Goal: Task Accomplishment & Management: Use online tool/utility

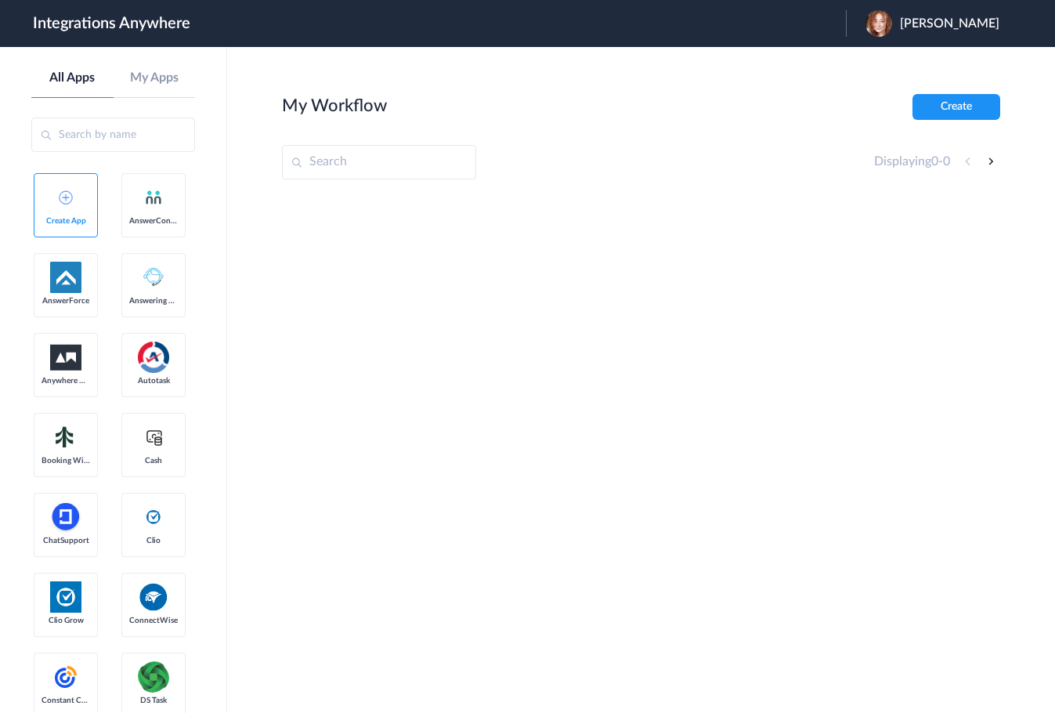
click at [109, 140] on input "text" at bounding box center [113, 134] width 164 height 34
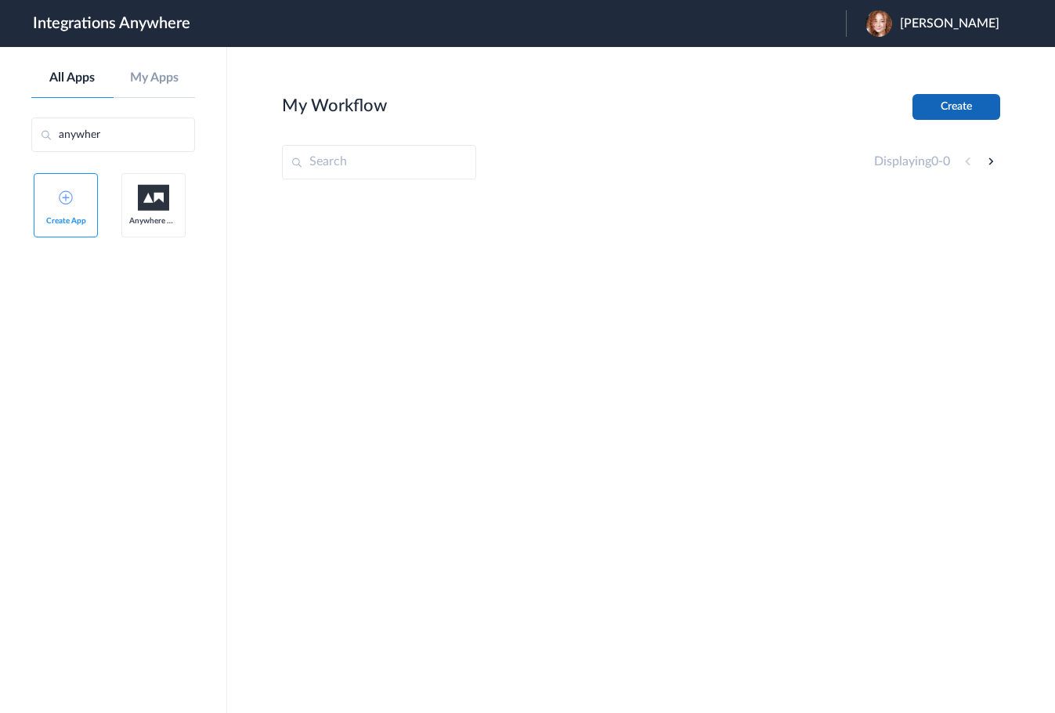
type input "anywher"
click at [924, 102] on button "Create" at bounding box center [956, 107] width 88 height 26
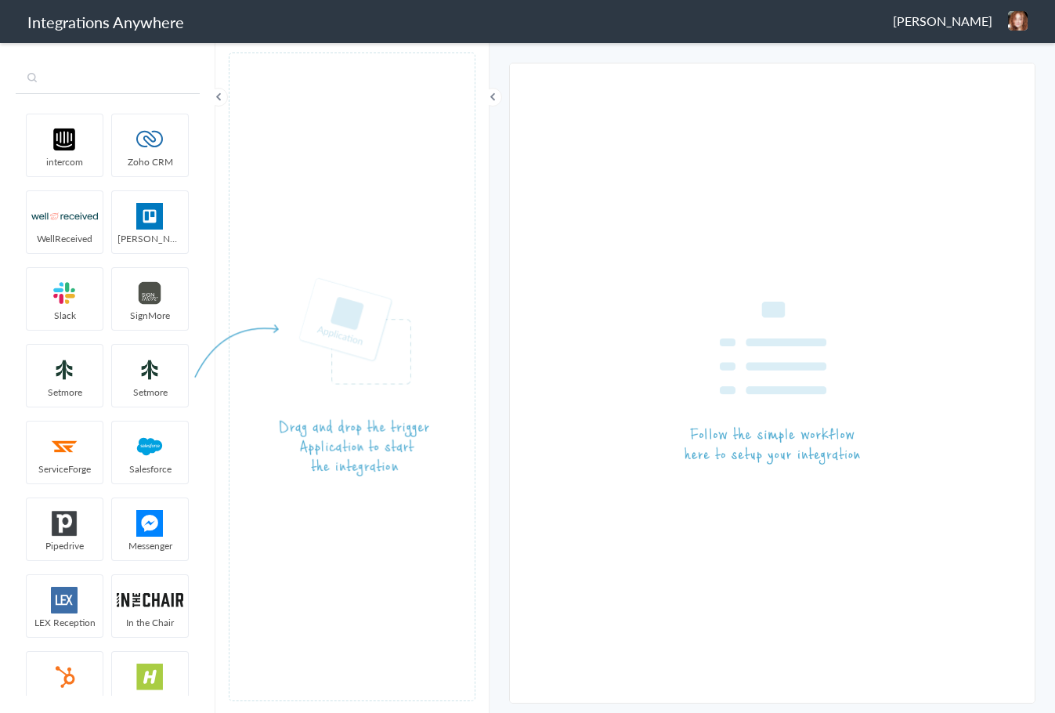
click at [132, 86] on input "text" at bounding box center [108, 79] width 184 height 30
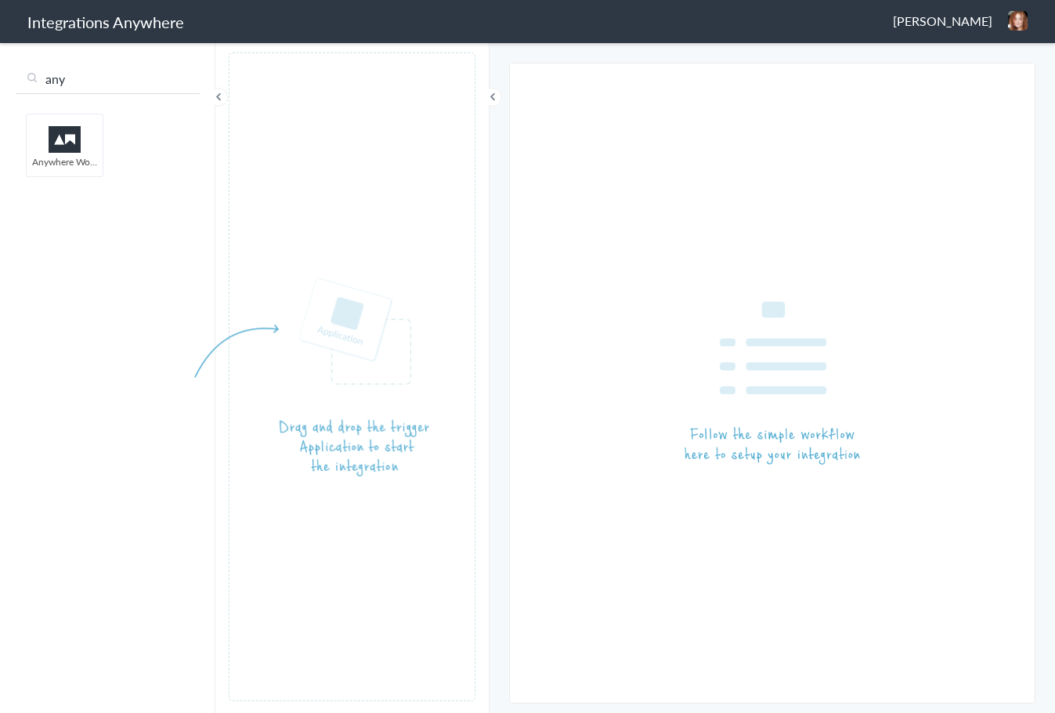
type input "any"
click at [105, 71] on input "any" at bounding box center [108, 79] width 184 height 30
click at [93, 78] on input "any" at bounding box center [108, 79] width 184 height 30
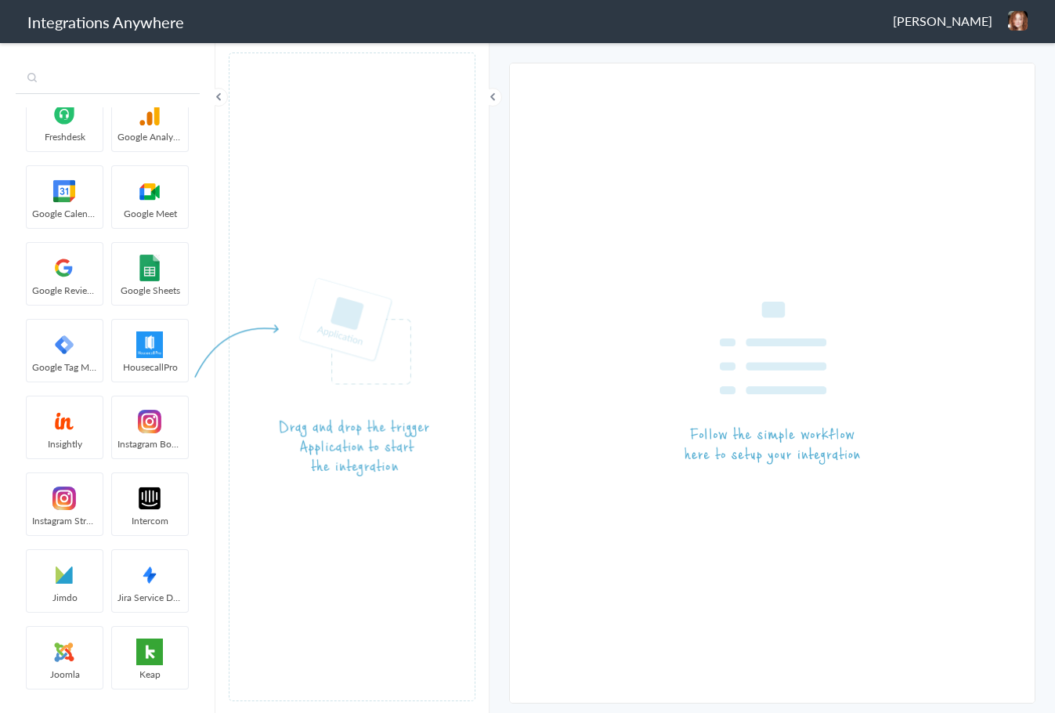
scroll to position [1515, 0]
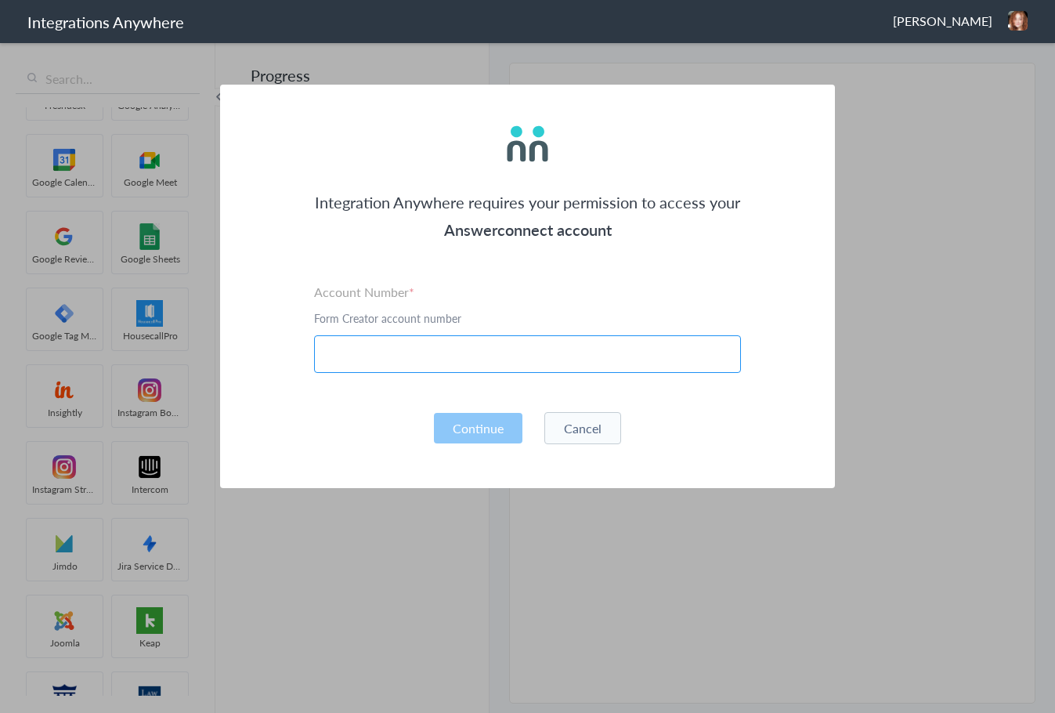
click at [457, 345] on input "text" at bounding box center [527, 354] width 427 height 38
paste input "2529669023"
type input "2529669023"
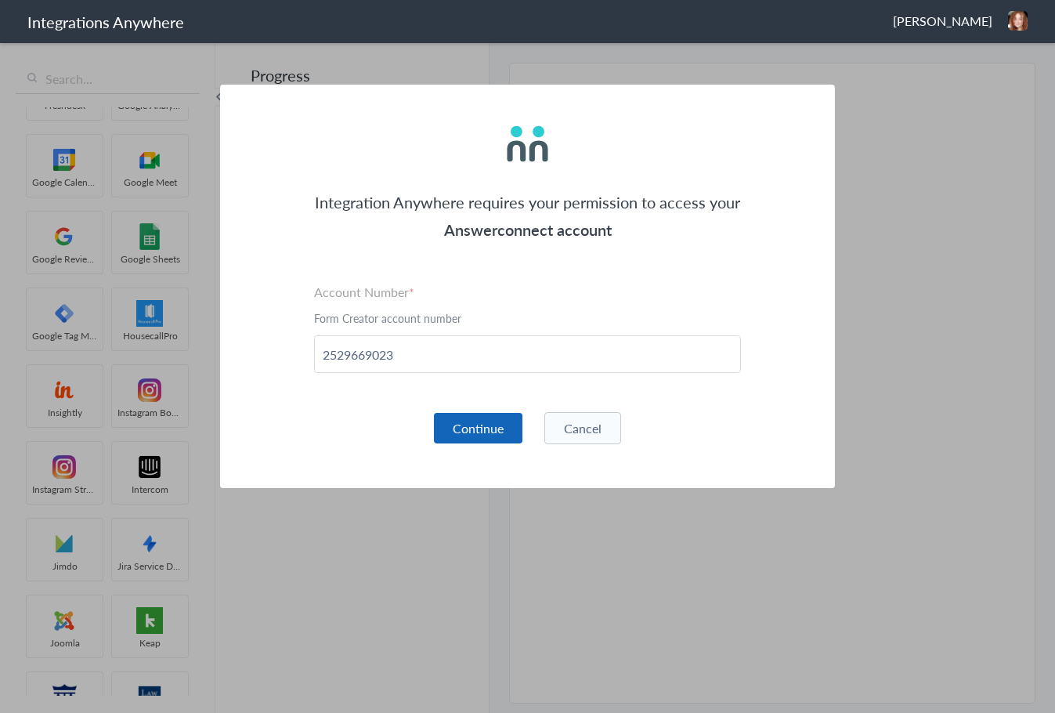
click at [479, 421] on button "Continue" at bounding box center [478, 428] width 89 height 31
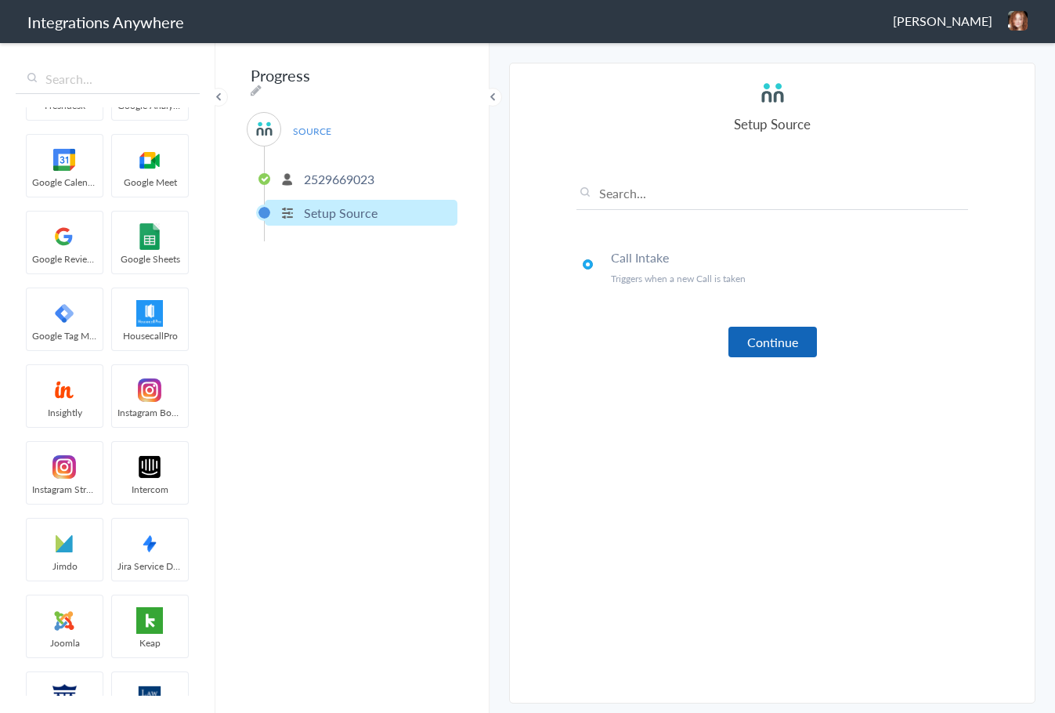
click at [768, 347] on button "Continue" at bounding box center [772, 342] width 89 height 31
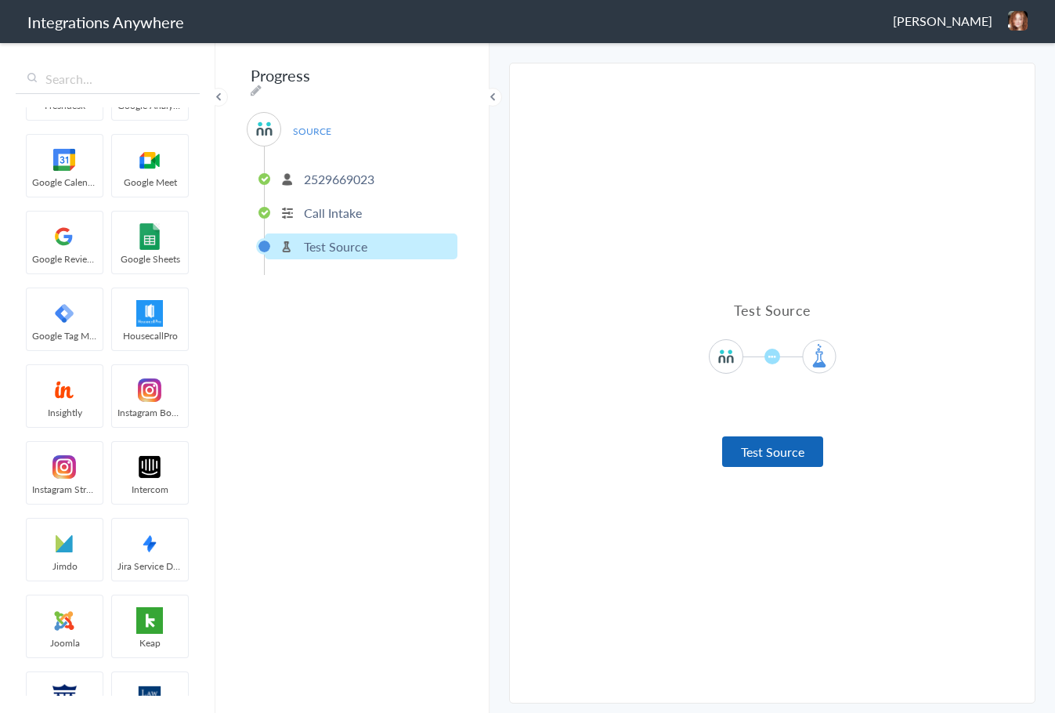
click at [775, 457] on button "Test Source" at bounding box center [772, 451] width 101 height 31
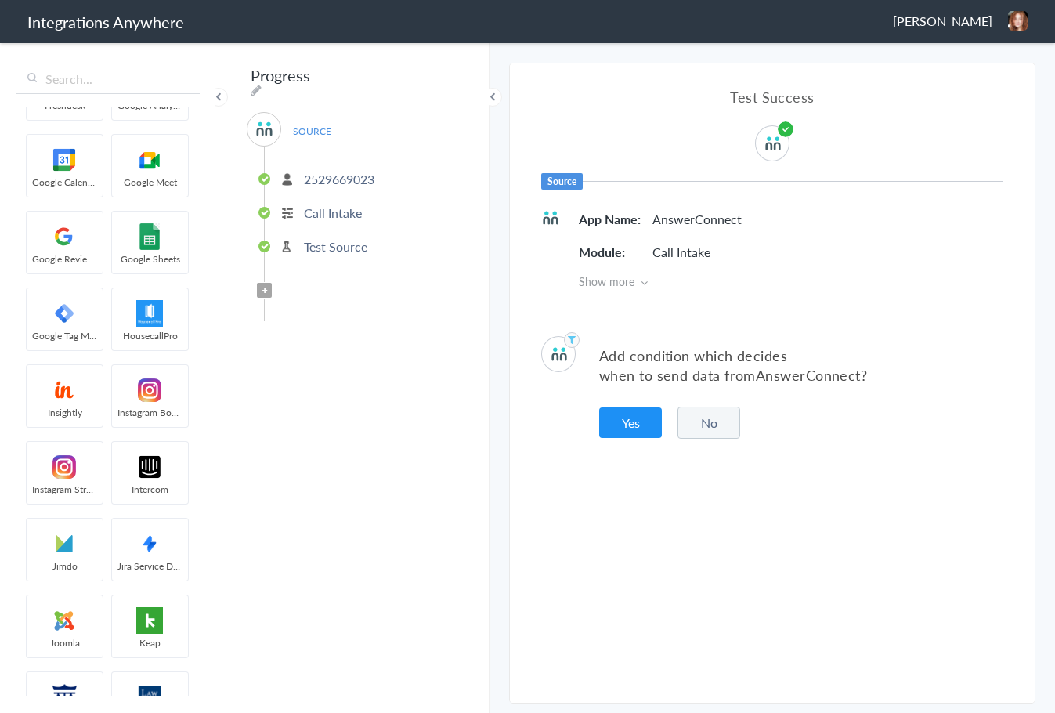
click at [707, 432] on button "No" at bounding box center [708, 422] width 63 height 32
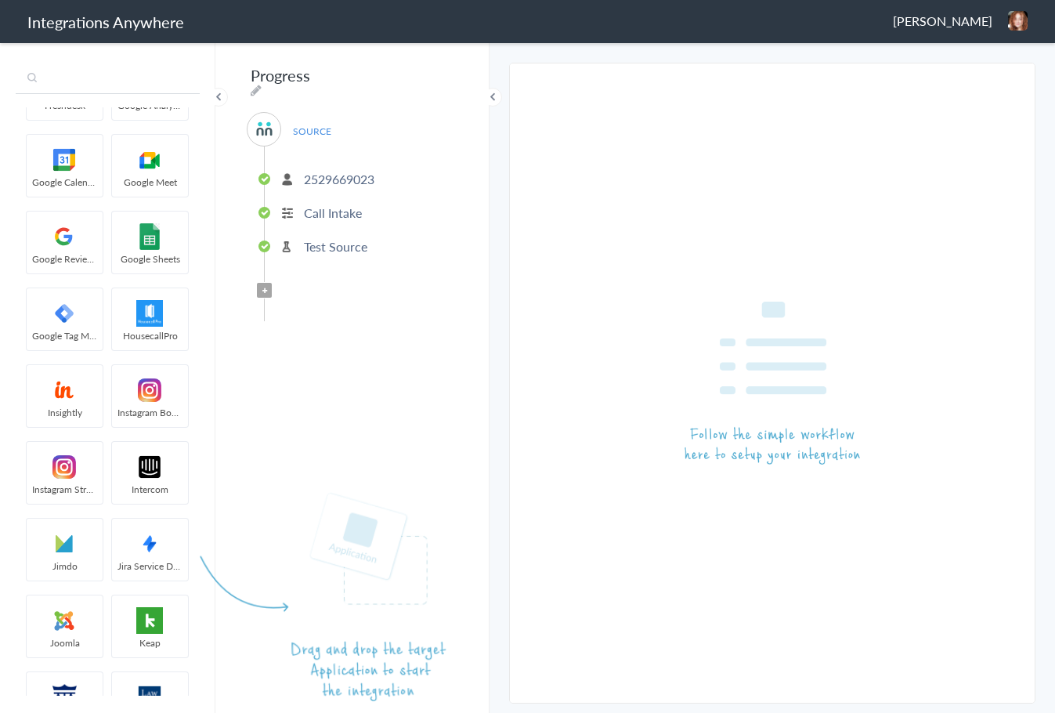
click at [120, 85] on input "text" at bounding box center [108, 79] width 184 height 30
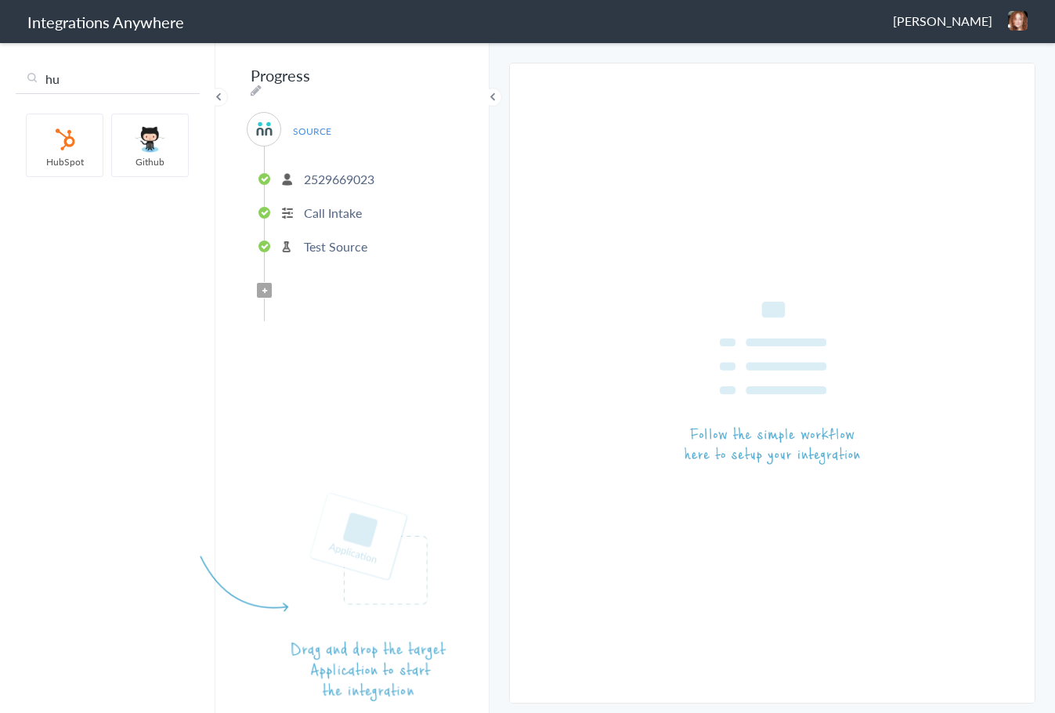
scroll to position [0, 0]
type input "hub"
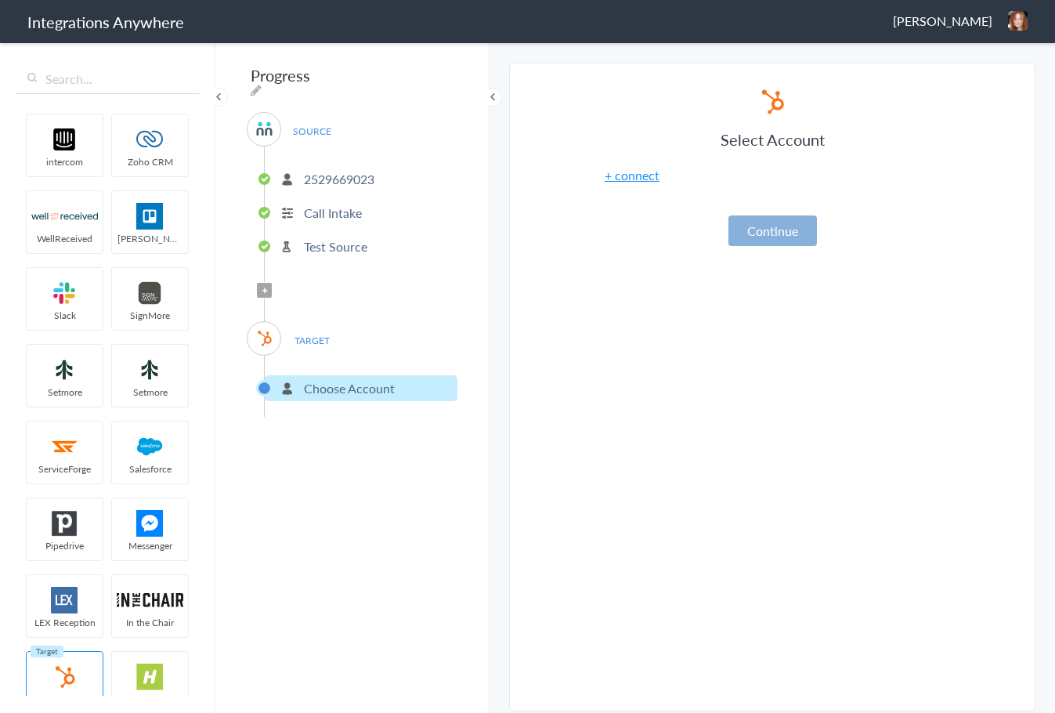
click at [778, 231] on button "Continue" at bounding box center [772, 230] width 89 height 31
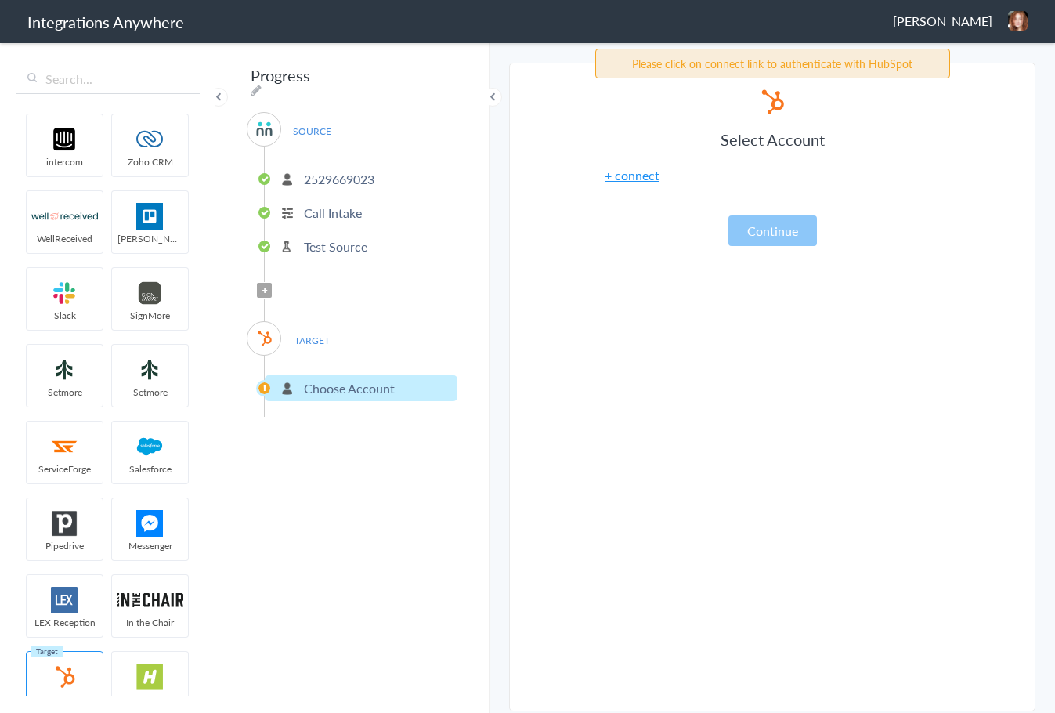
click at [303, 381] on li "Choose Account" at bounding box center [361, 388] width 193 height 26
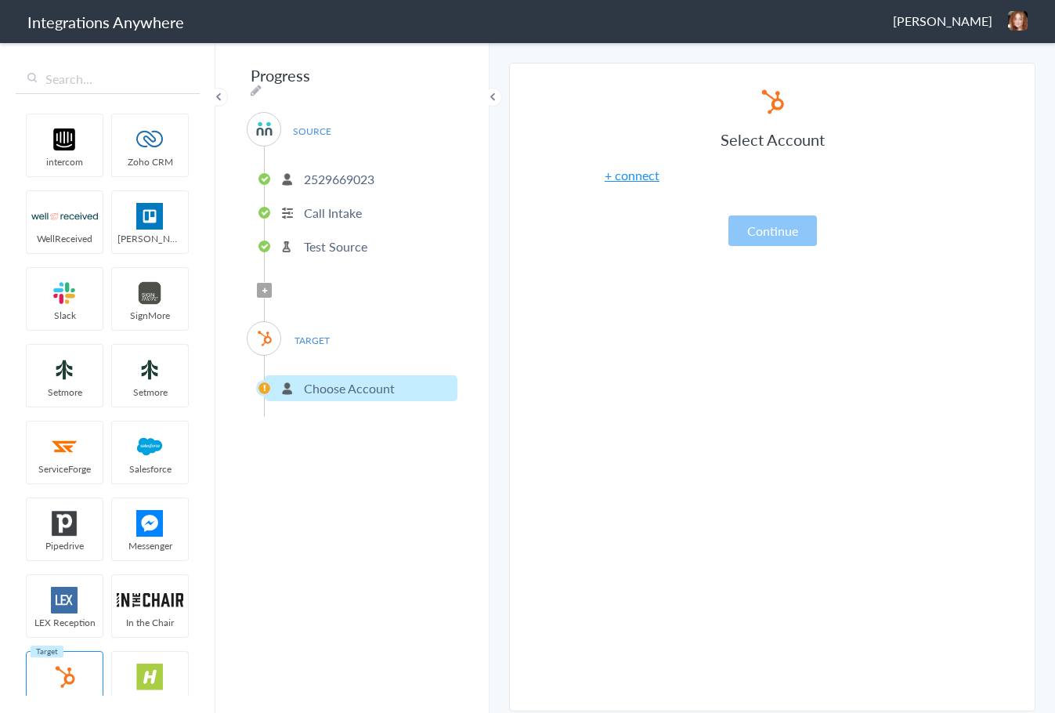
click at [265, 381] on li "Choose Account" at bounding box center [361, 388] width 193 height 26
click at [363, 380] on p "Choose Account" at bounding box center [349, 388] width 91 height 18
drag, startPoint x: 363, startPoint y: 380, endPoint x: 329, endPoint y: 417, distance: 50.4
click at [329, 417] on div "Progress SOURCE 2529669023 Call Intake Test Source Filter Applied TARGET Choose…" at bounding box center [352, 377] width 274 height 672
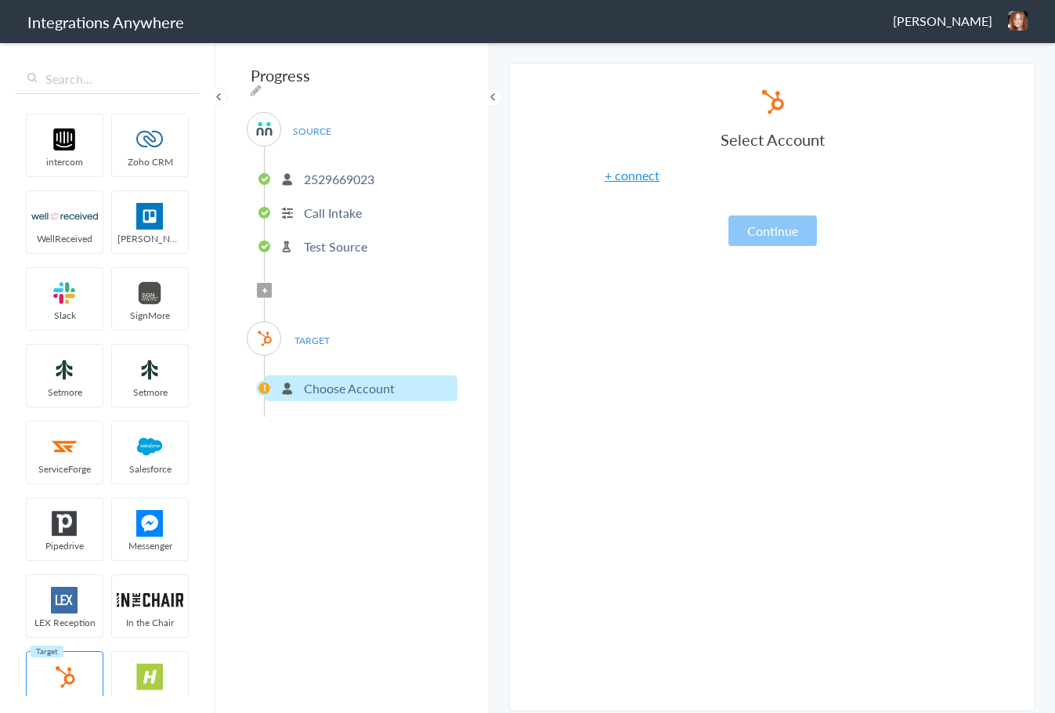
click at [307, 338] on span "TARGET" at bounding box center [312, 340] width 60 height 21
click at [267, 331] on img at bounding box center [265, 338] width 20 height 20
click at [329, 330] on span "TARGET" at bounding box center [312, 340] width 60 height 21
click at [298, 378] on li "Choose Account" at bounding box center [361, 388] width 193 height 26
click at [299, 378] on li "Choose Account" at bounding box center [361, 388] width 193 height 26
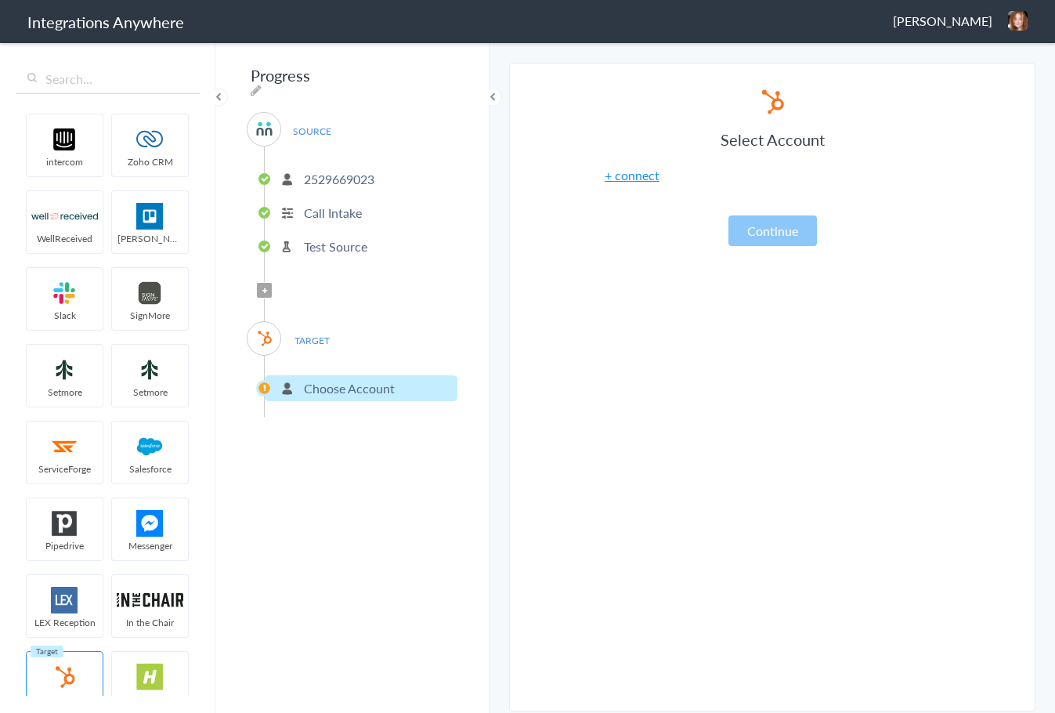
click at [408, 380] on li "Choose Account" at bounding box center [361, 388] width 193 height 26
click at [129, 85] on input "text" at bounding box center [108, 79] width 184 height 30
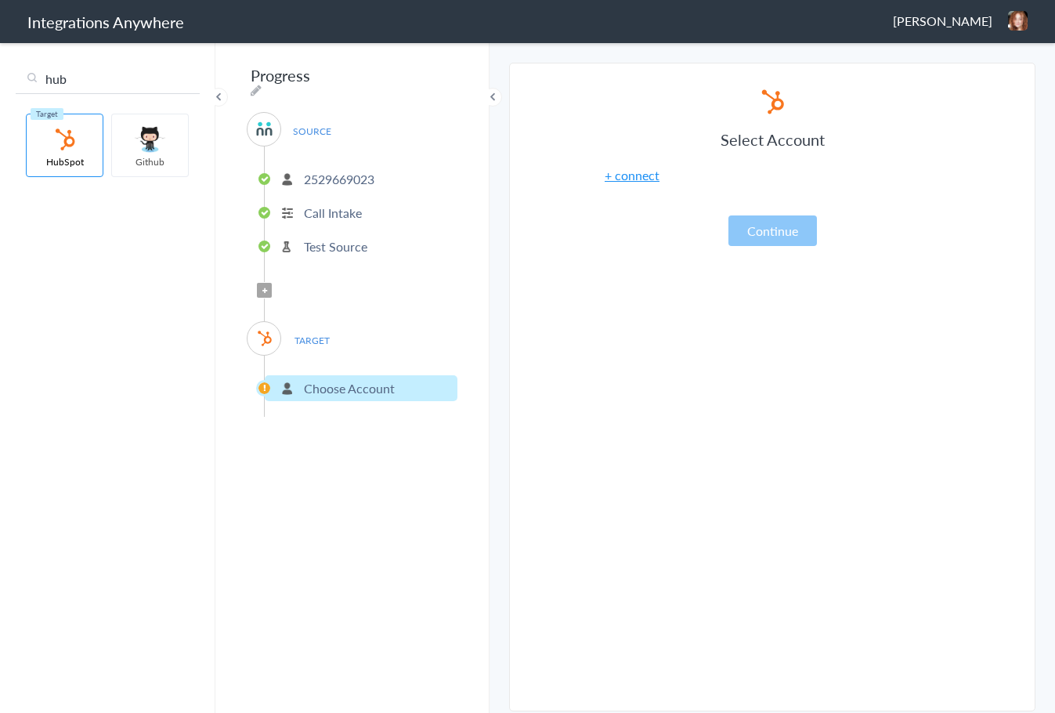
type input "hub"
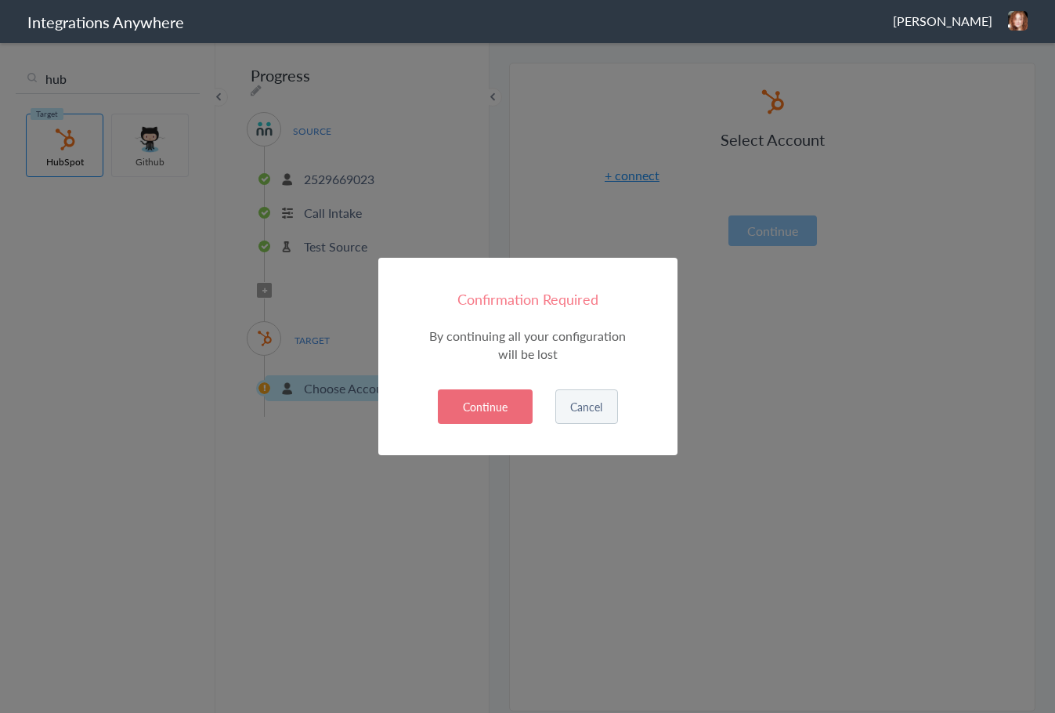
click at [500, 414] on button "Continue" at bounding box center [485, 406] width 95 height 34
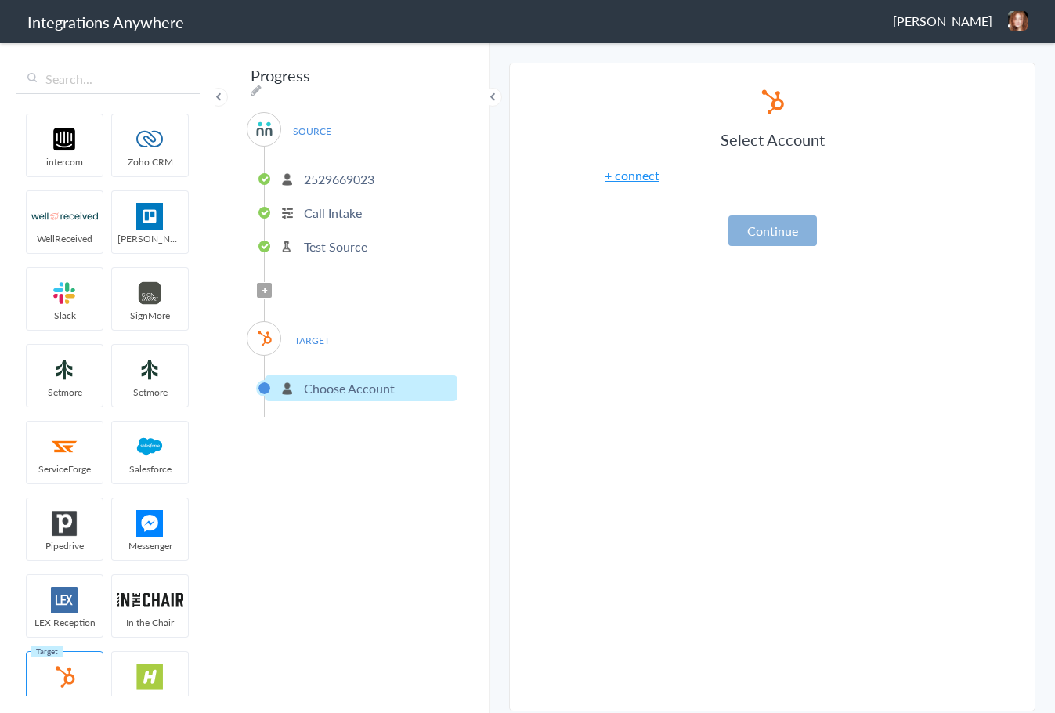
click at [786, 243] on button "Continue" at bounding box center [772, 230] width 89 height 31
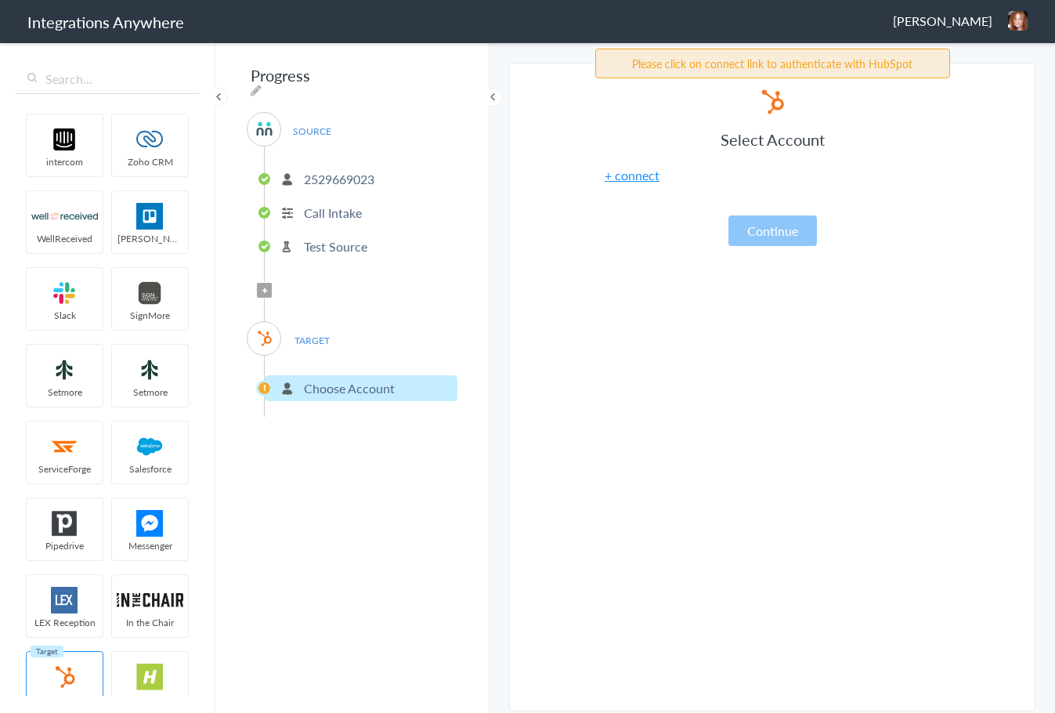
click at [374, 381] on p "Choose Account" at bounding box center [349, 388] width 91 height 18
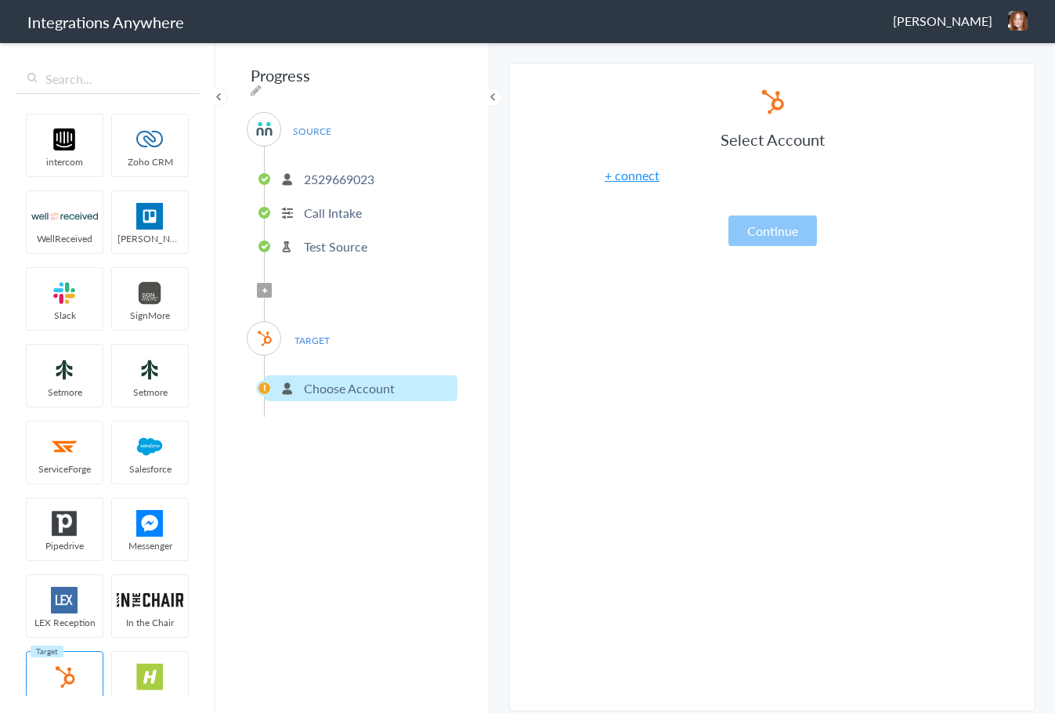
click at [363, 381] on p "Choose Account" at bounding box center [349, 388] width 91 height 18
click at [792, 241] on button "Continue" at bounding box center [772, 230] width 89 height 31
click at [775, 229] on button "Continue" at bounding box center [772, 230] width 89 height 31
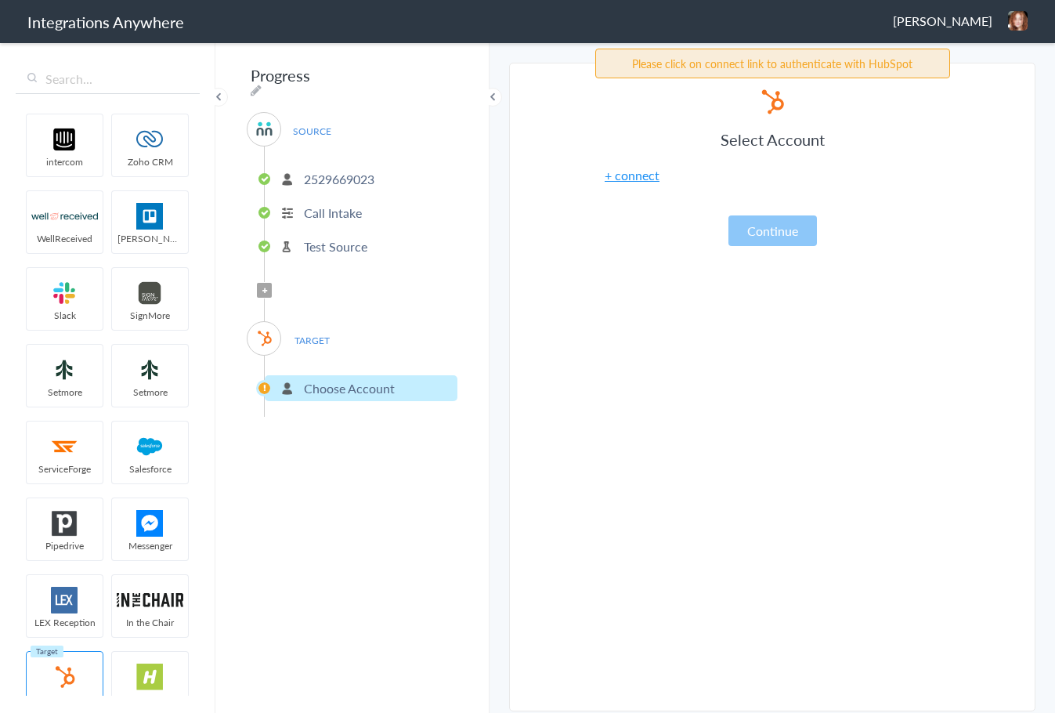
click at [328, 379] on p "Choose Account" at bounding box center [349, 388] width 91 height 18
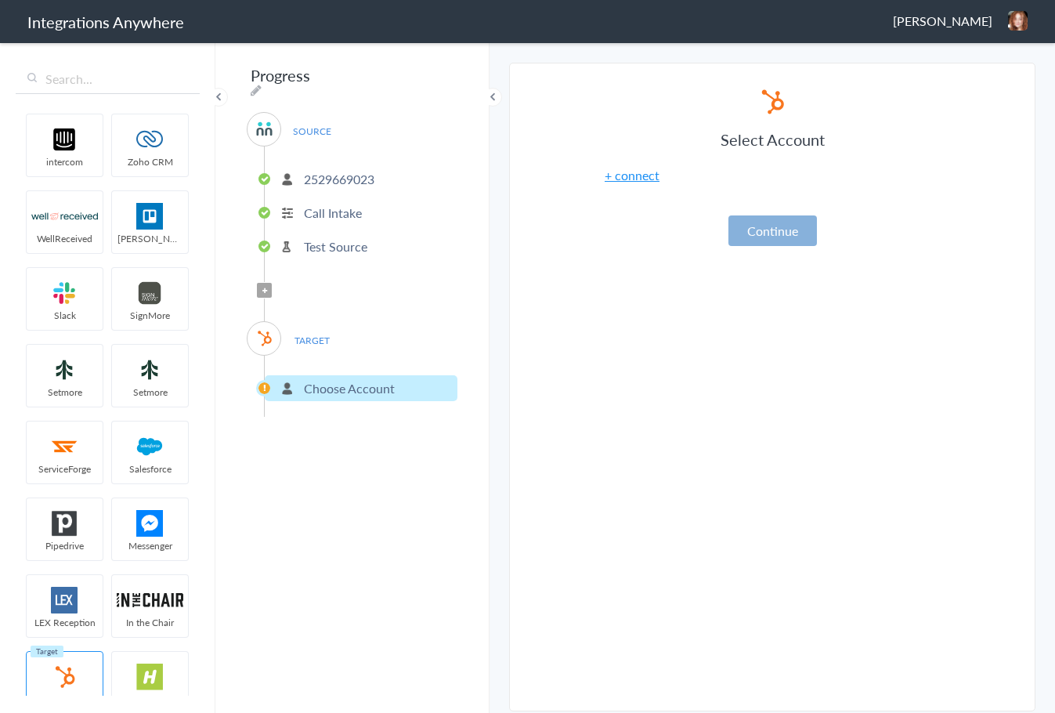
click at [781, 231] on button "Continue" at bounding box center [772, 230] width 89 height 31
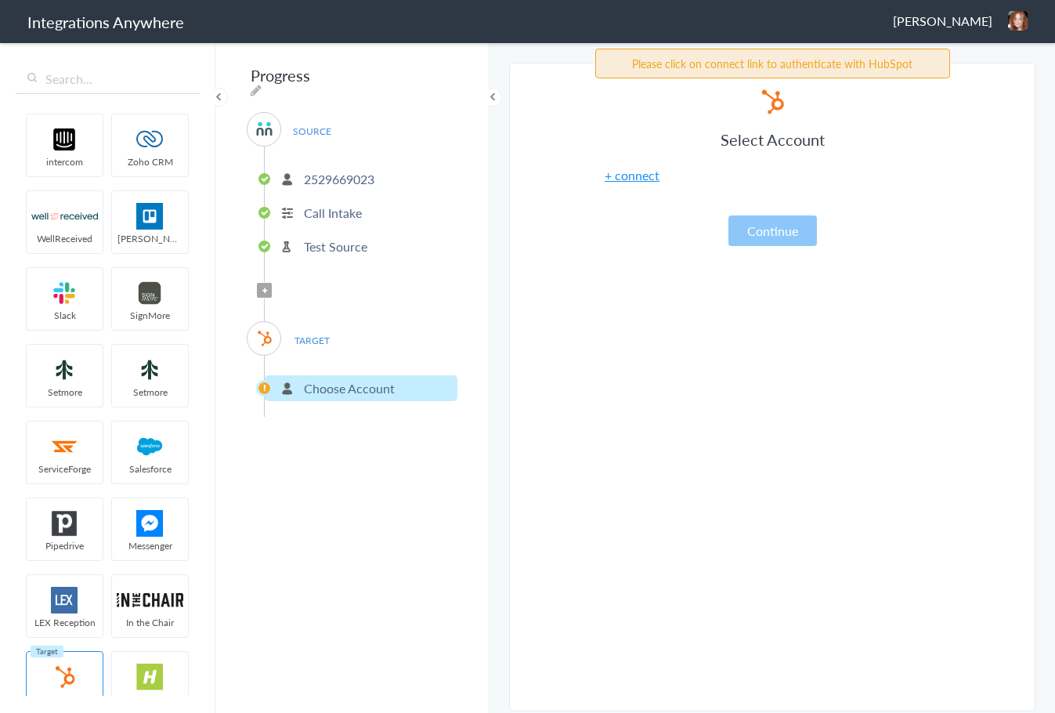
click at [636, 184] on link "+ connect" at bounding box center [632, 175] width 55 height 18
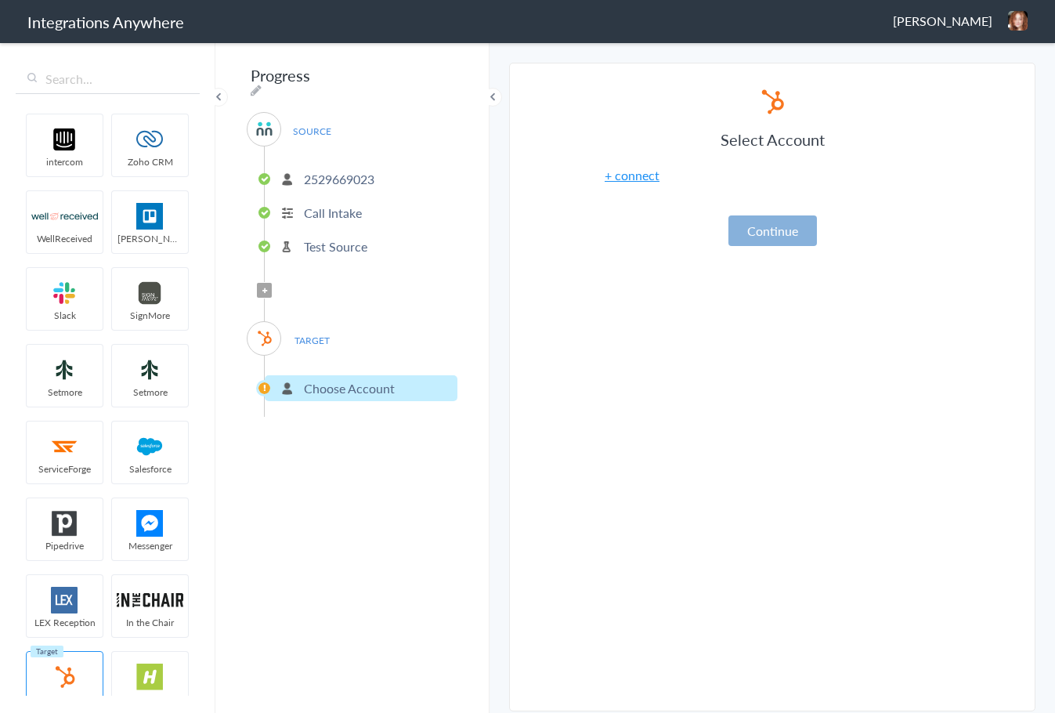
click at [751, 222] on button "Continue" at bounding box center [772, 230] width 89 height 31
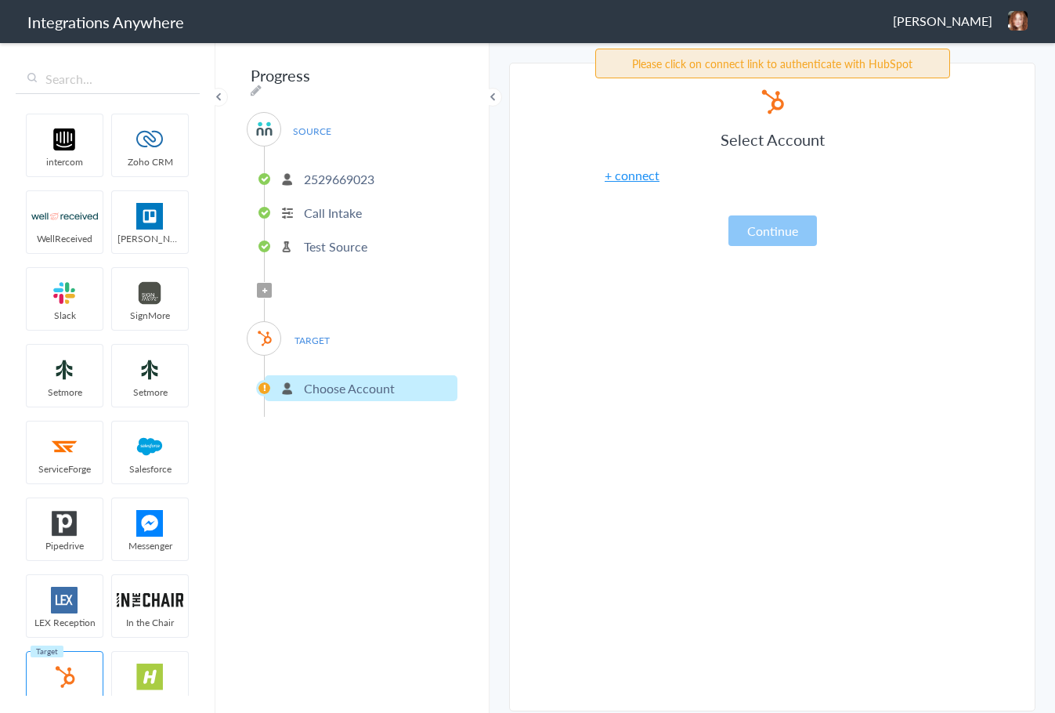
click at [643, 179] on link "+ connect" at bounding box center [632, 175] width 55 height 18
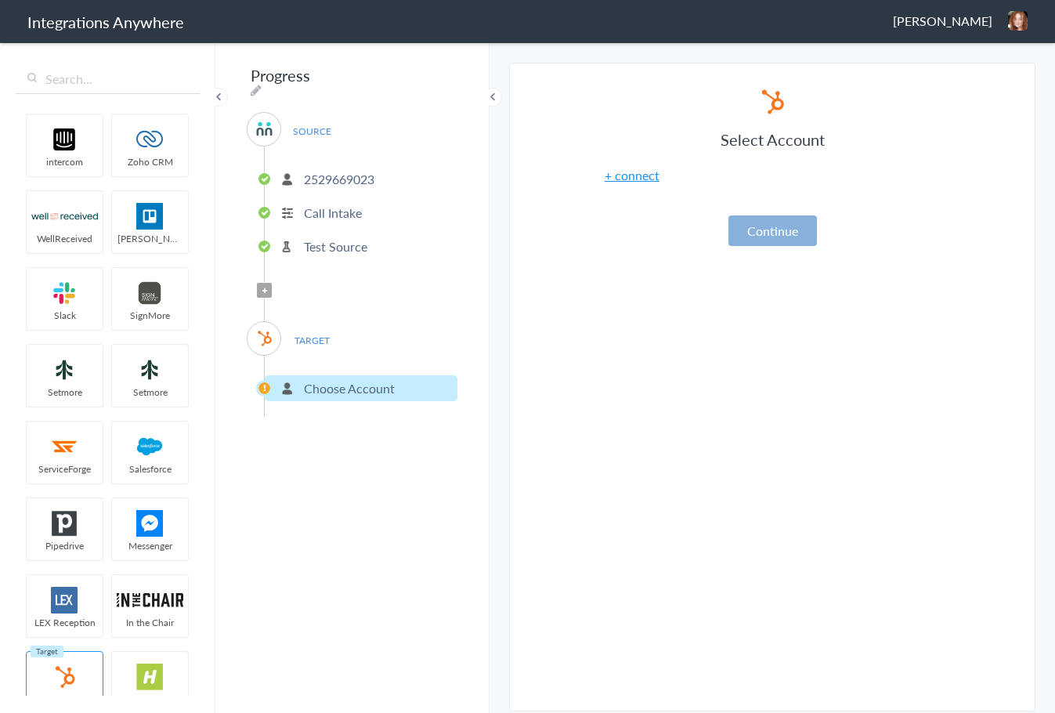
click at [776, 231] on button "Continue" at bounding box center [772, 230] width 89 height 31
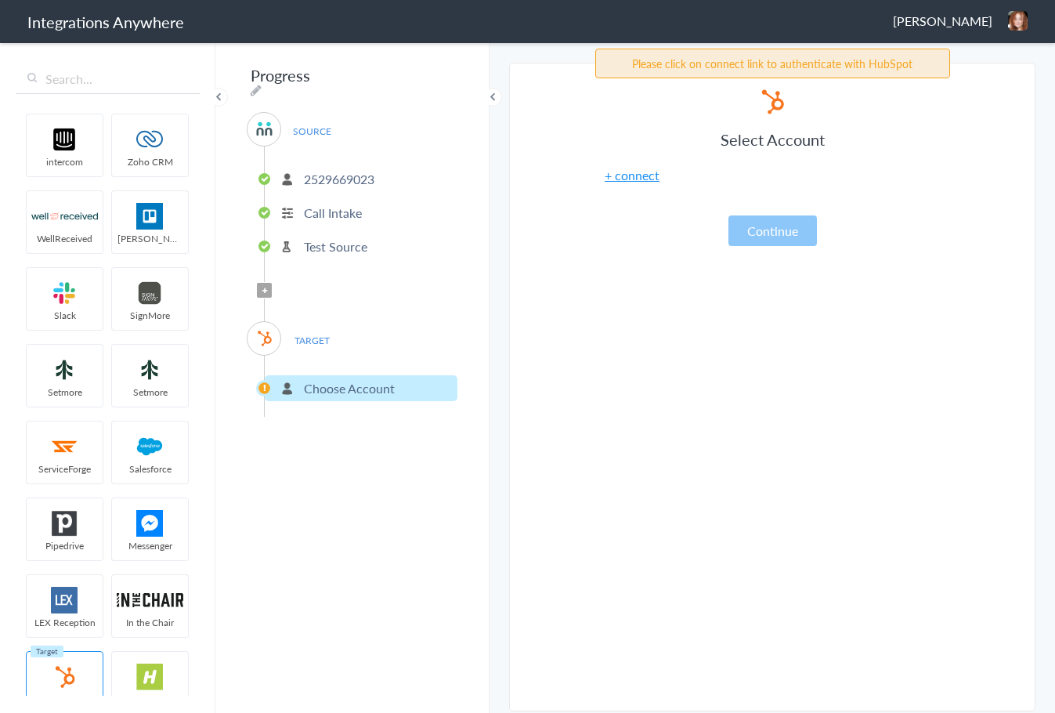
click at [340, 443] on div "Progress SOURCE 2529669023 Call Intake Test Source Filter Applied TARGET Choose…" at bounding box center [352, 377] width 274 height 672
click at [273, 329] on img at bounding box center [265, 338] width 20 height 20
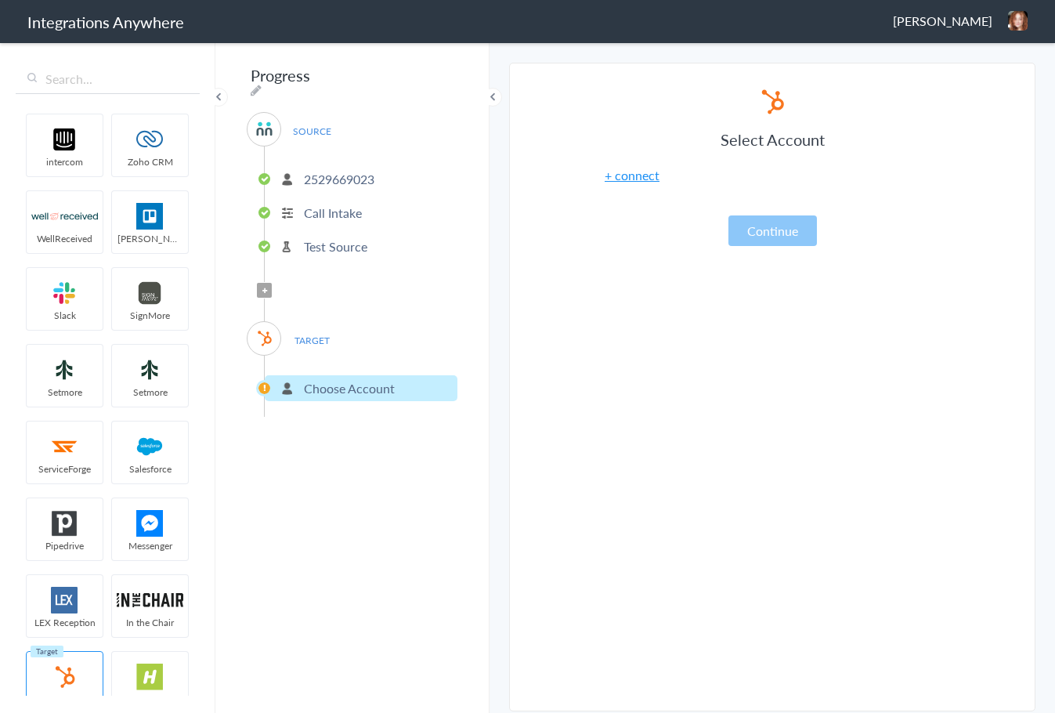
click at [313, 338] on span "TARGET" at bounding box center [312, 340] width 60 height 21
click at [651, 180] on link "+ connect" at bounding box center [632, 175] width 55 height 18
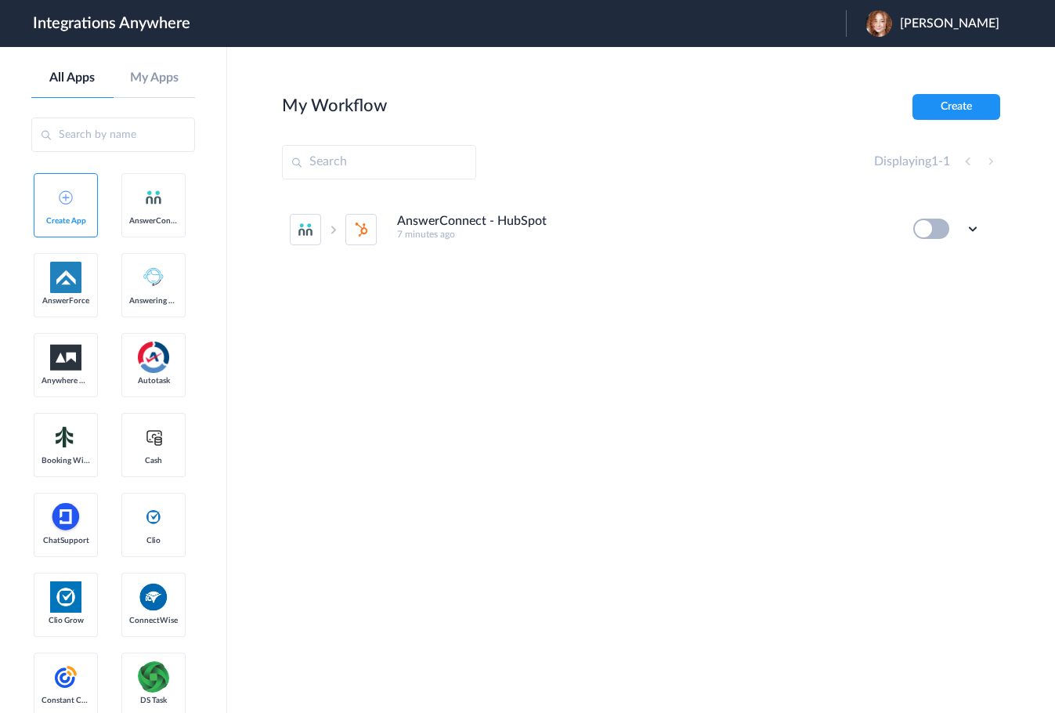
drag, startPoint x: 487, startPoint y: 233, endPoint x: 413, endPoint y: 233, distance: 74.4
click at [487, 233] on h5 "7 minutes ago" at bounding box center [644, 234] width 495 height 11
click at [971, 236] on icon at bounding box center [973, 229] width 16 height 16
click at [912, 263] on link "Edit" at bounding box center [910, 264] width 38 height 11
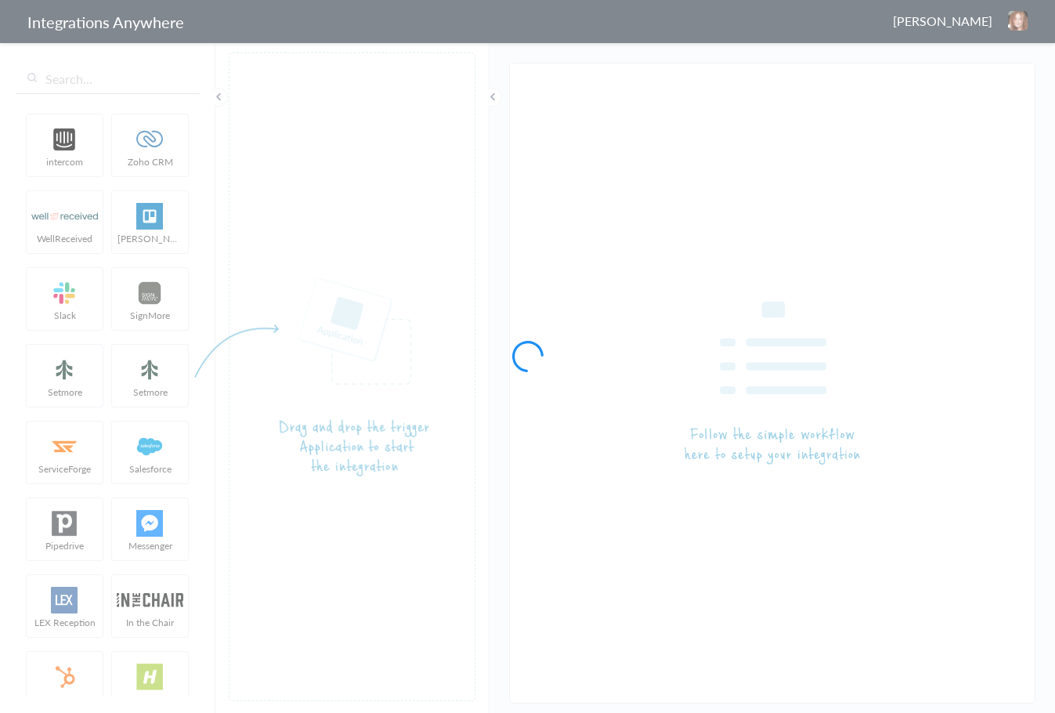
type input "AnswerConnect - HubSpot"
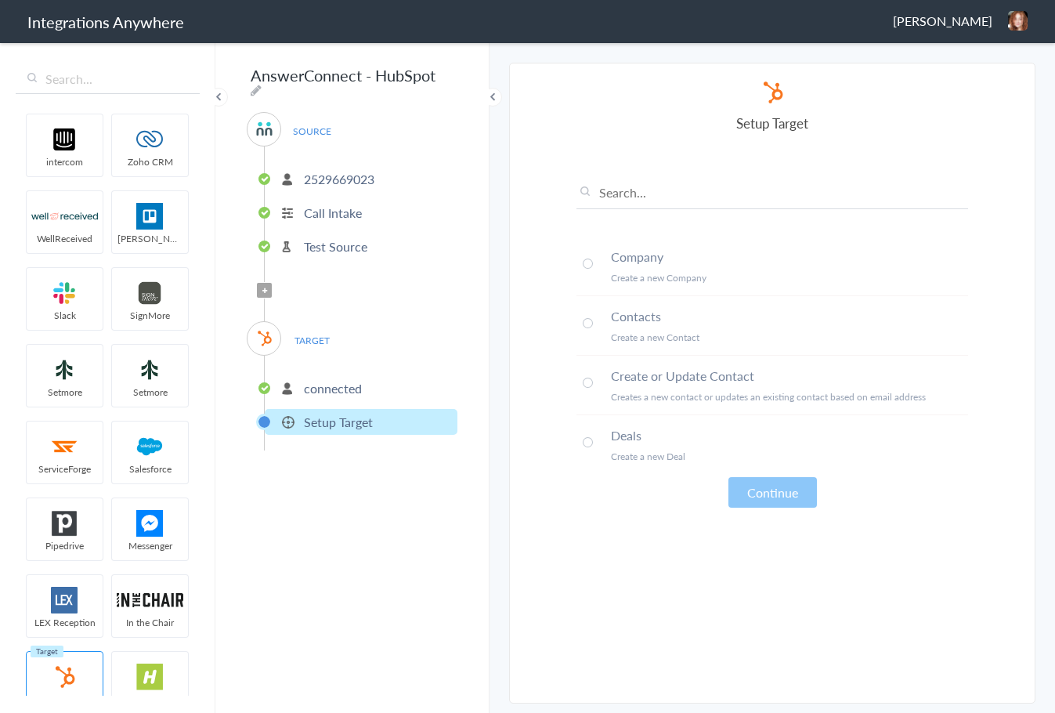
click at [699, 338] on p "Create a new Contact" at bounding box center [789, 337] width 357 height 13
click at [586, 379] on span at bounding box center [588, 383] width 10 height 10
click at [772, 498] on button "Continue" at bounding box center [772, 492] width 89 height 31
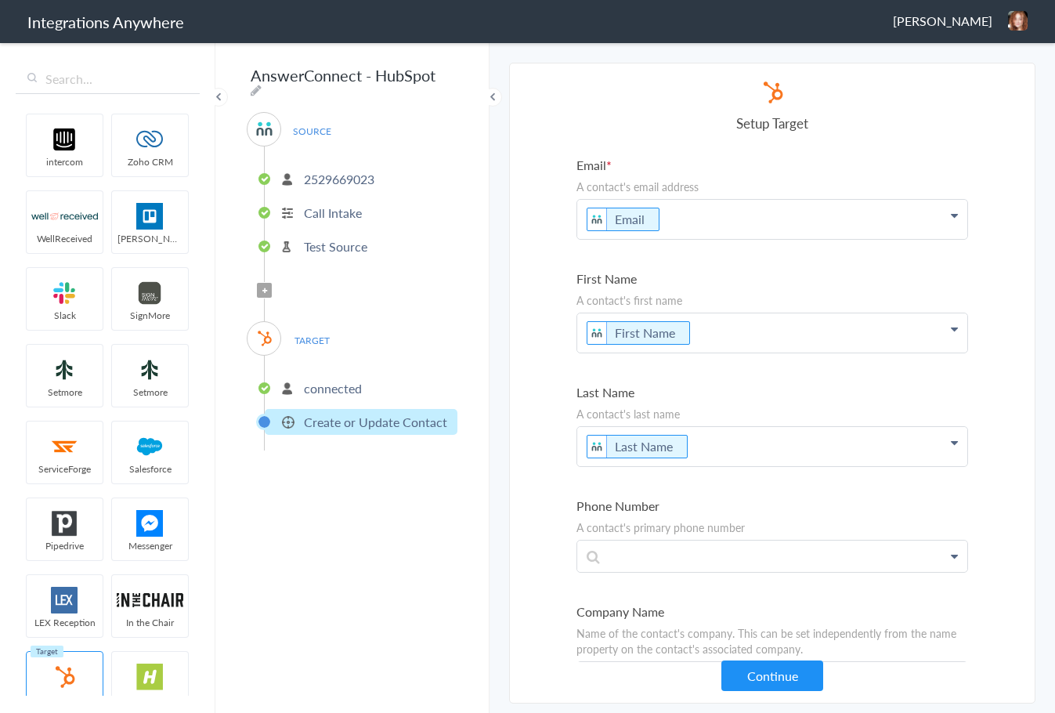
scroll to position [4286, 0]
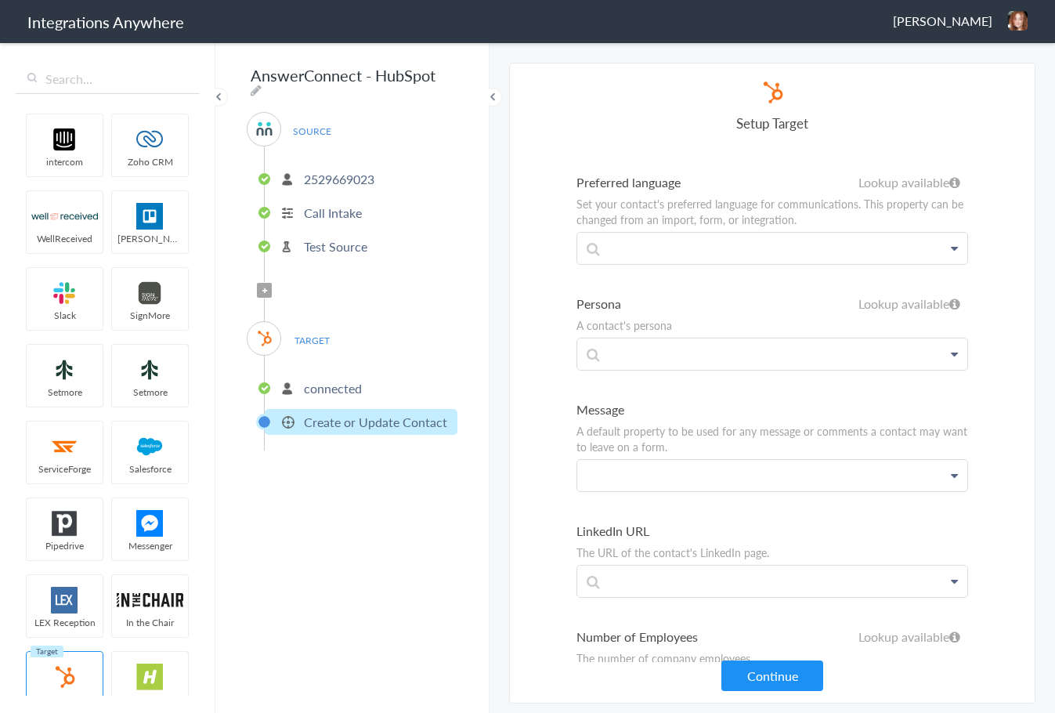
click at [693, 480] on p at bounding box center [772, 475] width 390 height 31
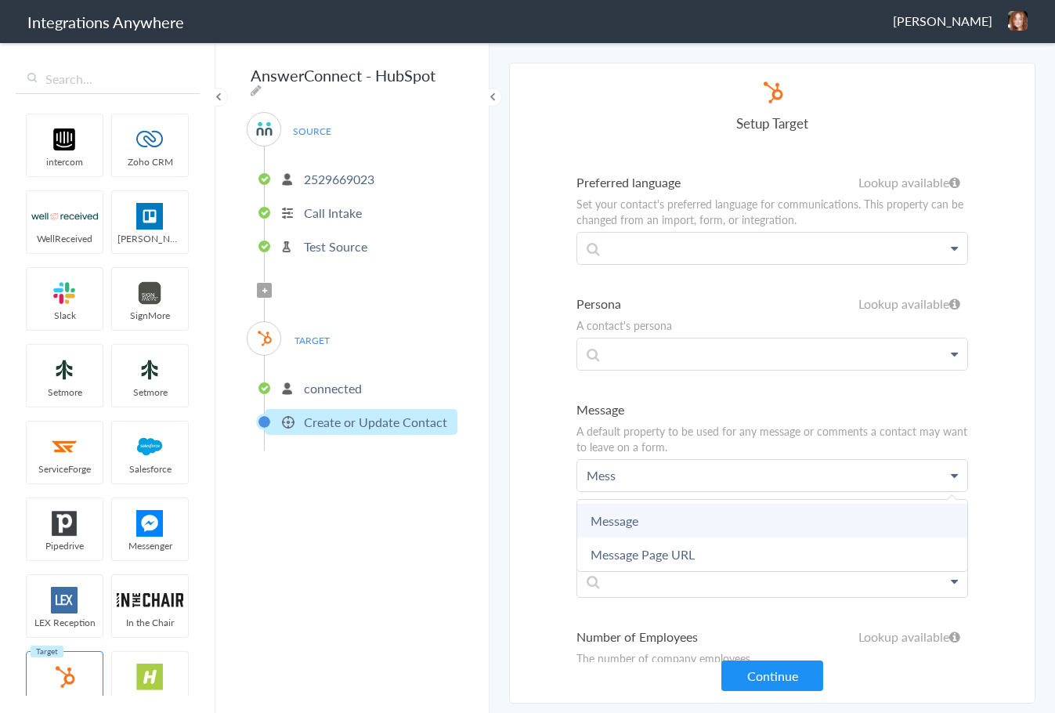
click at [641, 522] on link "Message" at bounding box center [772, 521] width 390 height 34
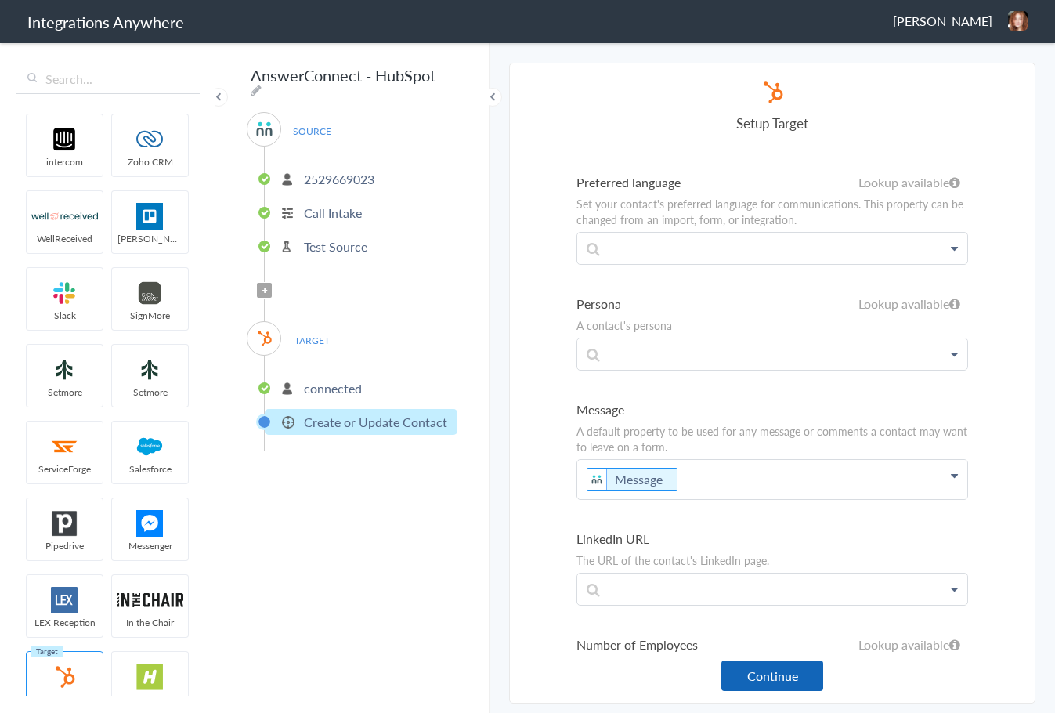
click at [782, 683] on button "Continue" at bounding box center [772, 675] width 102 height 31
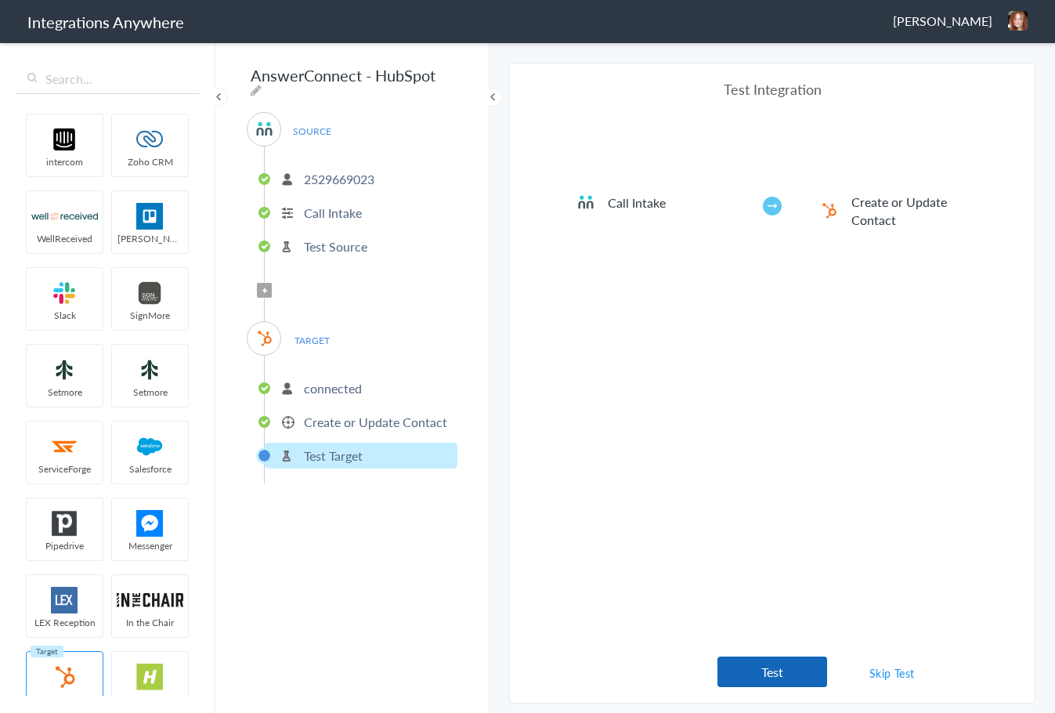
click at [778, 668] on button "Test" at bounding box center [772, 671] width 110 height 31
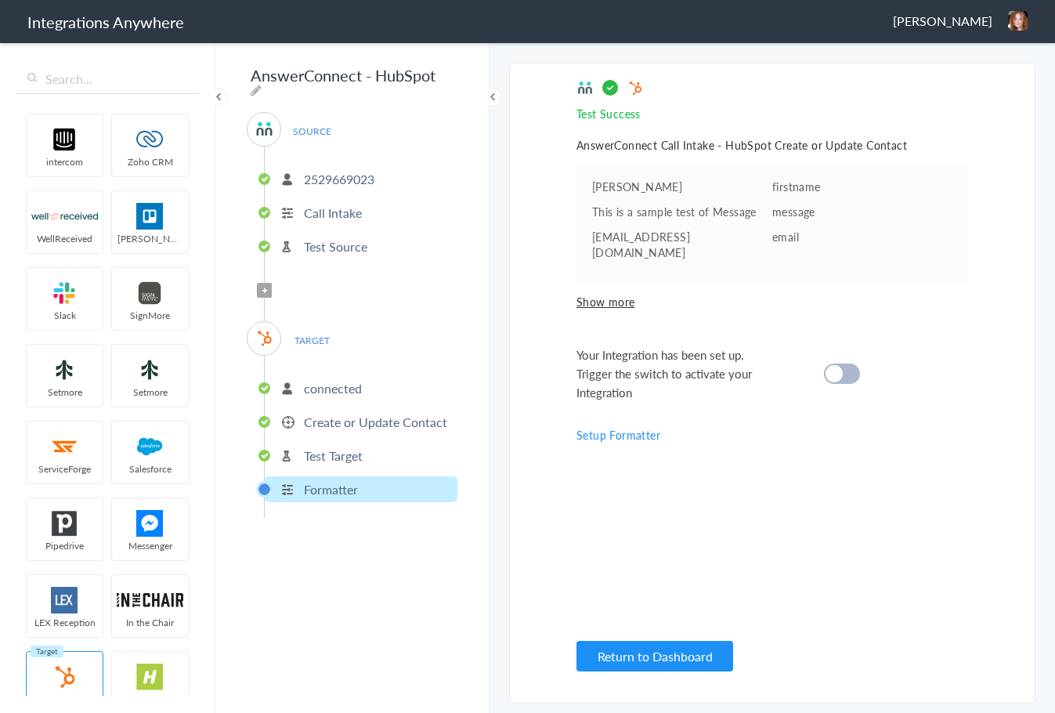
click at [829, 365] on cite at bounding box center [834, 373] width 17 height 17
click at [251, 70] on input "AnswerConnect - HubSpot" at bounding box center [343, 75] width 193 height 30
click at [255, 74] on input "AnswerConnect - HubSpot" at bounding box center [343, 75] width 193 height 30
click at [251, 74] on input "AnswerConnect - HubSpot" at bounding box center [343, 75] width 193 height 30
click at [262, 84] on icon at bounding box center [256, 90] width 11 height 13
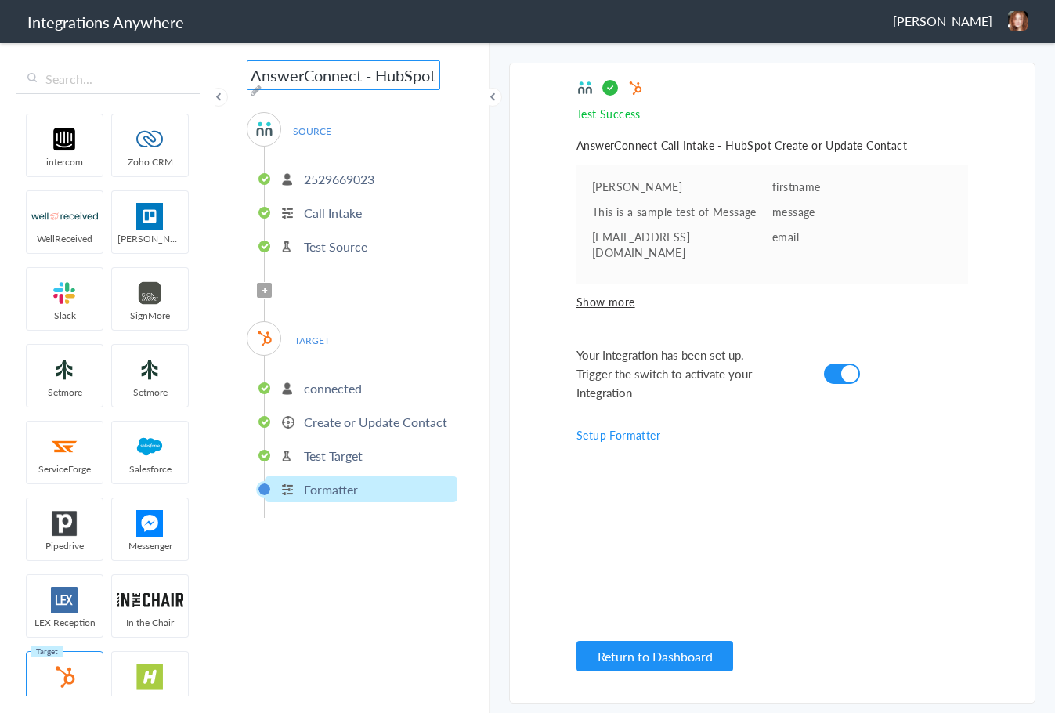
click at [251, 72] on input "AnswerConnect - HubSpot" at bounding box center [343, 75] width 193 height 30
paste input "2529669023"
drag, startPoint x: 391, startPoint y: 82, endPoint x: 353, endPoint y: 69, distance: 39.9
click at [353, 69] on input "2529669023 - Upskill - AnswerConnect - HubSpot" at bounding box center [343, 75] width 193 height 30
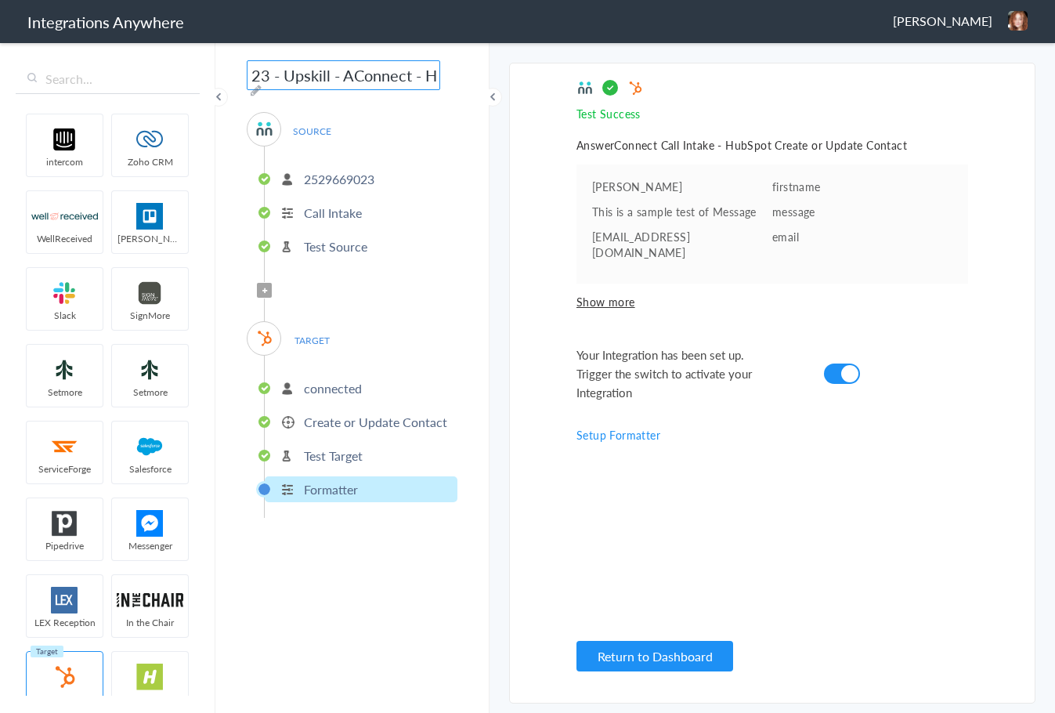
drag, startPoint x: 405, startPoint y: 80, endPoint x: 359, endPoint y: 81, distance: 45.5
click at [359, 80] on input "2529669023 - Upskill - AConnect - HubSpot" at bounding box center [343, 75] width 193 height 30
click at [378, 74] on input "2529669023 - Upskill - ACt - HubSpot" at bounding box center [343, 75] width 193 height 30
click at [388, 86] on input "2529669023 - Upskill - ACt to HubSpot" at bounding box center [343, 75] width 193 height 30
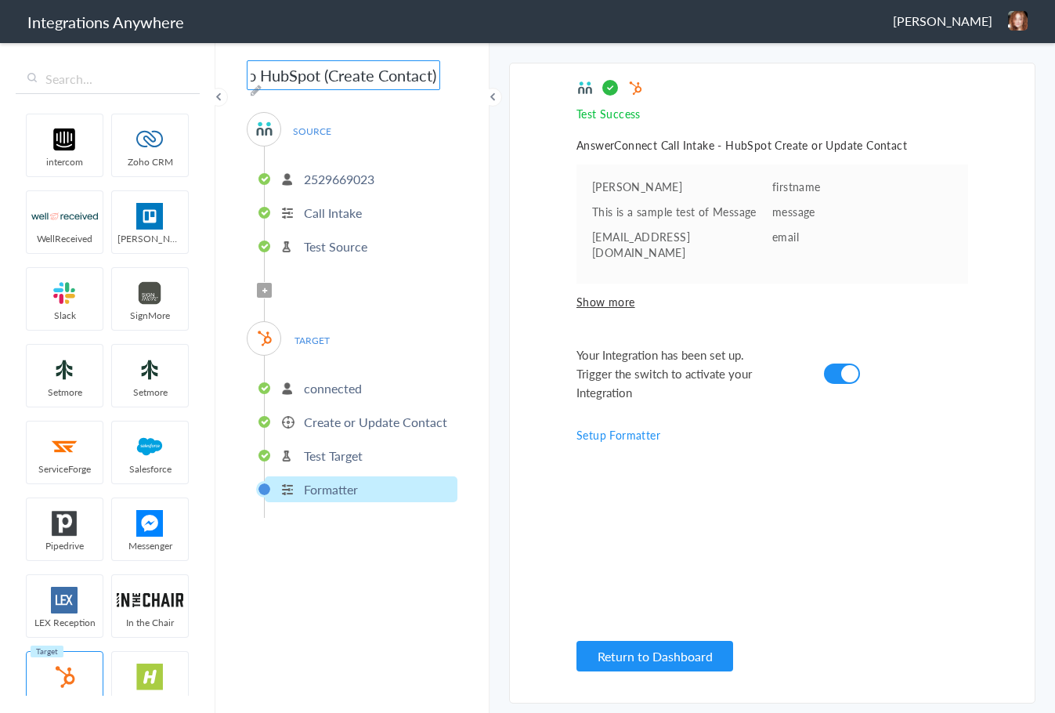
type input "2529669023 - Upskill - ACt to HubSpot (Create Contact)"
click at [514, 146] on section "Select Account 2529669023 Rename Delete (7 minutes ago) + connect Continue Setu…" at bounding box center [772, 383] width 526 height 641
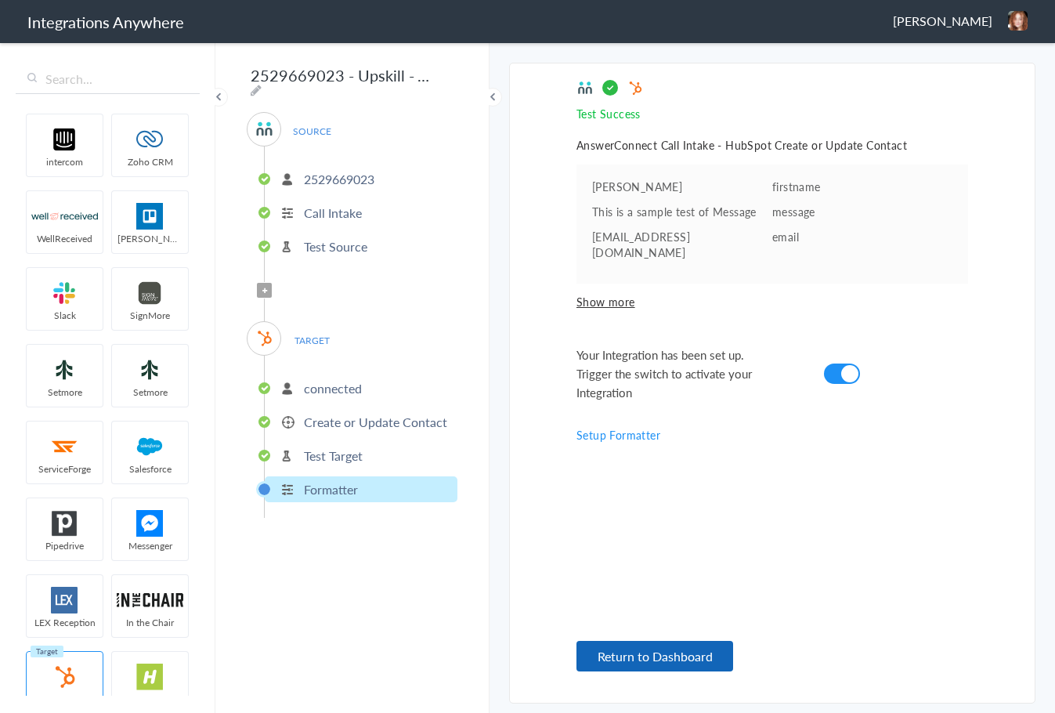
click at [663, 658] on button "Return to Dashboard" at bounding box center [654, 656] width 157 height 31
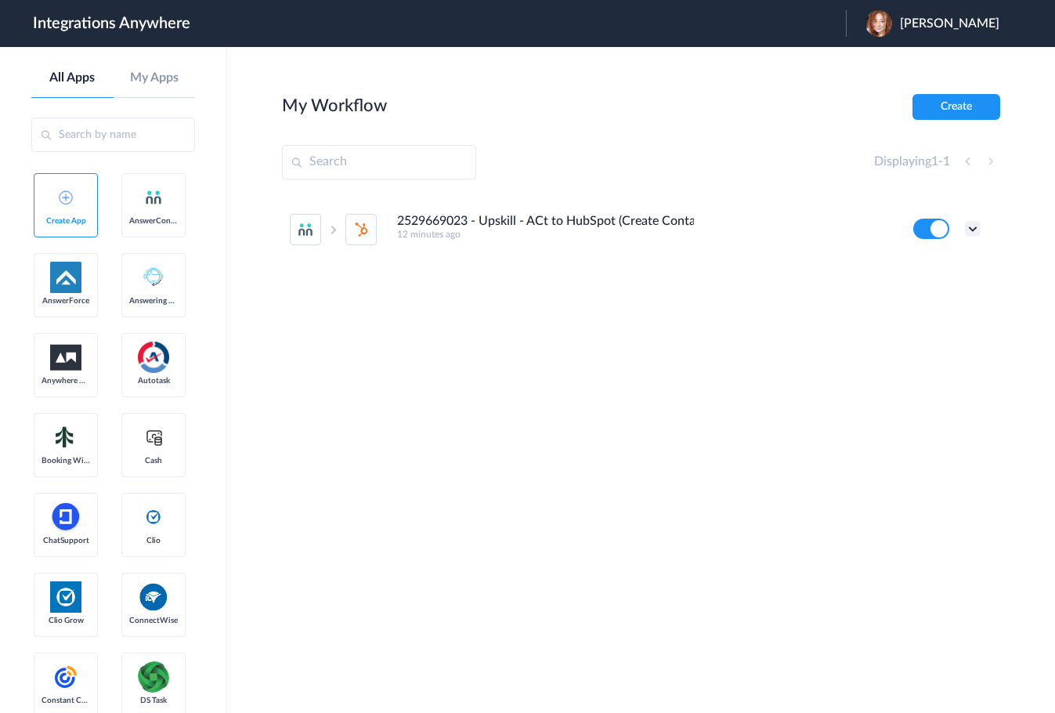
click at [975, 228] on icon at bounding box center [973, 229] width 16 height 16
click at [930, 289] on link "Task history" at bounding box center [928, 293] width 75 height 11
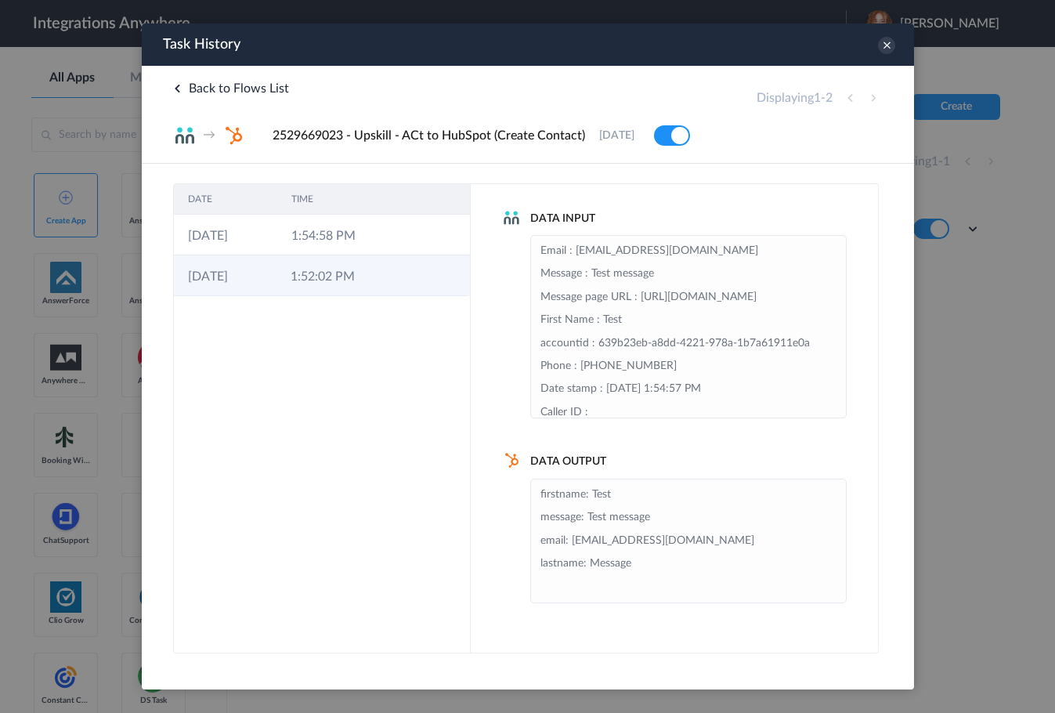
click at [296, 287] on td "1:52:02 PM" at bounding box center [327, 275] width 103 height 41
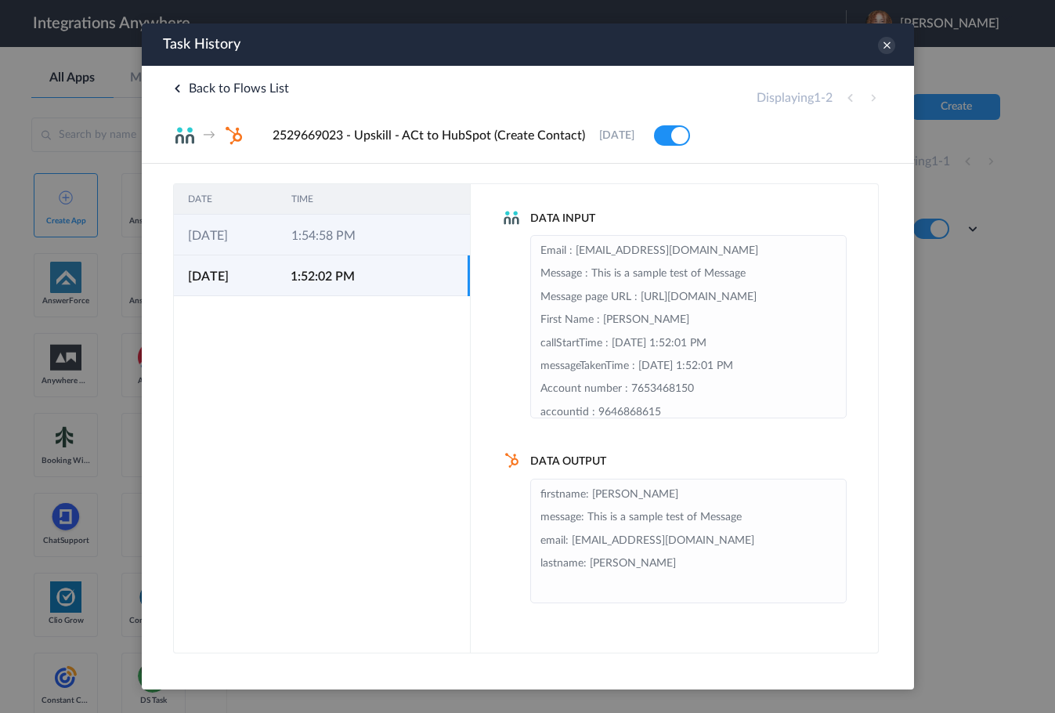
click at [282, 247] on td "1:54:58 PM" at bounding box center [327, 235] width 103 height 41
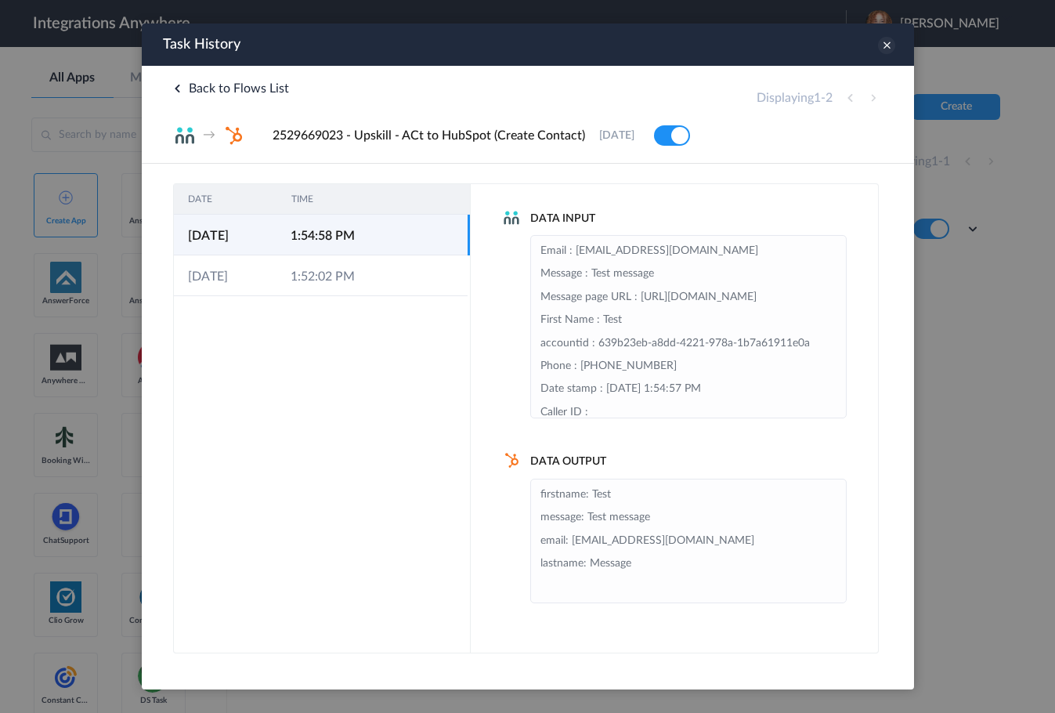
click at [886, 40] on icon at bounding box center [885, 45] width 17 height 17
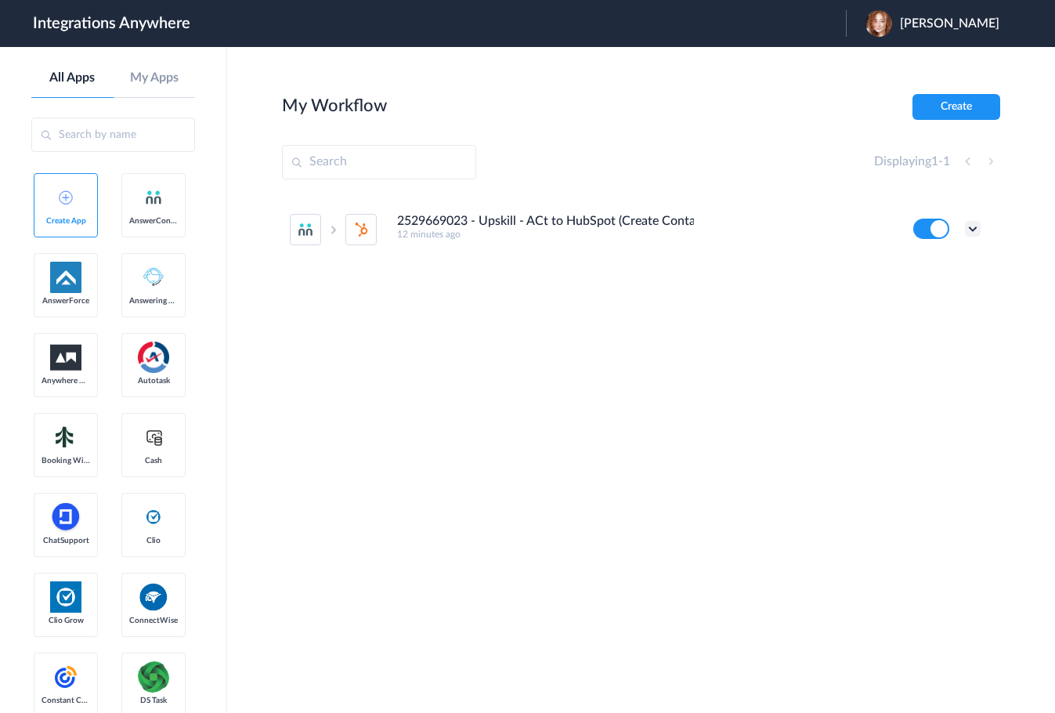
click at [974, 225] on icon at bounding box center [973, 229] width 16 height 16
click at [945, 269] on li "Edit" at bounding box center [930, 265] width 102 height 29
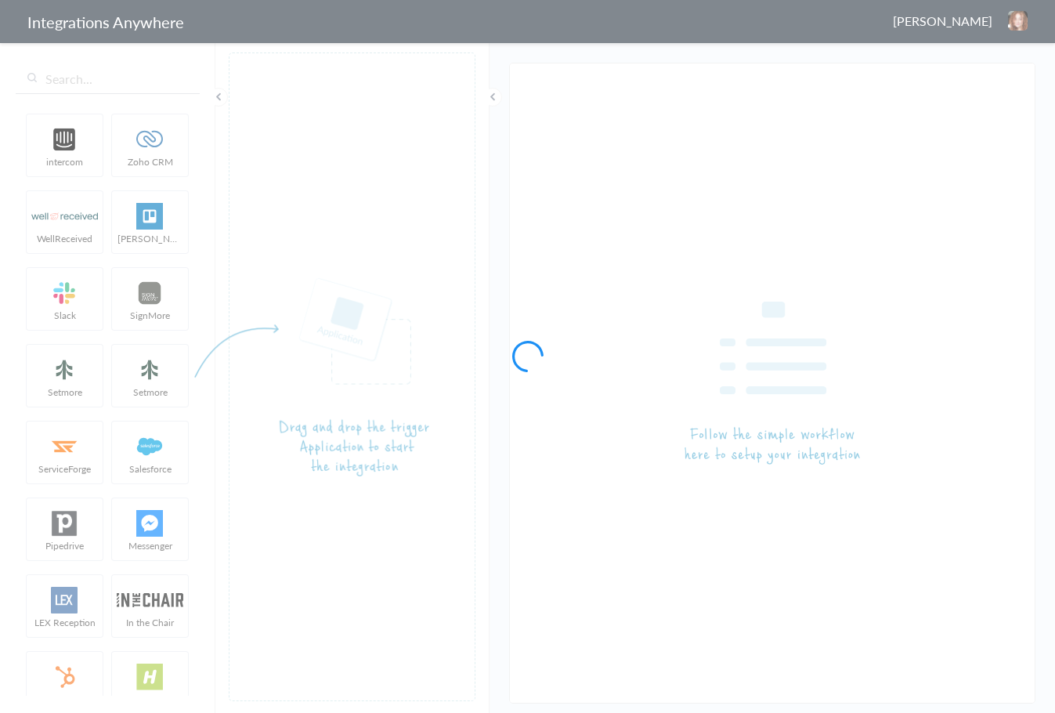
type input "2529669023 - Upskill - ACt to HubSpot (Create Contact)"
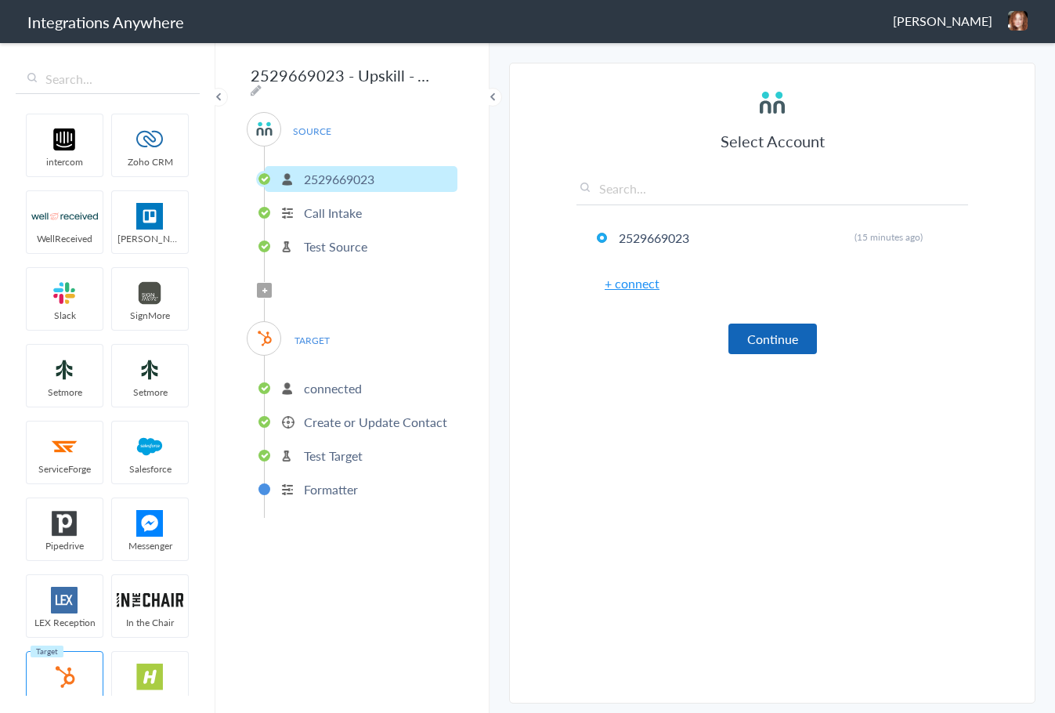
click at [779, 348] on button "Continue" at bounding box center [772, 338] width 89 height 31
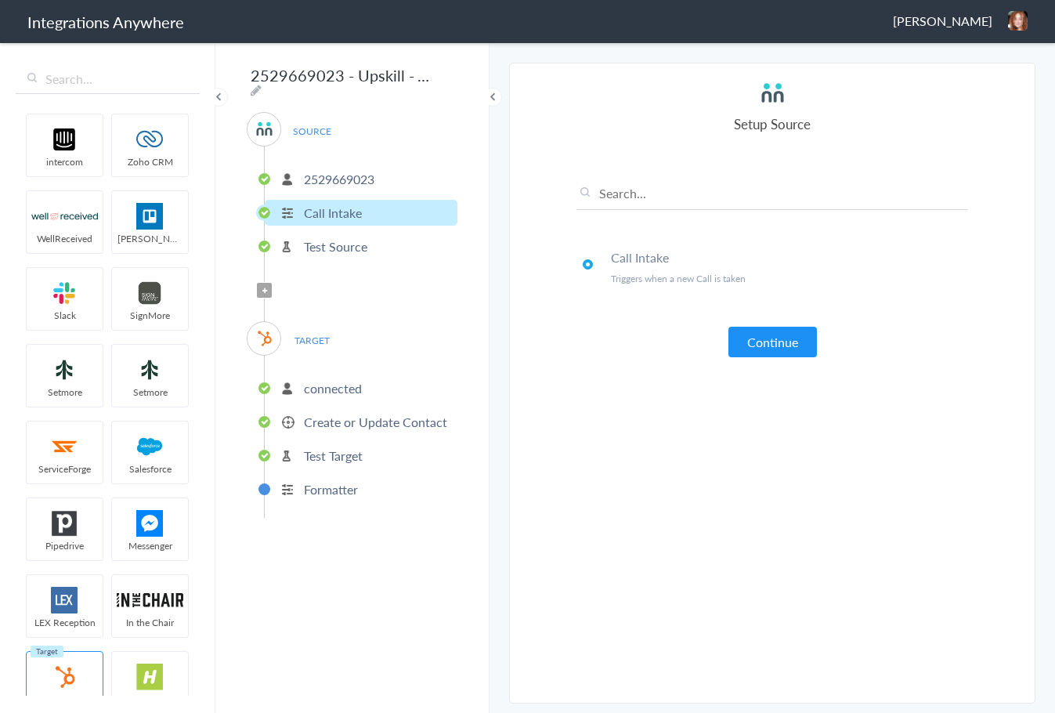
click at [779, 348] on button "Continue" at bounding box center [772, 342] width 89 height 31
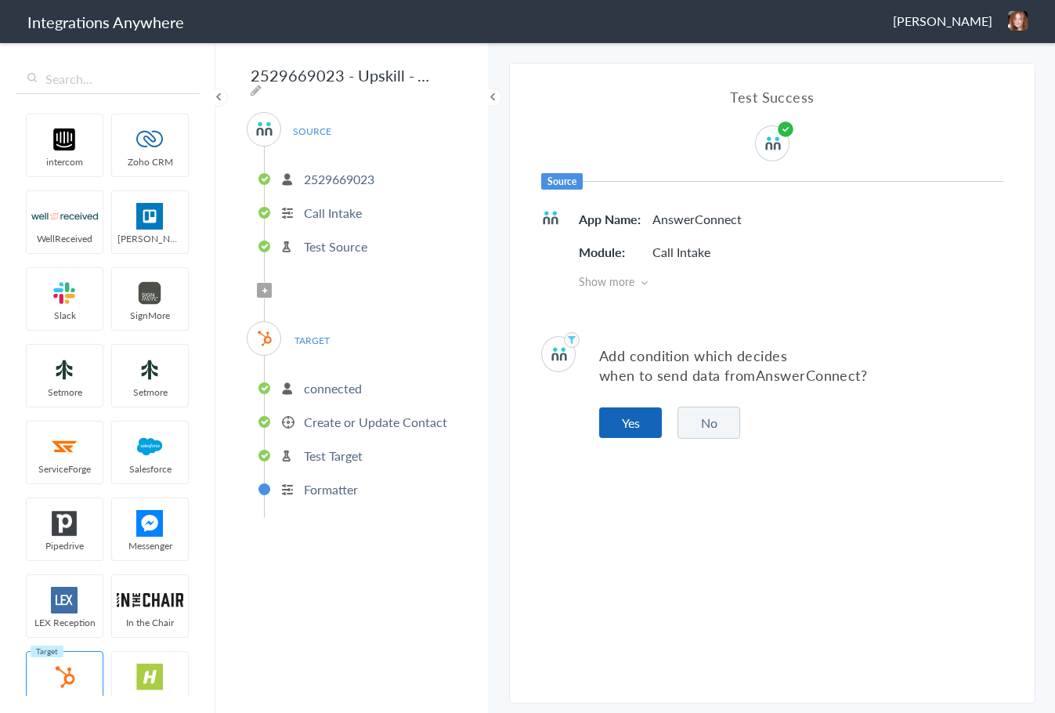
click at [630, 431] on button "Yes" at bounding box center [630, 422] width 63 height 31
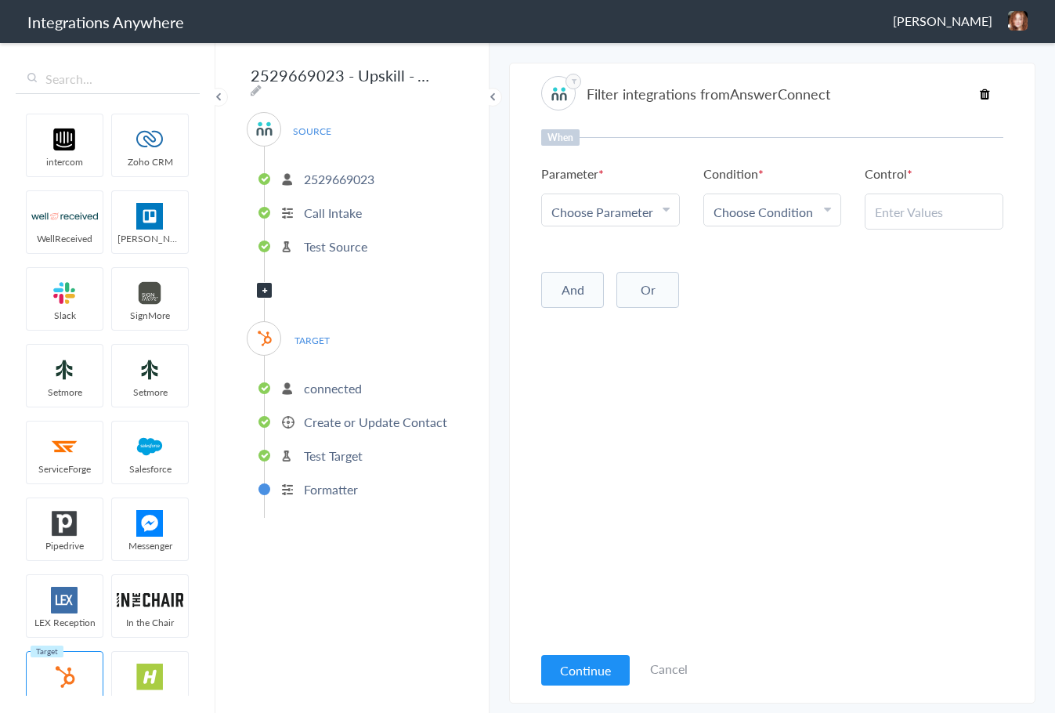
click at [984, 96] on icon at bounding box center [985, 94] width 10 height 13
click at [986, 88] on icon at bounding box center [985, 94] width 10 height 13
click at [984, 93] on icon at bounding box center [985, 94] width 10 height 13
click at [661, 671] on link "Cancel" at bounding box center [669, 668] width 38 height 18
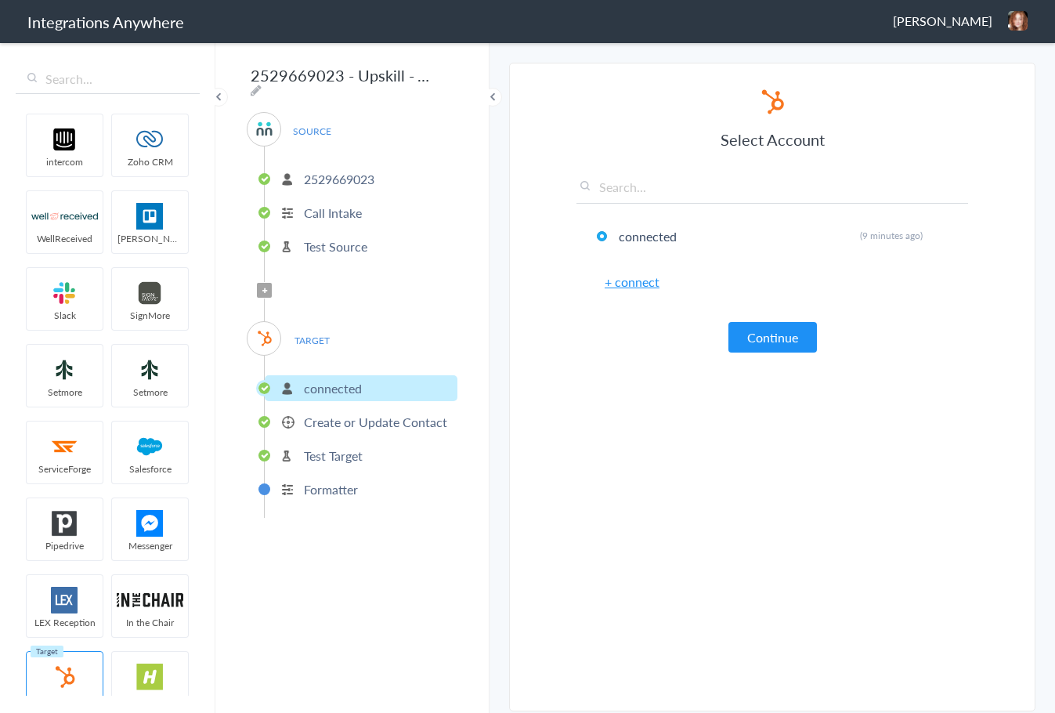
click at [355, 237] on p "Test Source" at bounding box center [335, 246] width 63 height 18
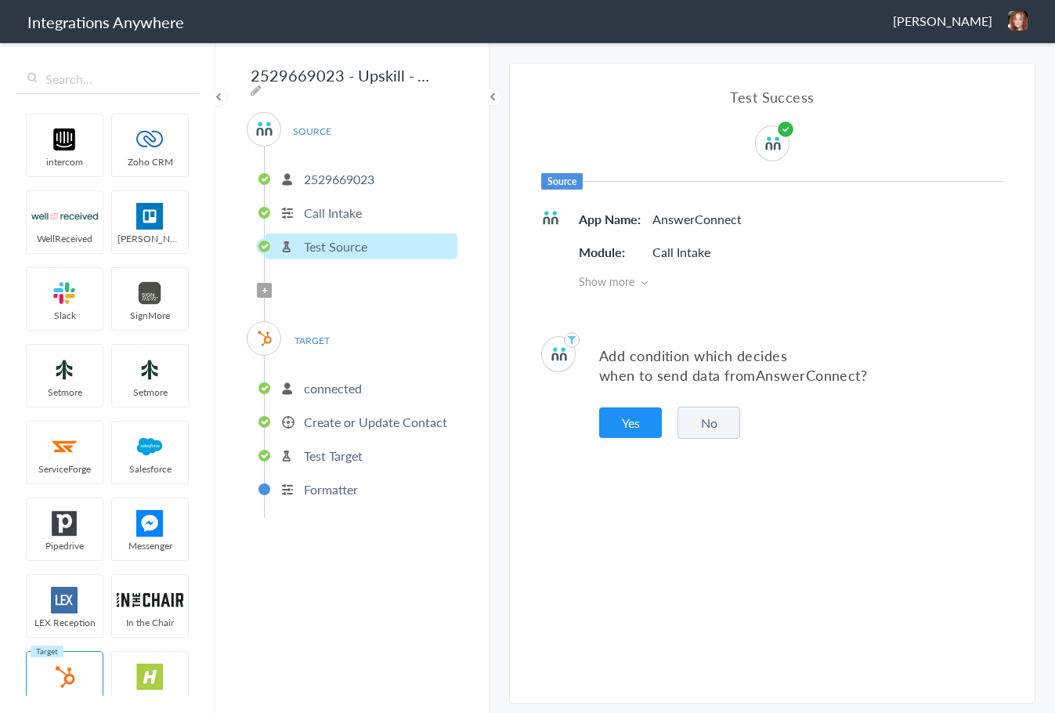
click at [367, 173] on p "2529669023" at bounding box center [339, 179] width 70 height 18
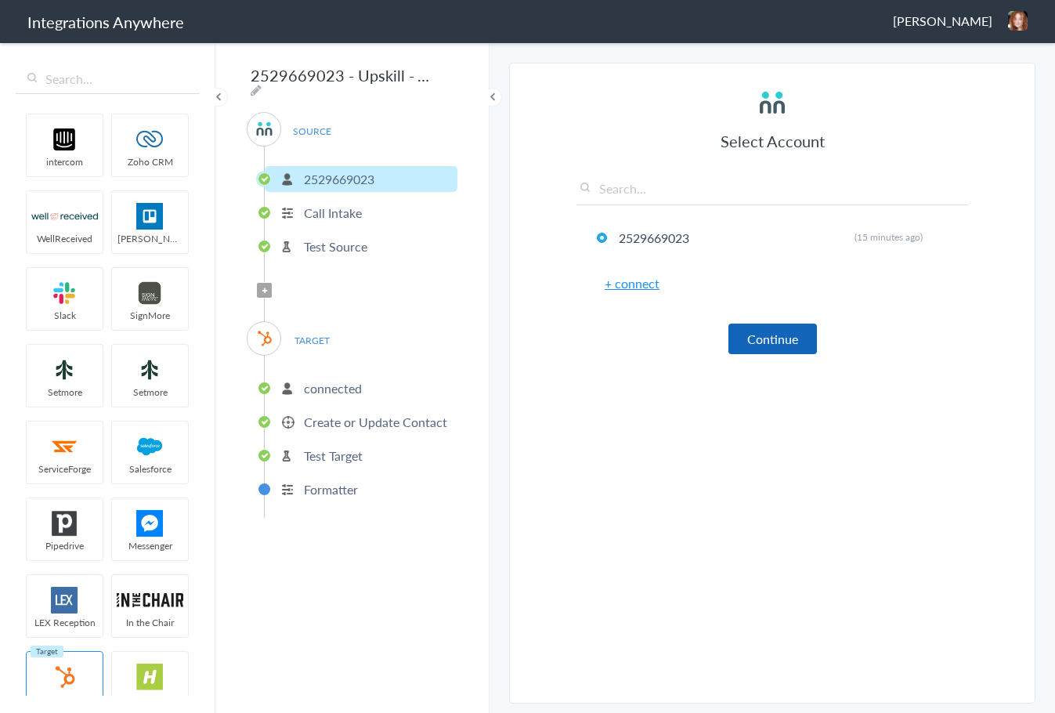
click at [780, 345] on button "Continue" at bounding box center [772, 338] width 89 height 31
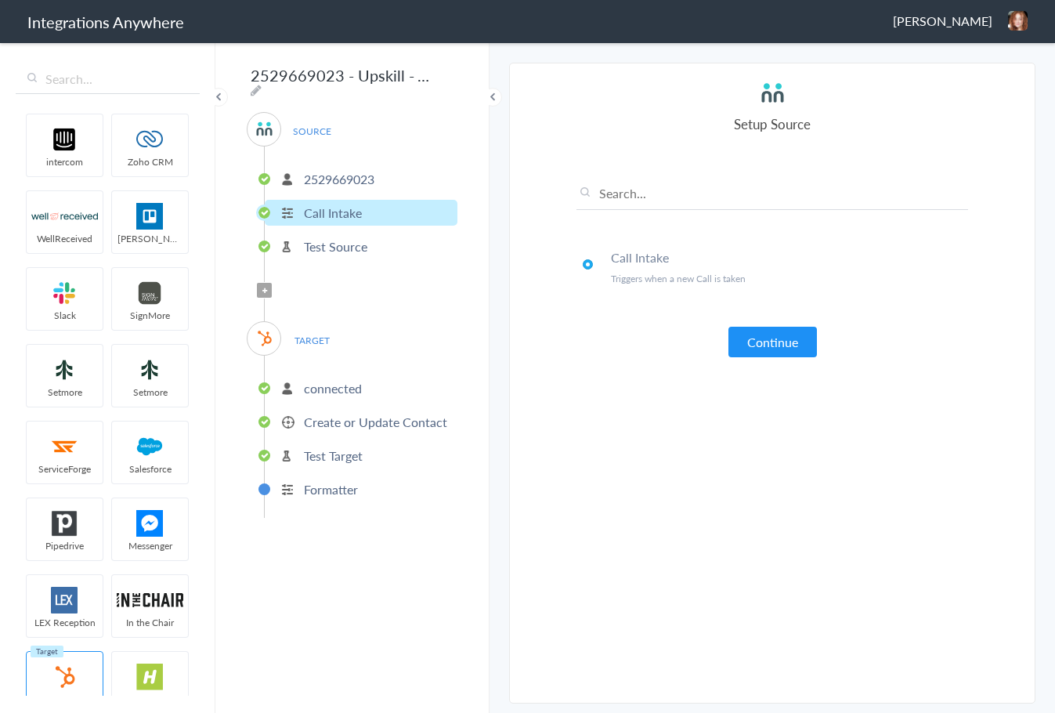
click at [780, 345] on button "Continue" at bounding box center [772, 342] width 89 height 31
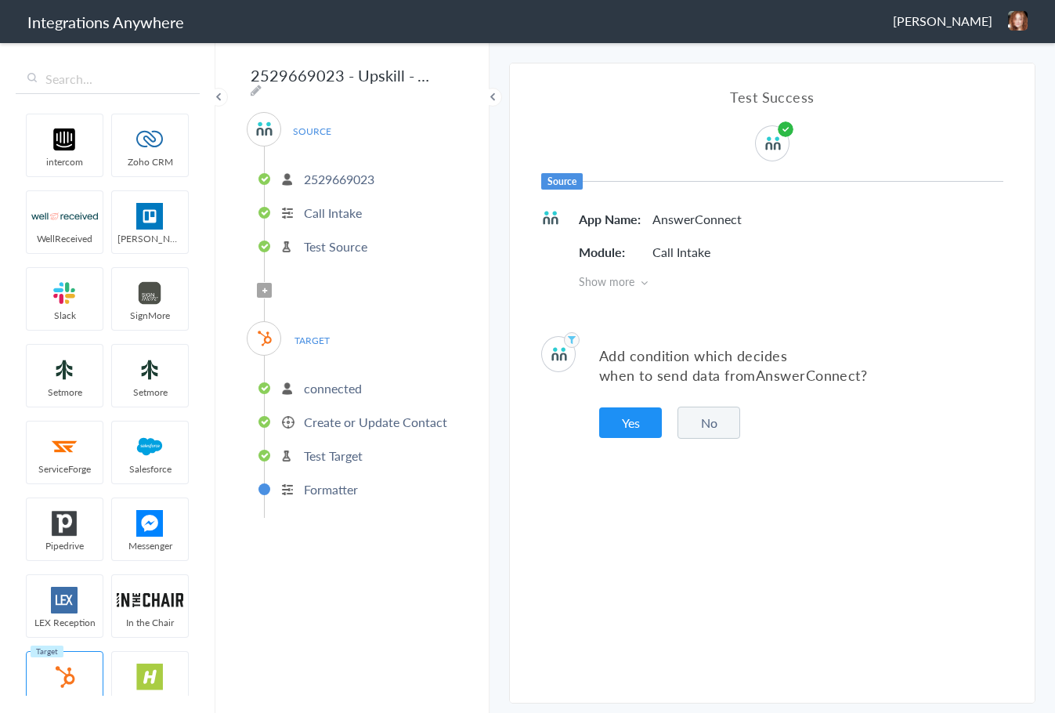
click at [724, 440] on div "Add condition which decides when to send data from AnswerConnect ? Yes No" at bounding box center [772, 388] width 525 height 150
click at [726, 432] on button "No" at bounding box center [708, 422] width 63 height 32
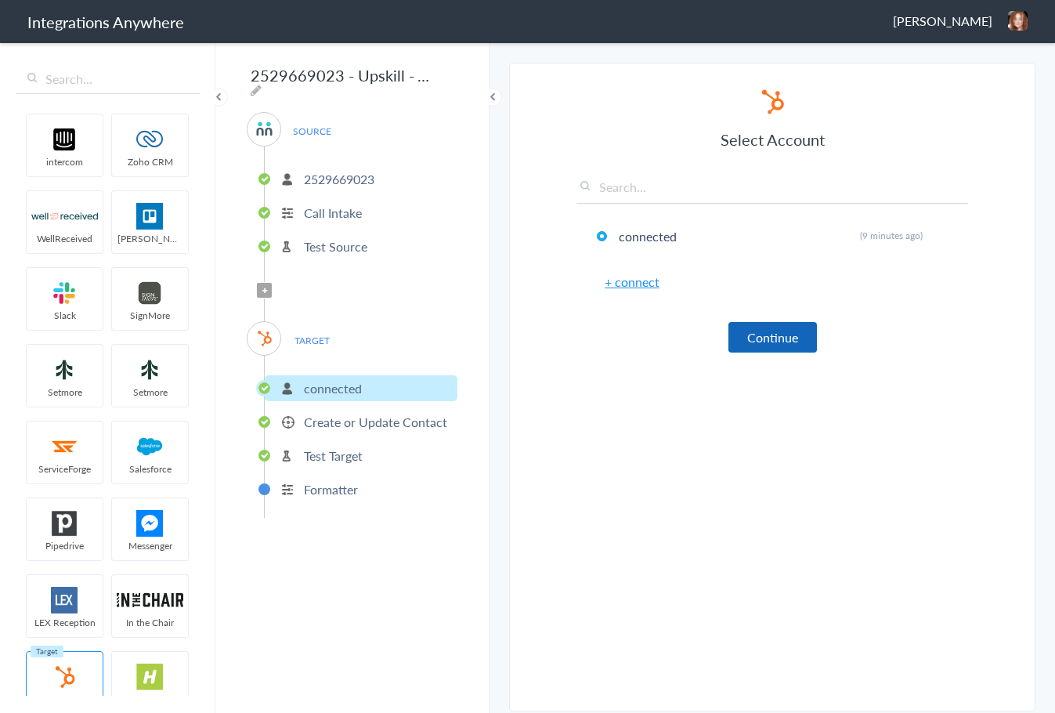
click at [782, 343] on button "Continue" at bounding box center [772, 337] width 89 height 31
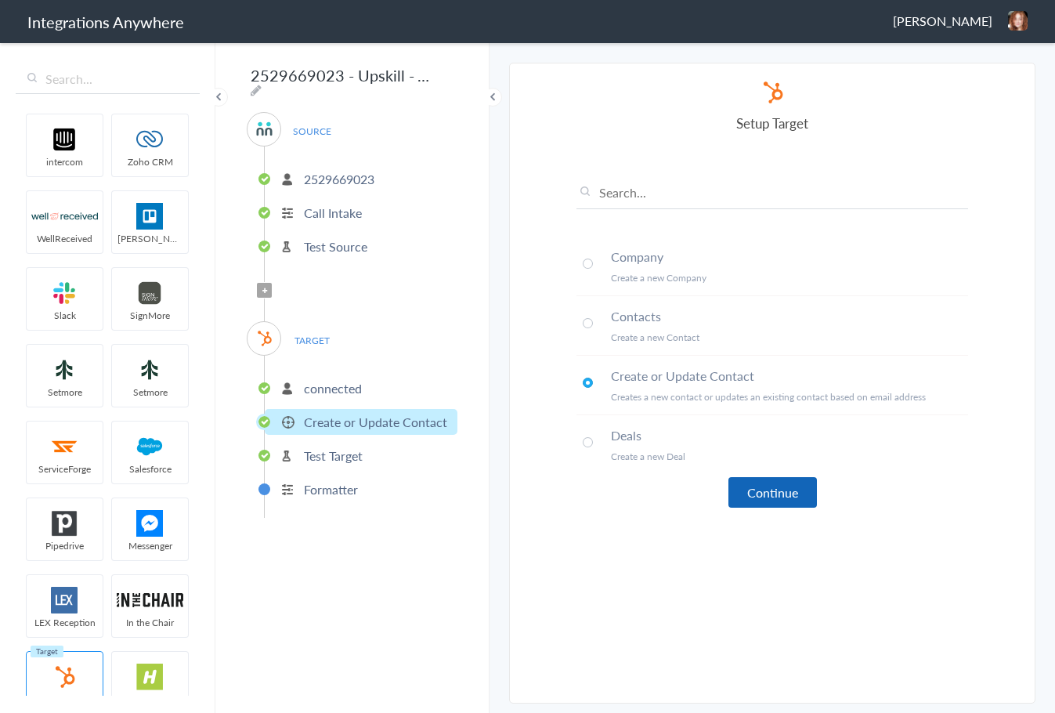
click at [780, 481] on button "Continue" at bounding box center [772, 492] width 89 height 31
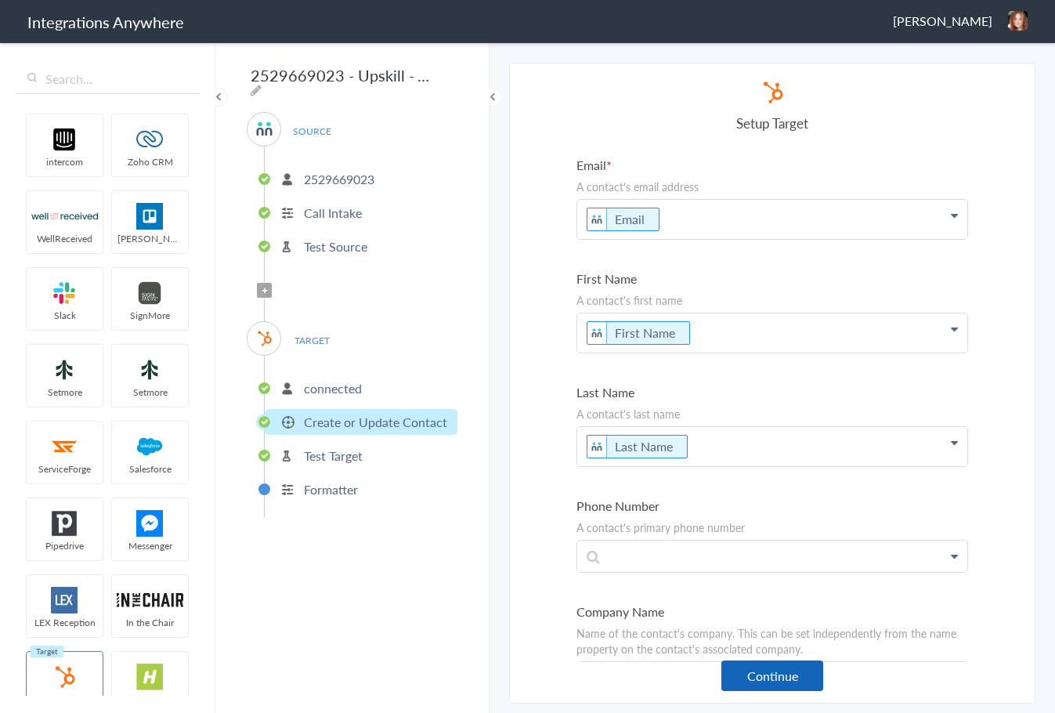
click at [791, 674] on button "Continue" at bounding box center [772, 675] width 102 height 31
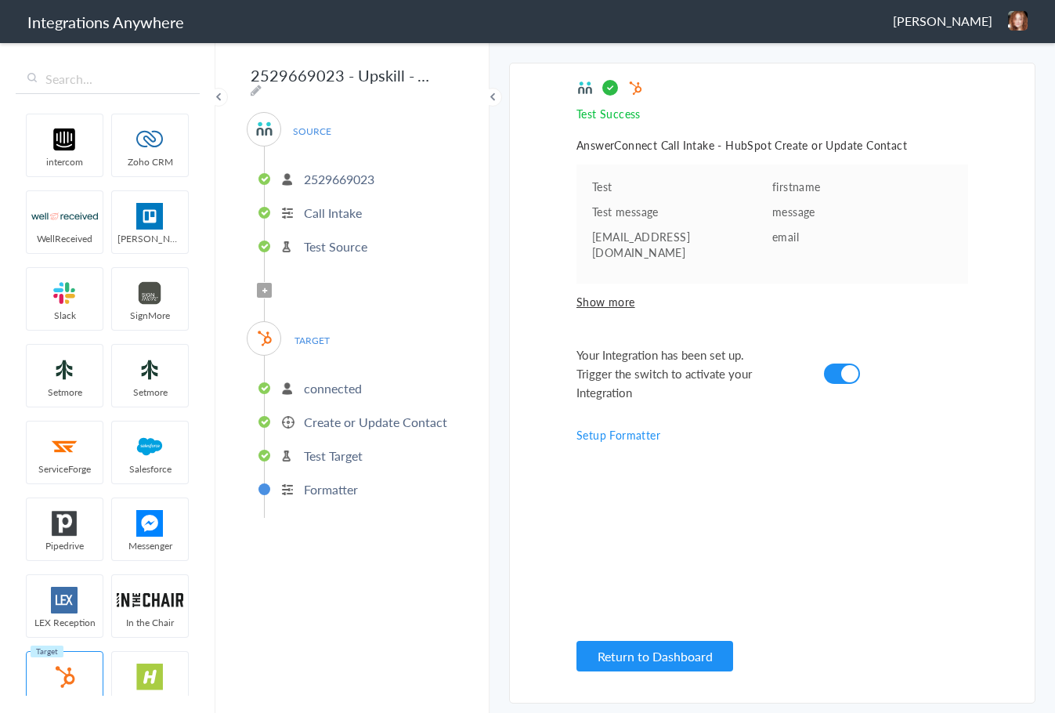
click at [608, 427] on link "Setup Formatter" at bounding box center [618, 435] width 84 height 16
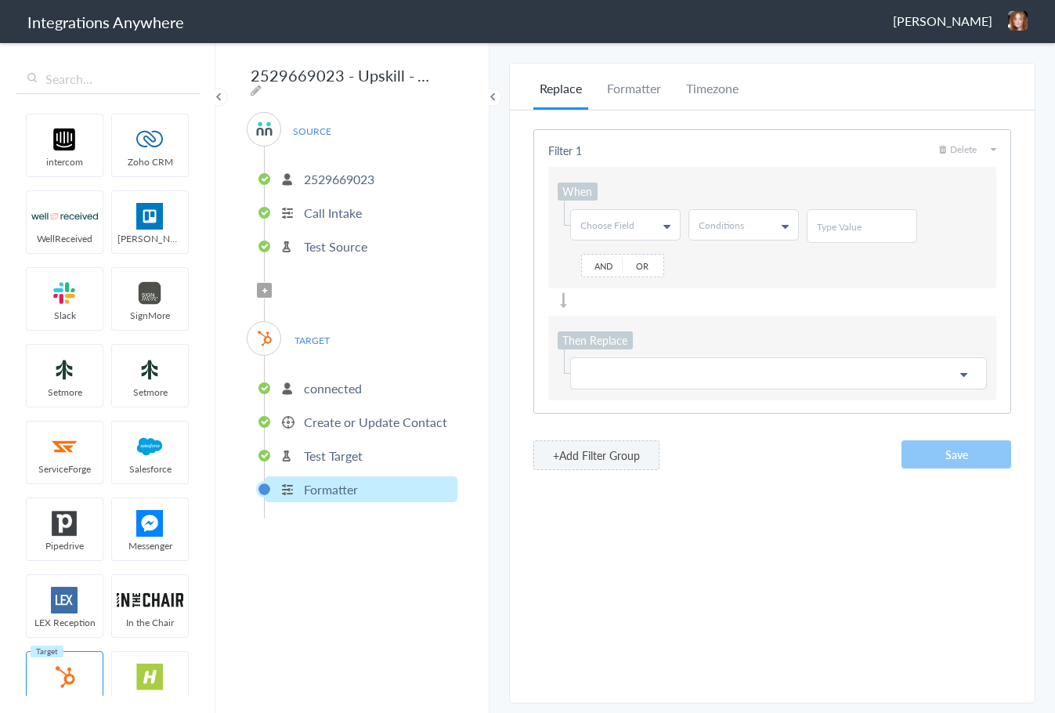
click at [641, 220] on link "Choose Field" at bounding box center [625, 225] width 109 height 30
click at [633, 262] on input "text" at bounding box center [624, 258] width 107 height 31
type input "email"
click at [623, 293] on link "Email" at bounding box center [624, 288] width 107 height 29
click at [774, 236] on link "Conditions" at bounding box center [743, 225] width 109 height 30
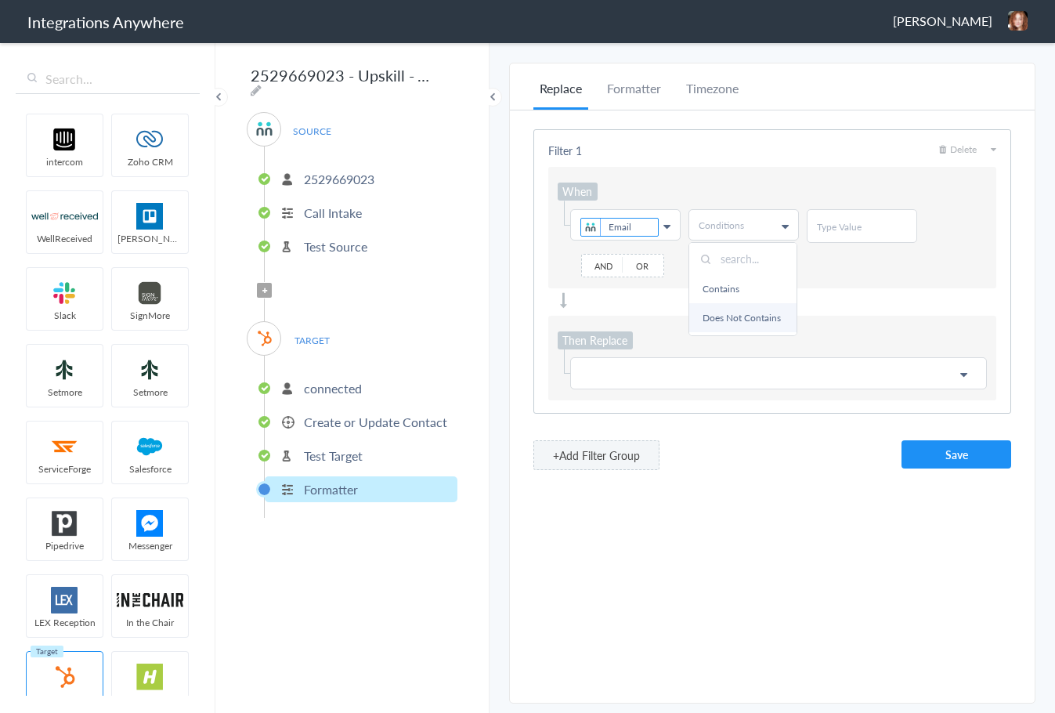
click at [753, 310] on link "Does Not Contains" at bounding box center [742, 317] width 107 height 29
click at [876, 225] on input "text" at bounding box center [862, 226] width 90 height 13
type input "@"
click at [656, 368] on p at bounding box center [778, 373] width 396 height 20
click at [649, 411] on input "text" at bounding box center [778, 408] width 414 height 34
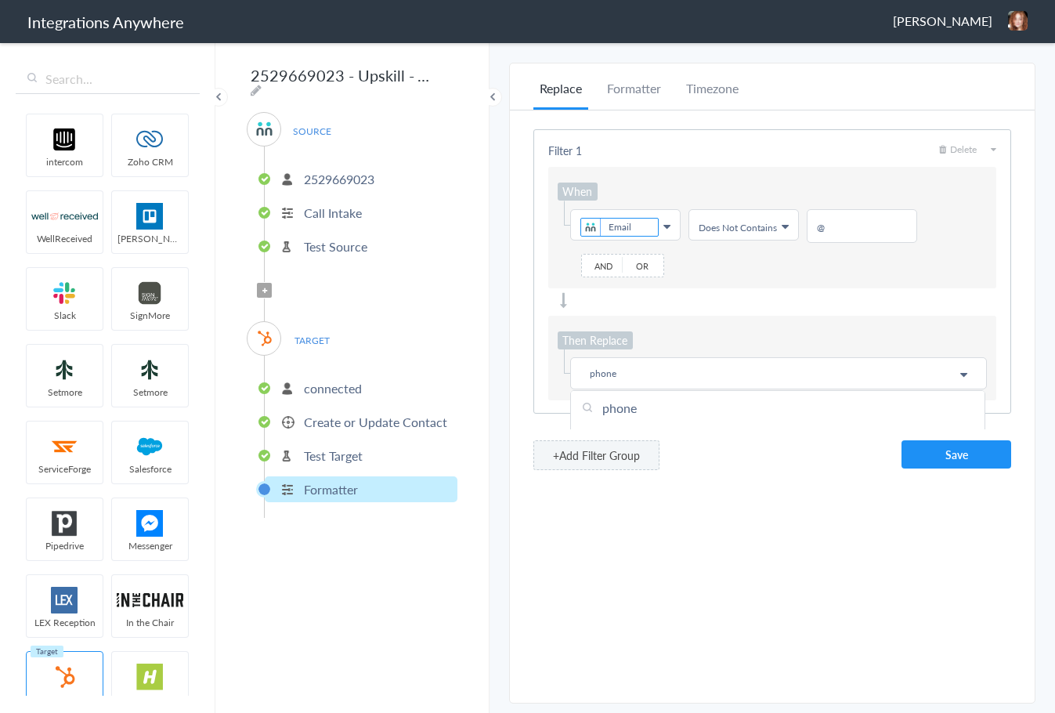
scroll to position [37, 0]
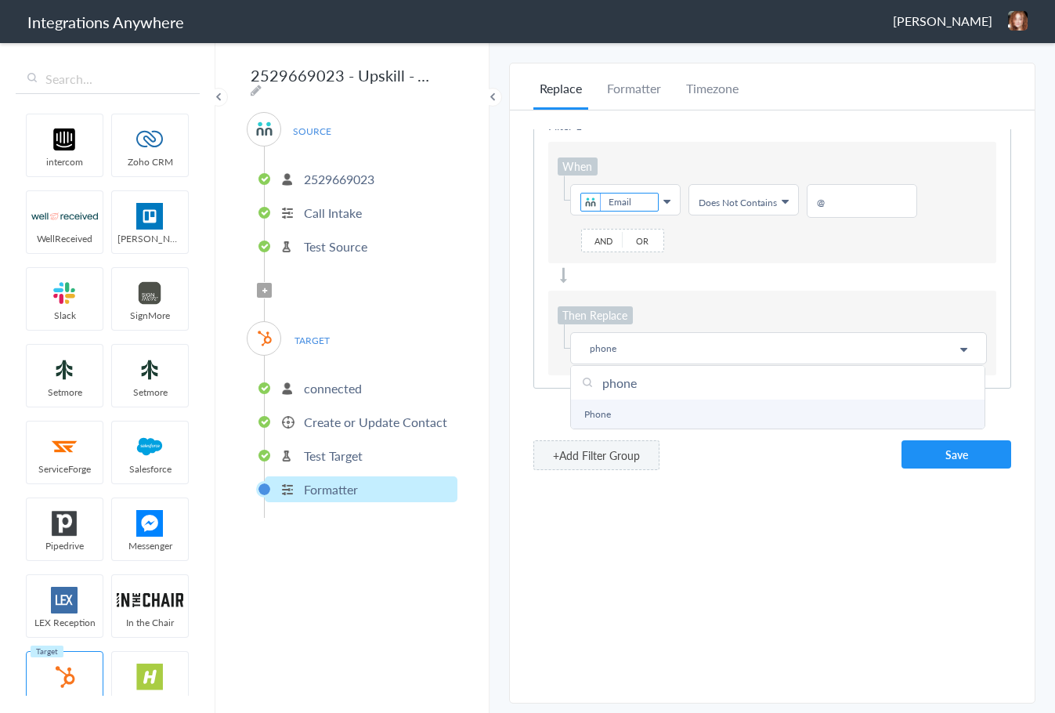
type input "phone"
click at [628, 405] on link "Phone" at bounding box center [778, 413] width 414 height 29
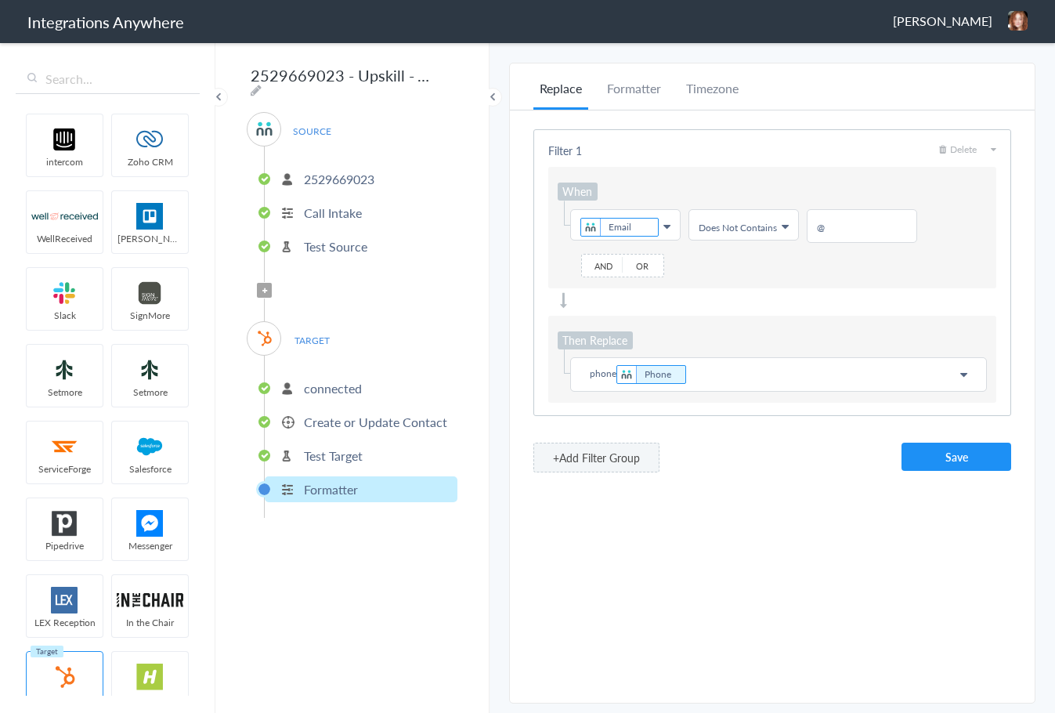
click at [750, 374] on p "phone Phone" at bounding box center [778, 374] width 396 height 22
click at [971, 457] on button "Save" at bounding box center [956, 457] width 110 height 28
click at [974, 469] on button "Save" at bounding box center [956, 457] width 110 height 28
click at [714, 369] on p "phone Phone in@noemail.com" at bounding box center [778, 374] width 396 height 22
click at [689, 374] on p "phone Phone in@noemail.com" at bounding box center [778, 374] width 396 height 22
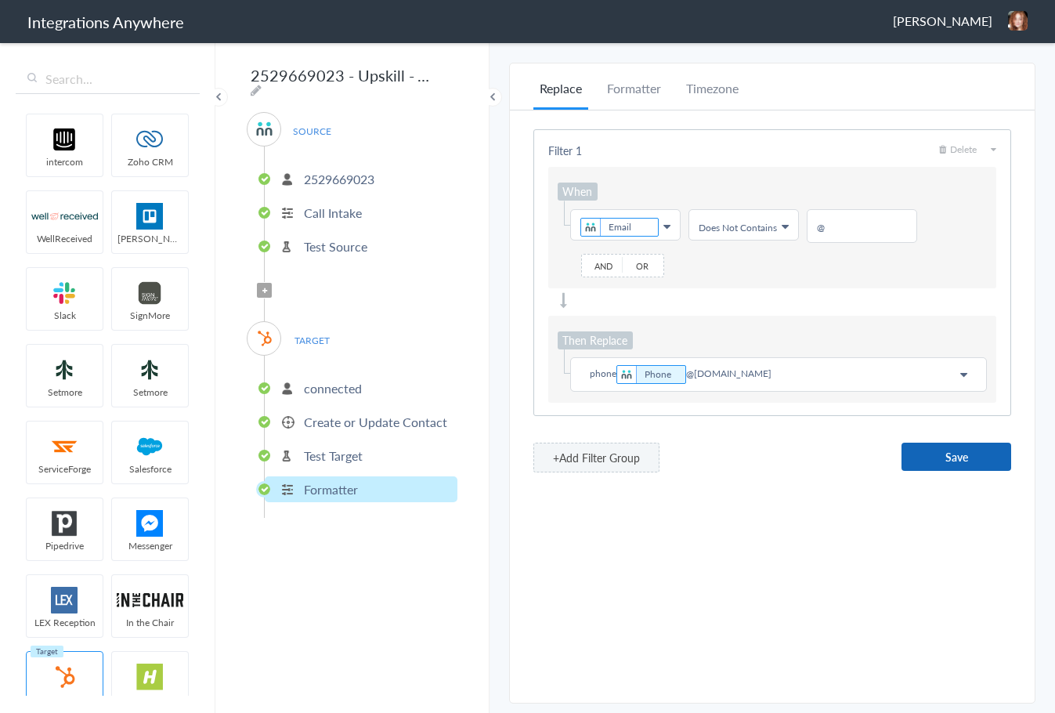
click at [966, 455] on button "Save" at bounding box center [956, 457] width 110 height 28
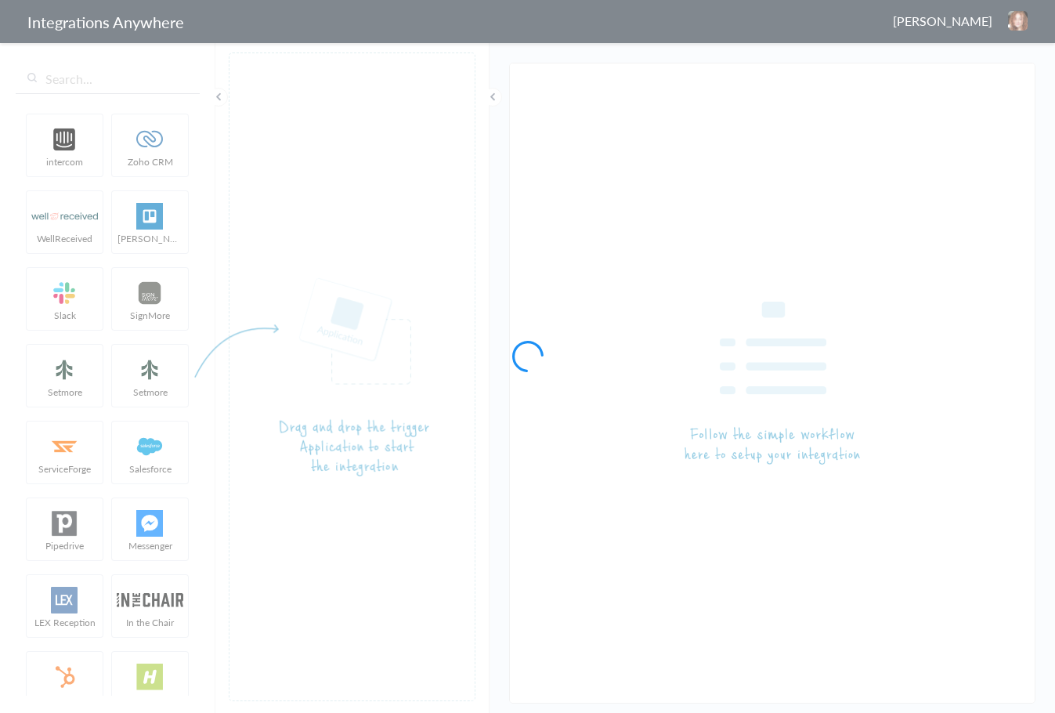
type input "2529669023 - Upskill - ACt to HubSpot (Create Contact)"
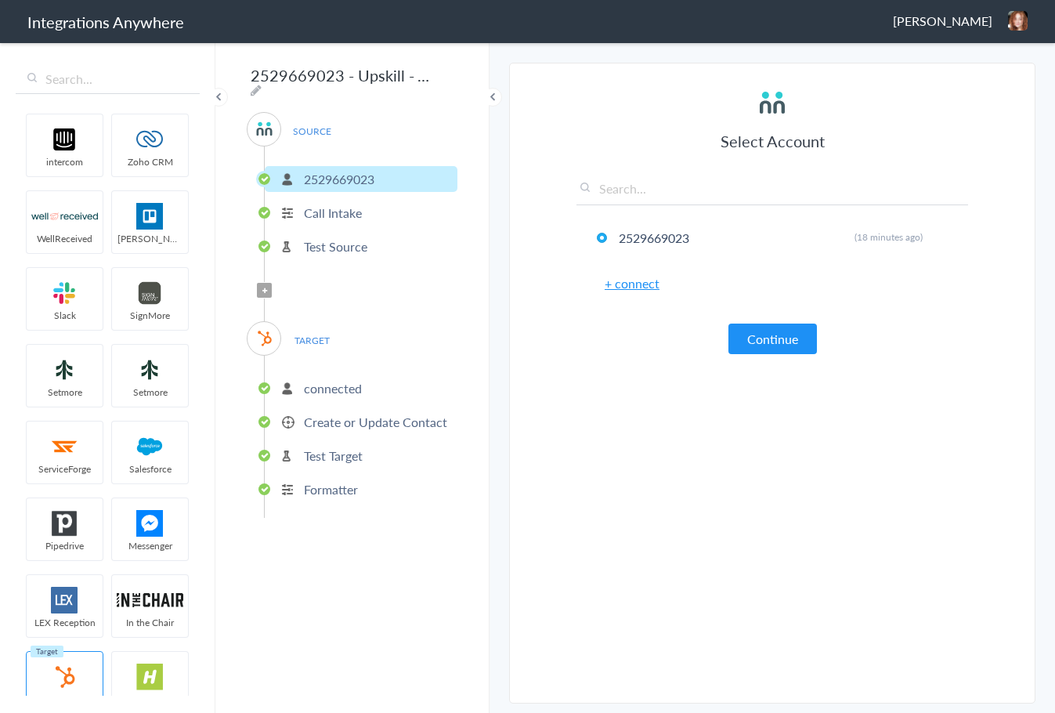
click at [800, 335] on button "Continue" at bounding box center [772, 338] width 89 height 31
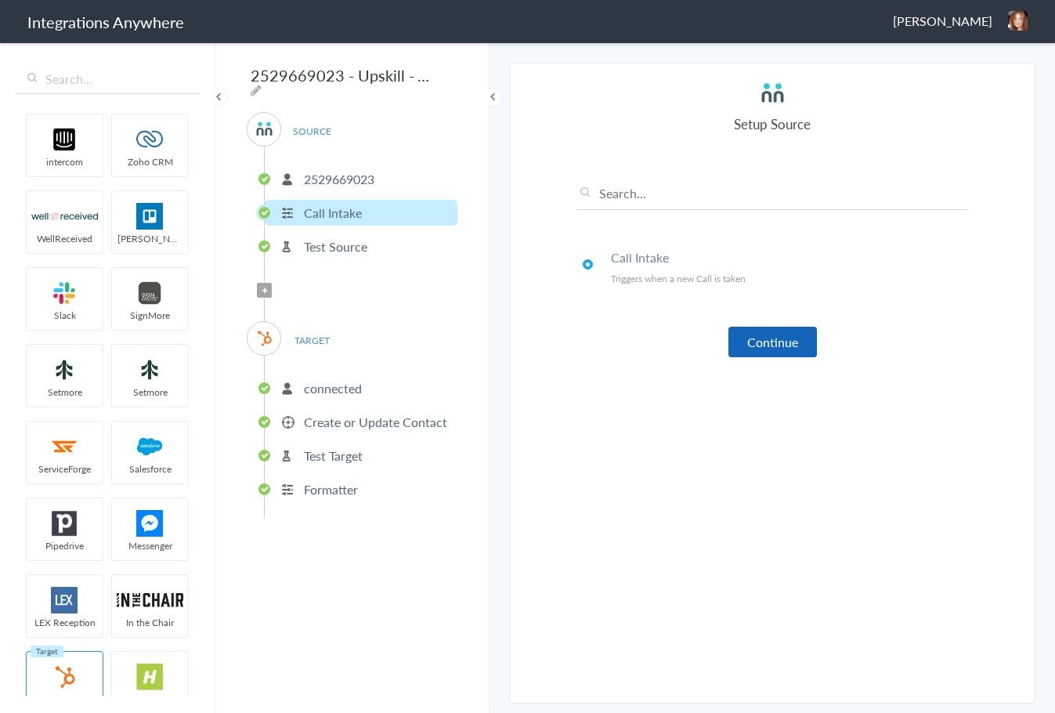
click at [799, 335] on button "Continue" at bounding box center [772, 342] width 89 height 31
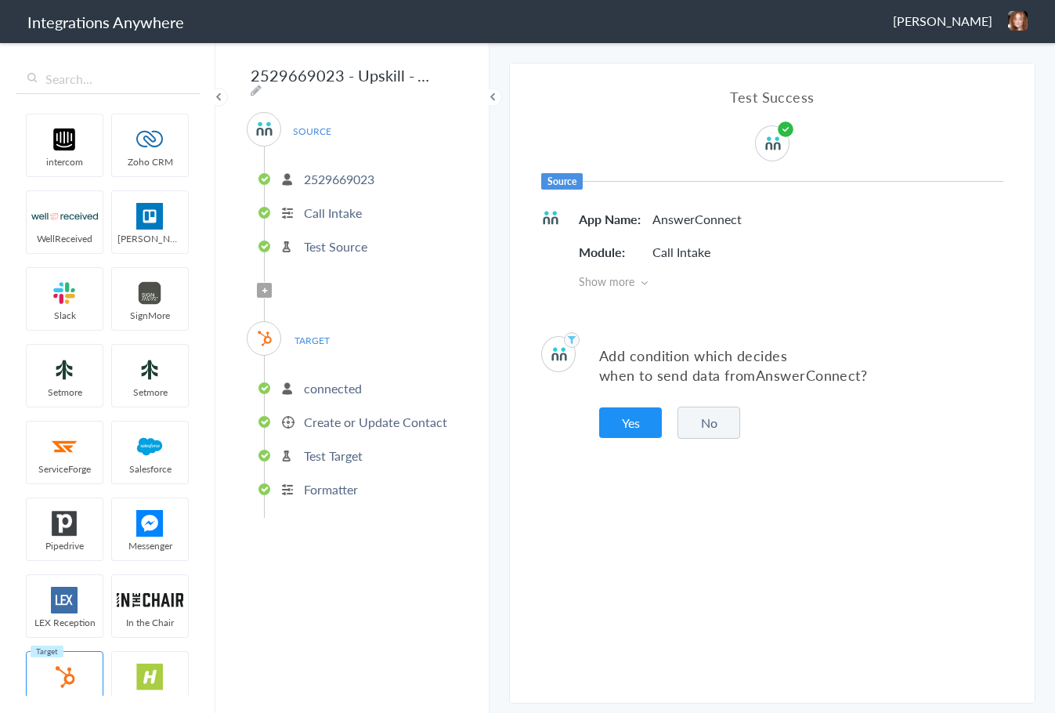
click at [734, 417] on button "No" at bounding box center [708, 422] width 63 height 32
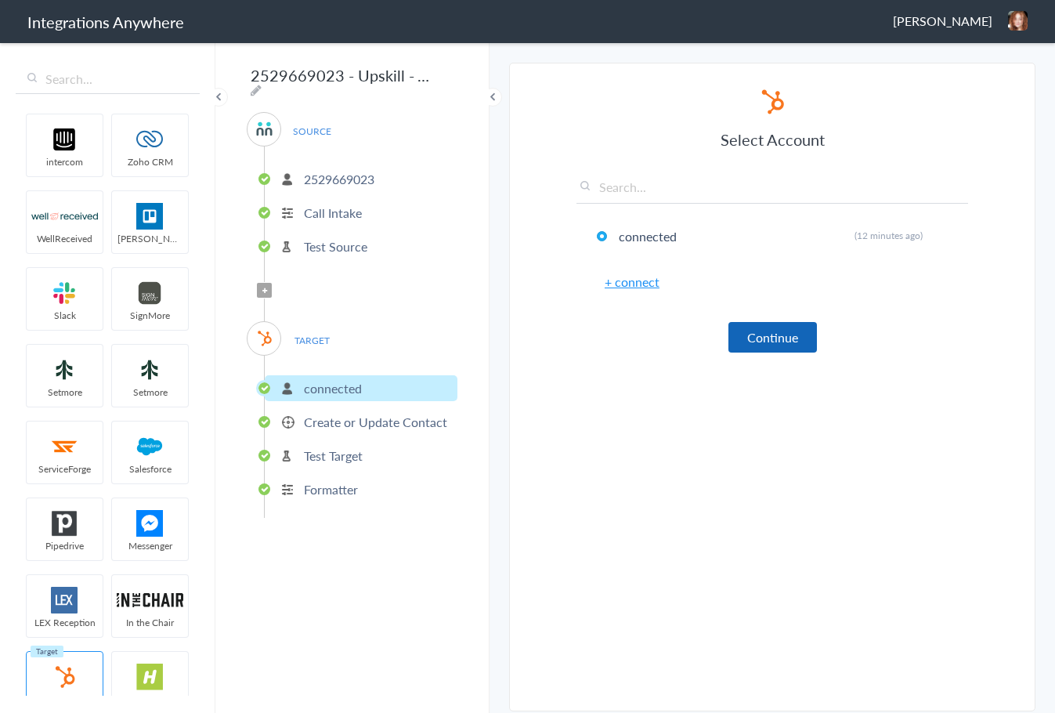
click at [753, 331] on button "Continue" at bounding box center [772, 337] width 89 height 31
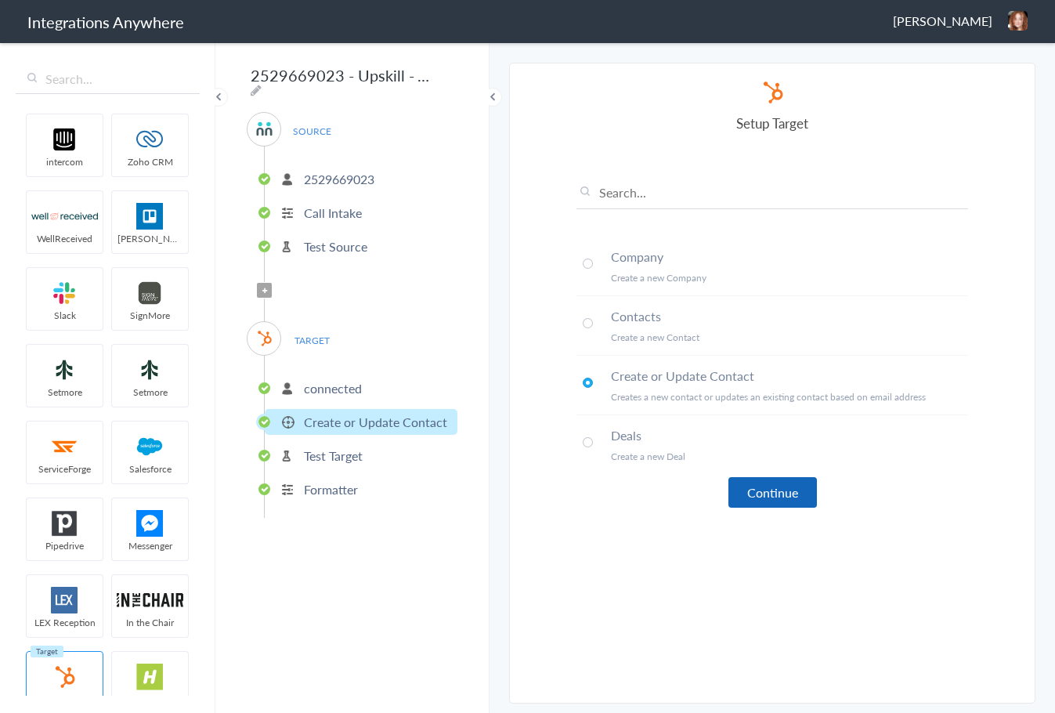
click at [779, 487] on button "Continue" at bounding box center [772, 492] width 89 height 31
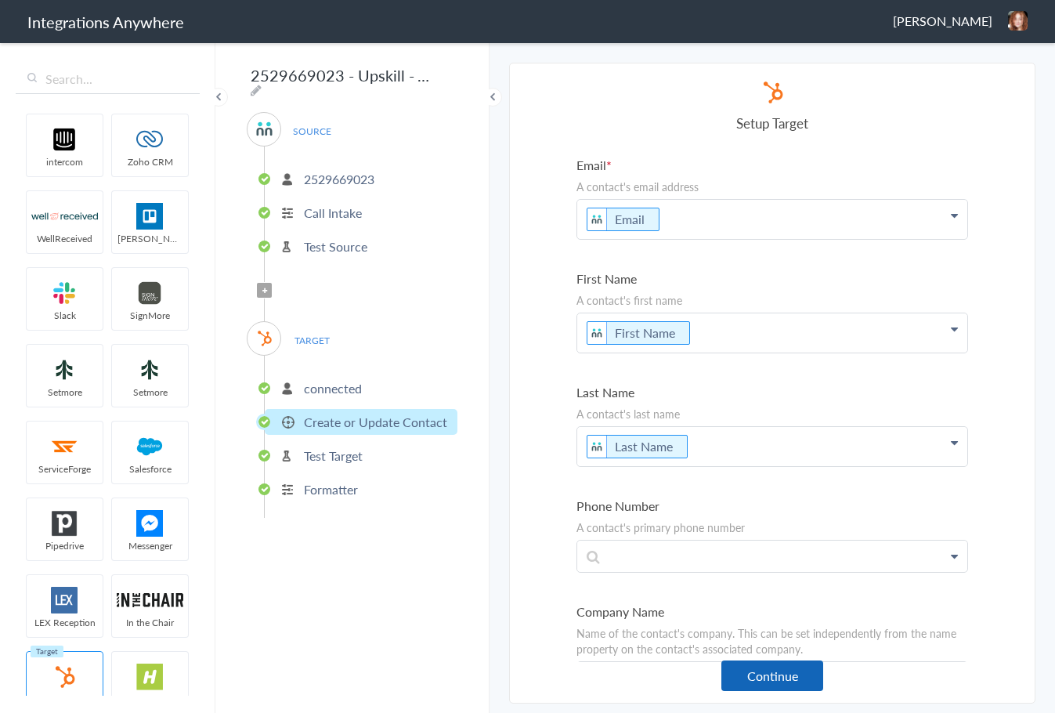
click at [781, 679] on button "Continue" at bounding box center [772, 675] width 102 height 31
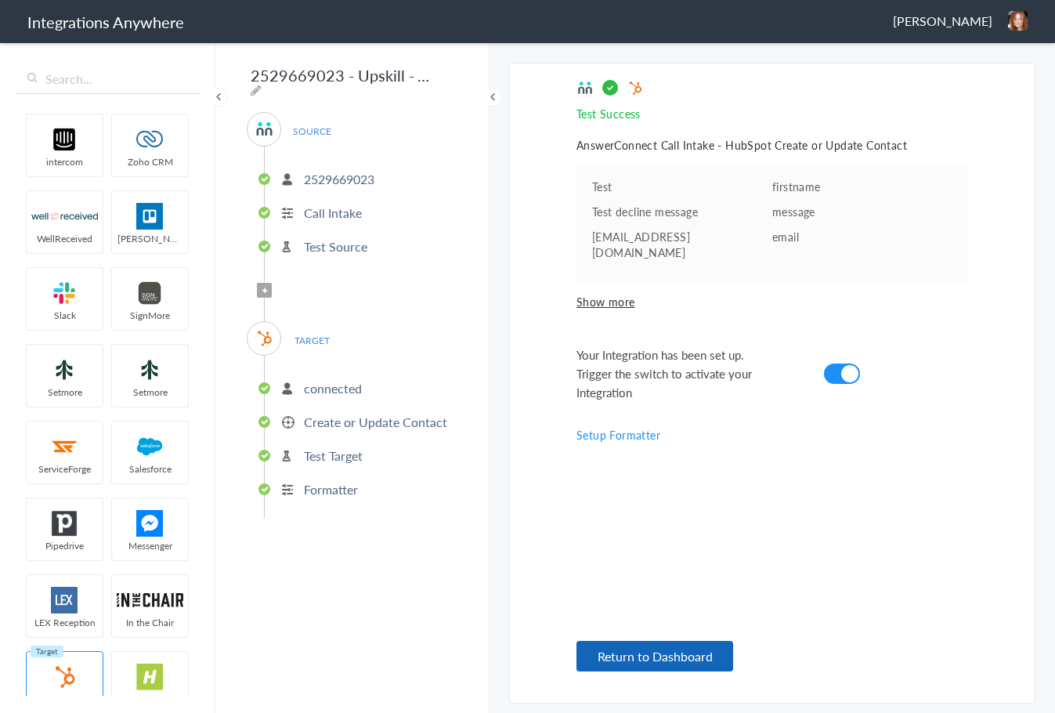
click at [646, 659] on button "Return to Dashboard" at bounding box center [654, 656] width 157 height 31
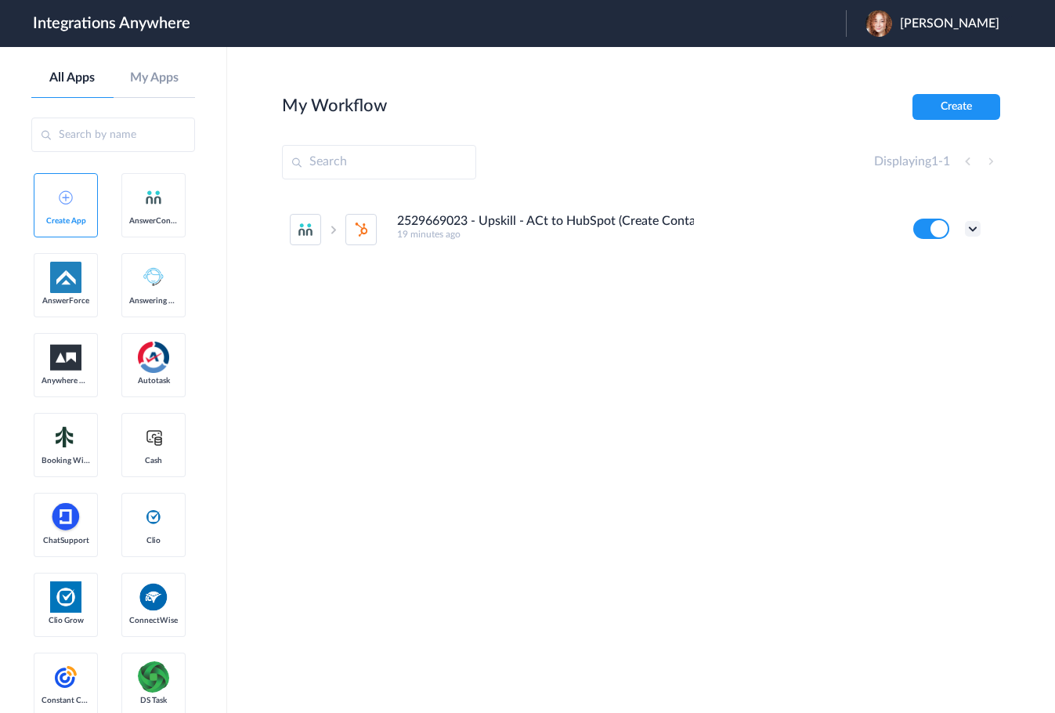
click at [973, 234] on icon at bounding box center [973, 229] width 16 height 16
click at [920, 291] on link "Task history" at bounding box center [928, 293] width 75 height 11
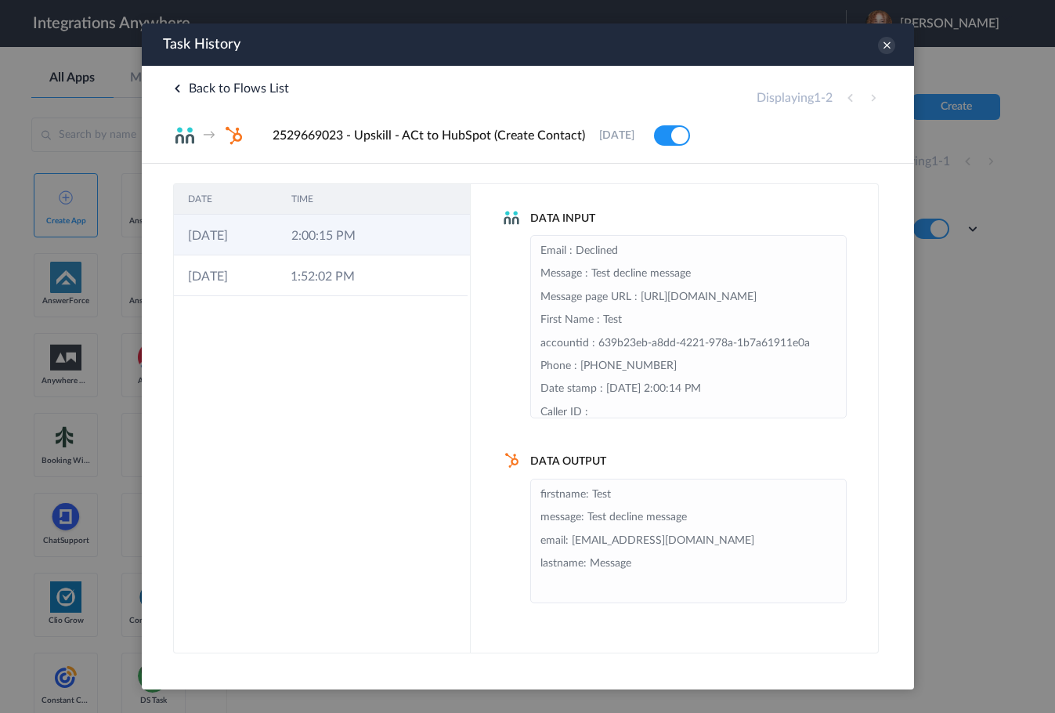
click at [325, 247] on td "2:00:15 PM" at bounding box center [327, 235] width 103 height 41
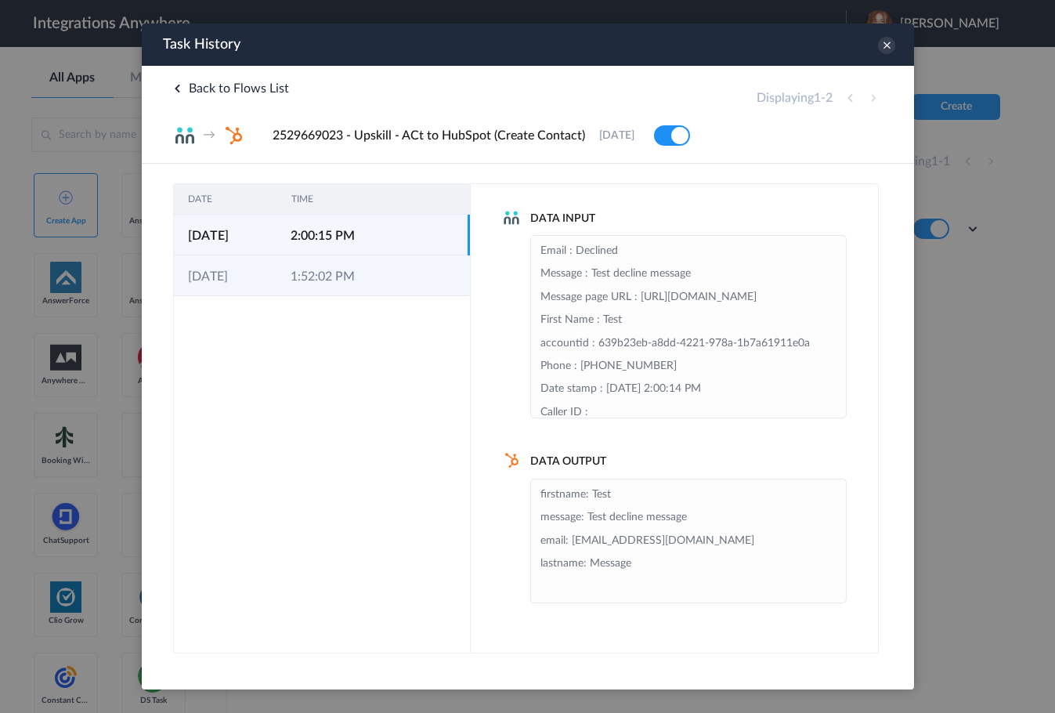
click at [326, 280] on td "1:52:02 PM" at bounding box center [327, 275] width 103 height 41
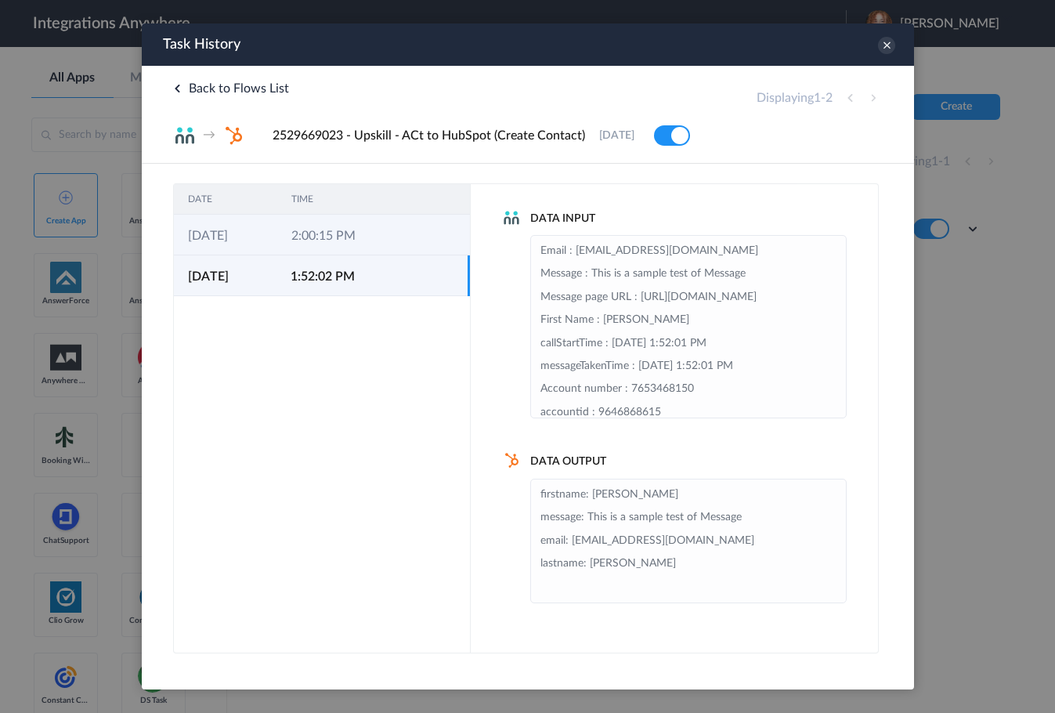
click at [323, 236] on td "2:00:15 PM" at bounding box center [327, 235] width 103 height 41
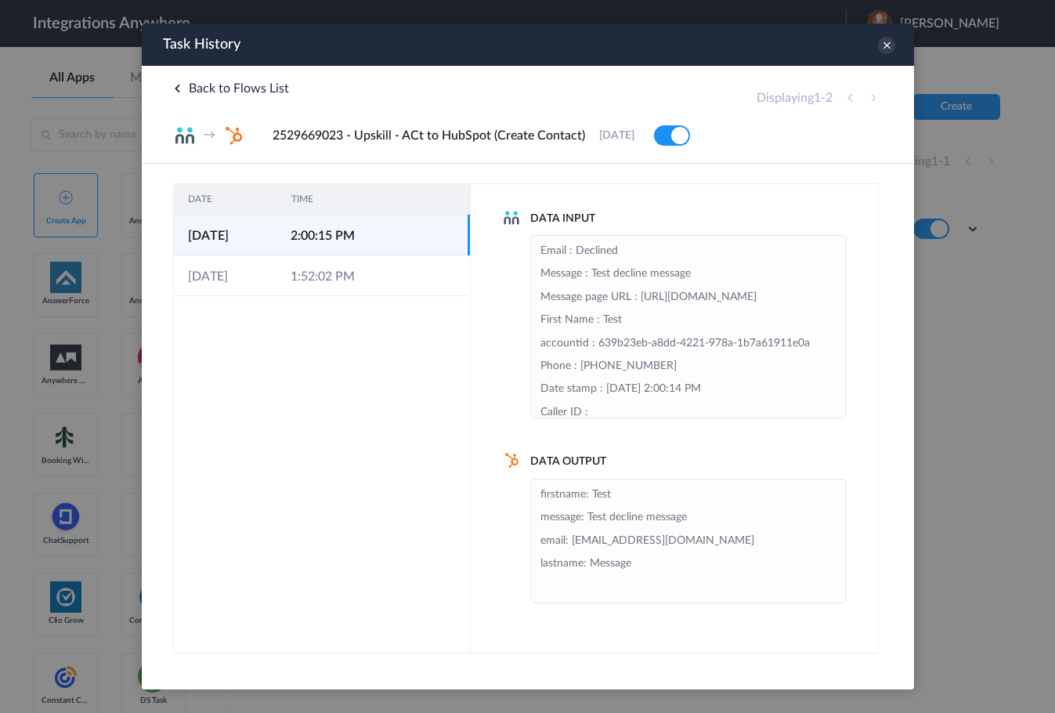
click at [542, 220] on h4 "Data Input" at bounding box center [673, 219] width 345 height 16
click at [883, 46] on icon at bounding box center [885, 45] width 17 height 17
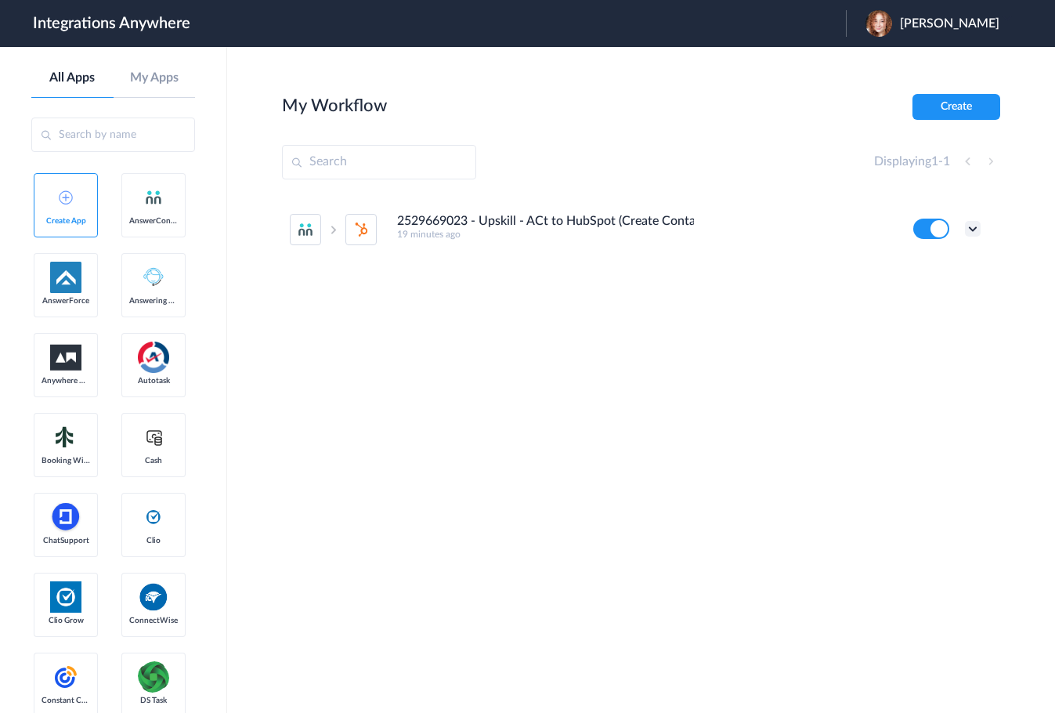
click at [974, 229] on icon at bounding box center [973, 229] width 16 height 16
click at [920, 266] on link "Edit" at bounding box center [910, 264] width 38 height 11
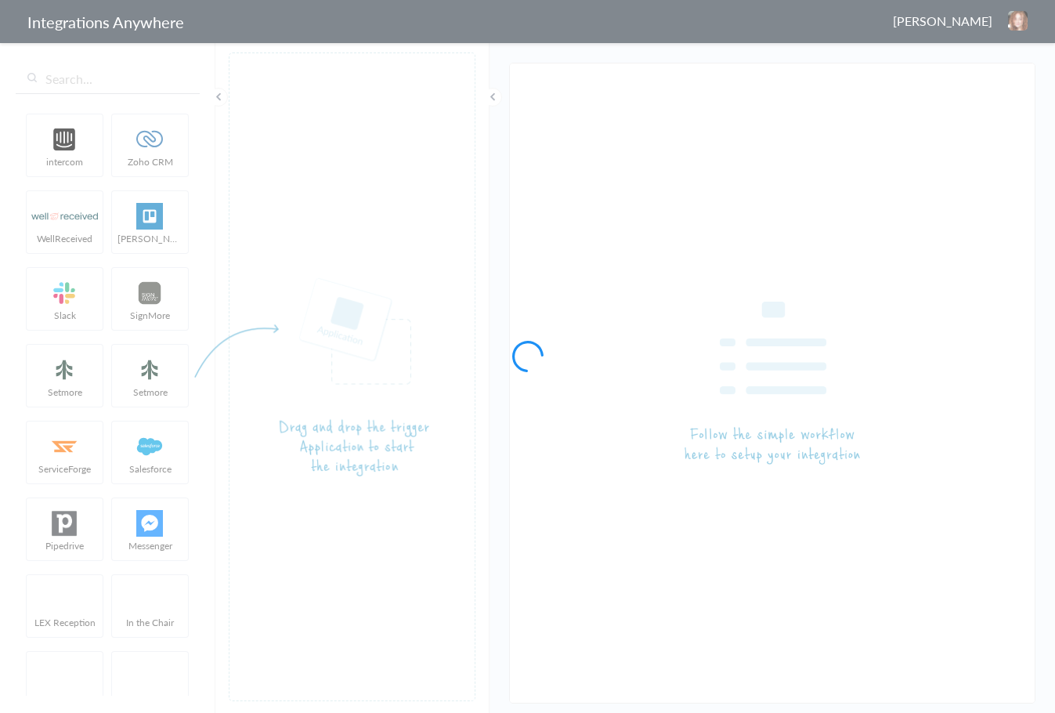
type input "2529669023 - Upskill - ACt to HubSpot (Create Contact)"
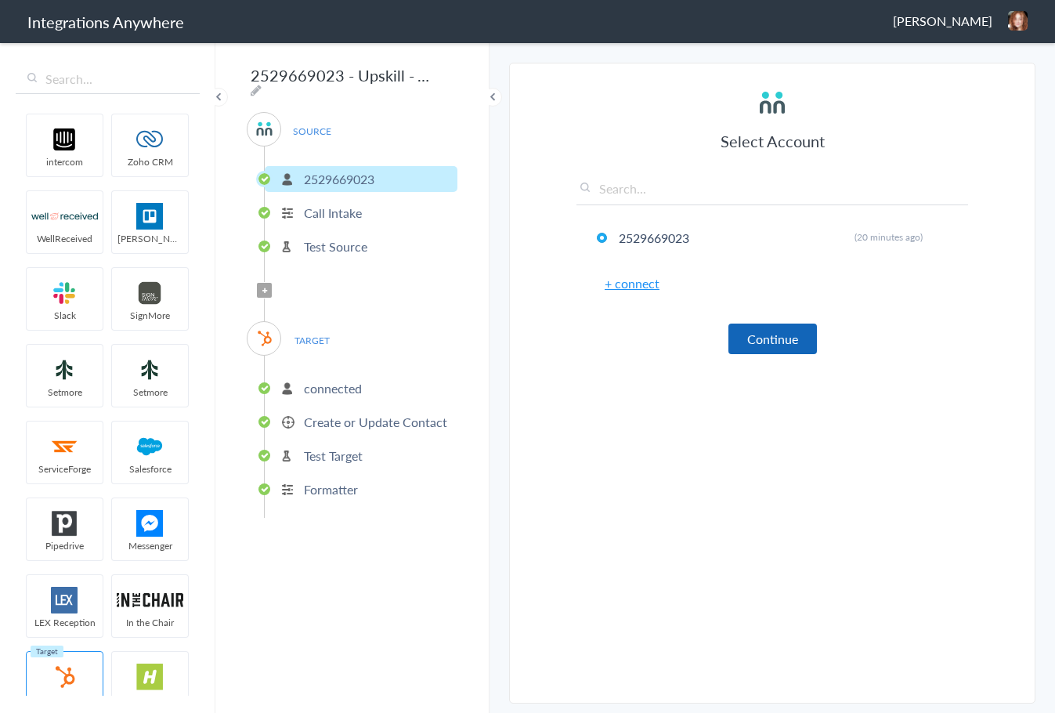
click at [771, 338] on button "Continue" at bounding box center [772, 338] width 89 height 31
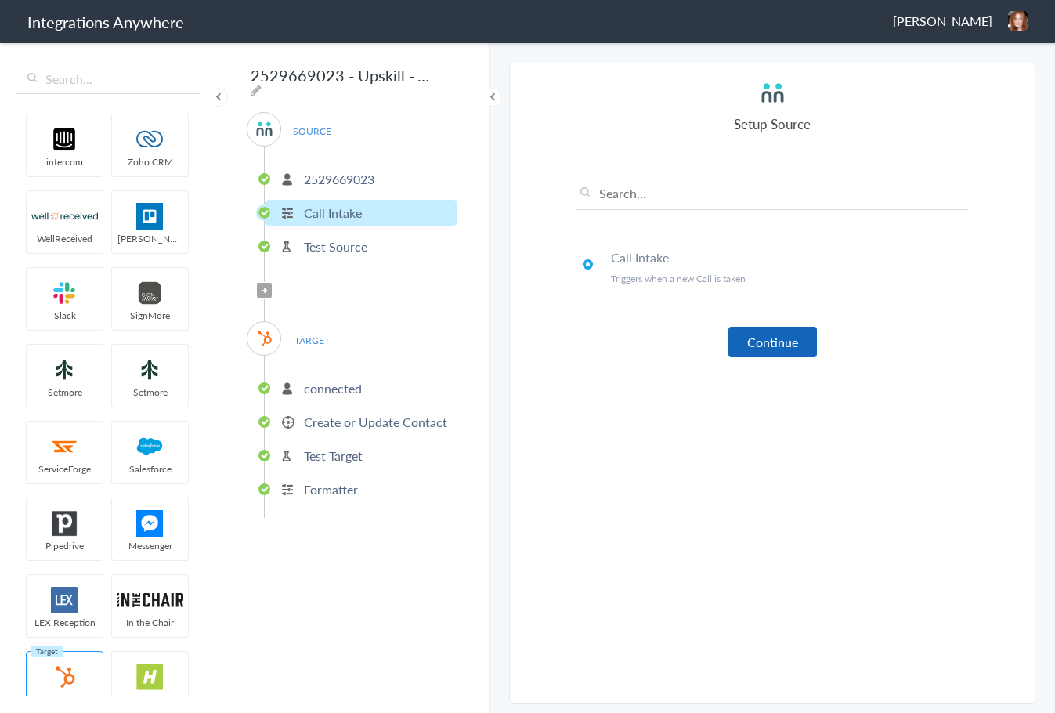
click at [778, 346] on button "Continue" at bounding box center [772, 342] width 89 height 31
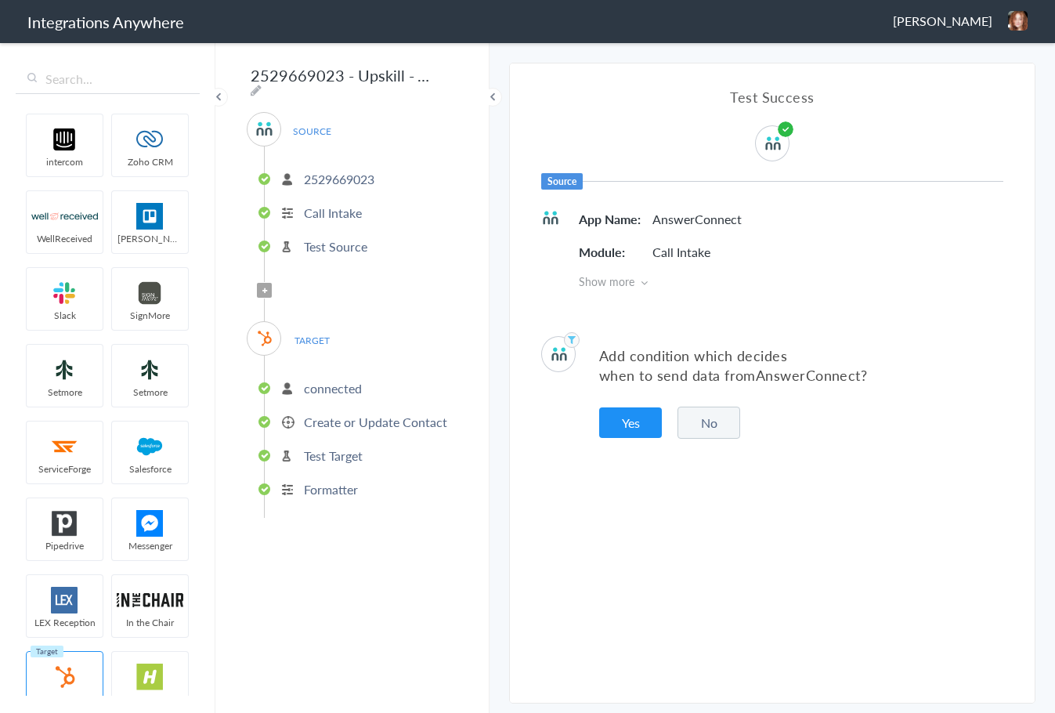
click at [717, 421] on button "No" at bounding box center [708, 422] width 63 height 32
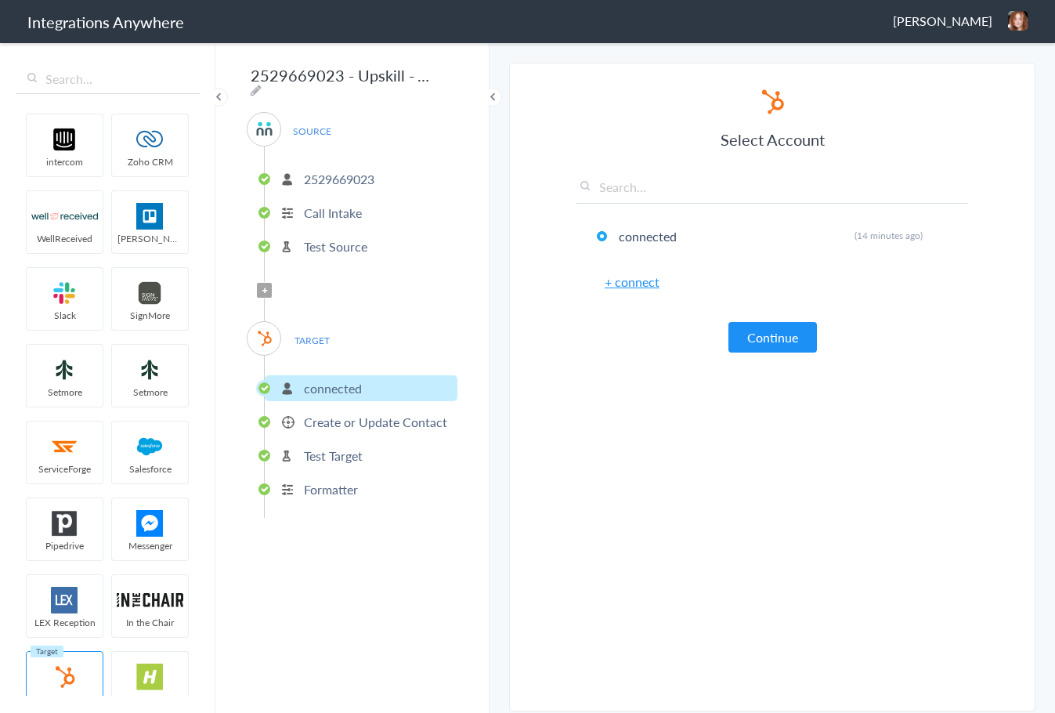
click at [766, 334] on button "Continue" at bounding box center [772, 337] width 89 height 31
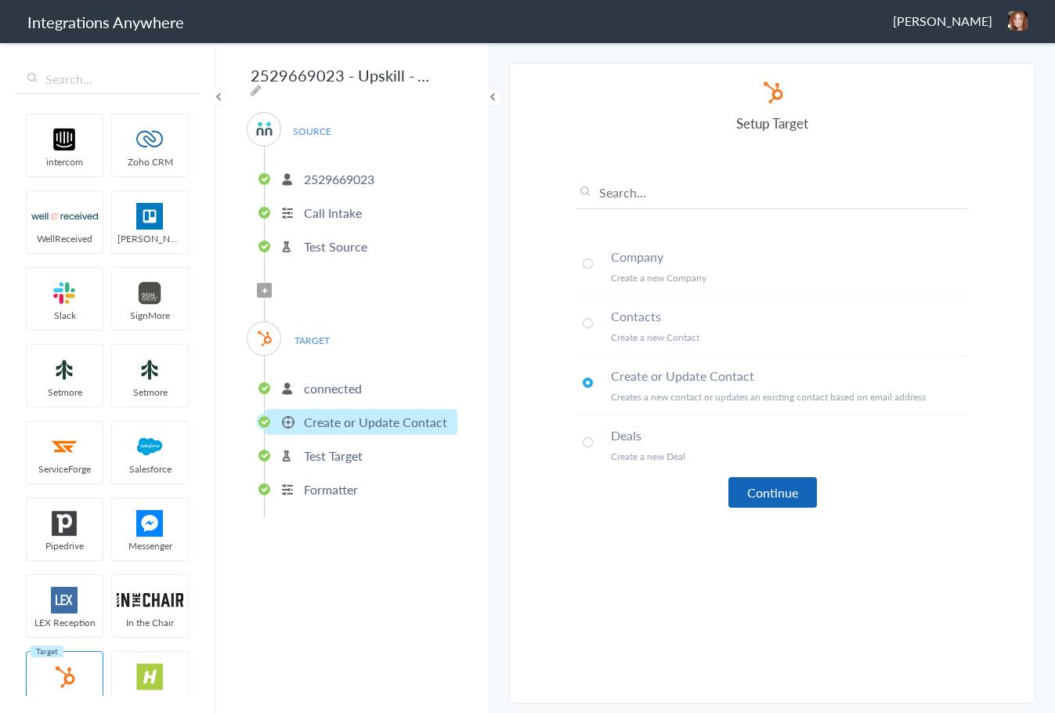
click at [777, 493] on button "Continue" at bounding box center [772, 492] width 89 height 31
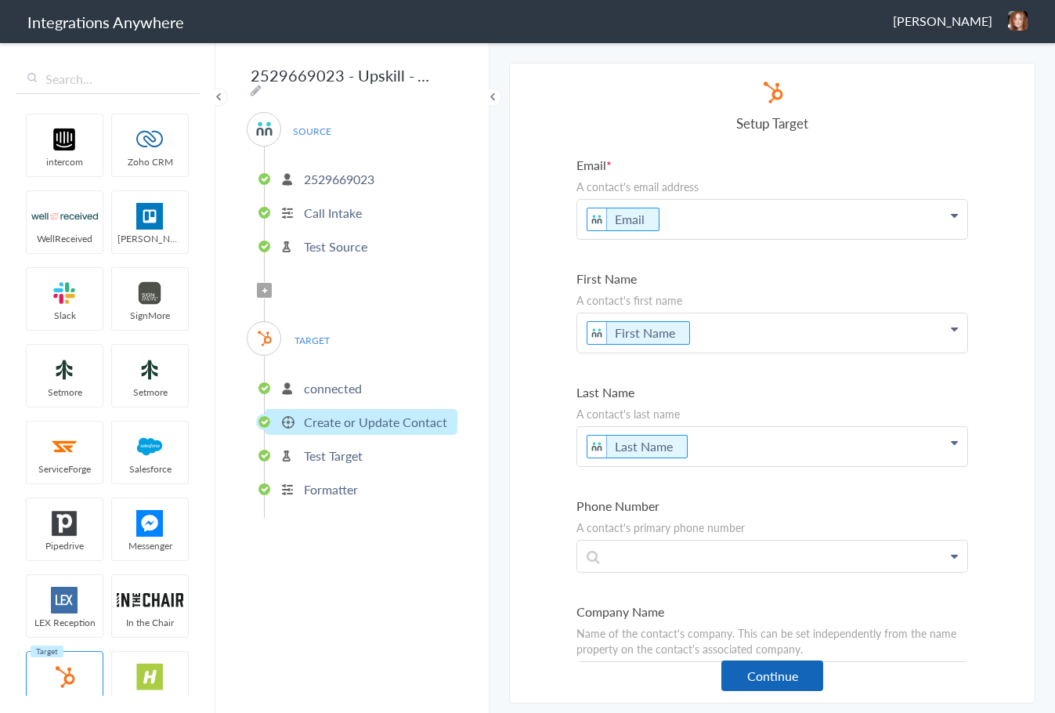
click at [784, 668] on button "Continue" at bounding box center [772, 675] width 102 height 31
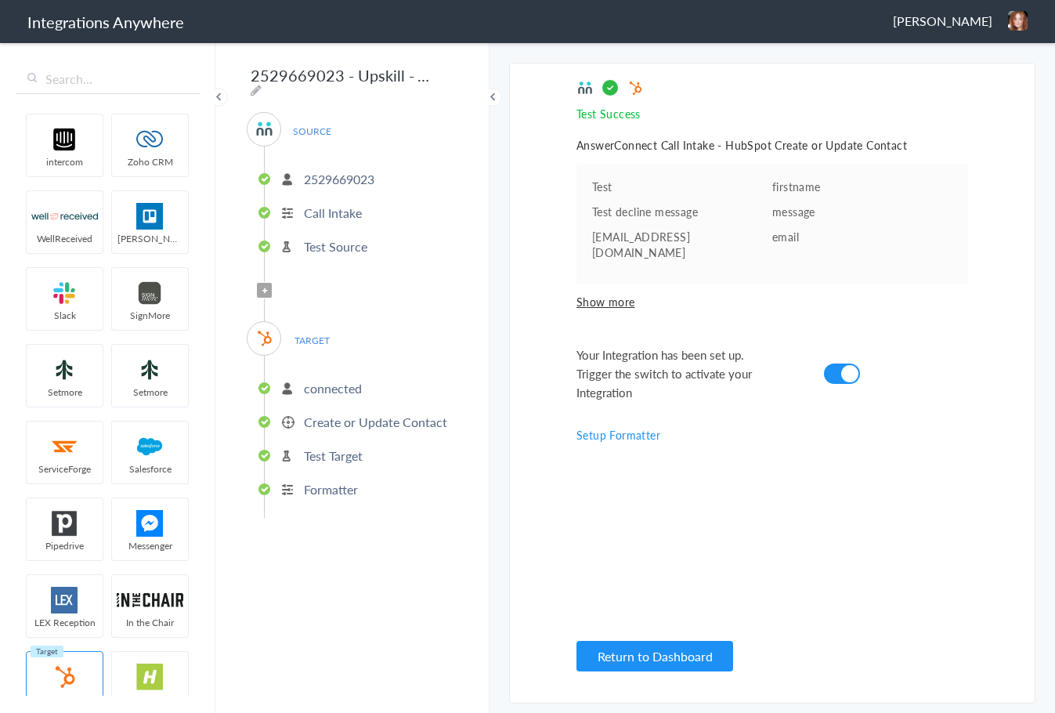
click at [634, 427] on link "Setup Formatter" at bounding box center [618, 435] width 84 height 16
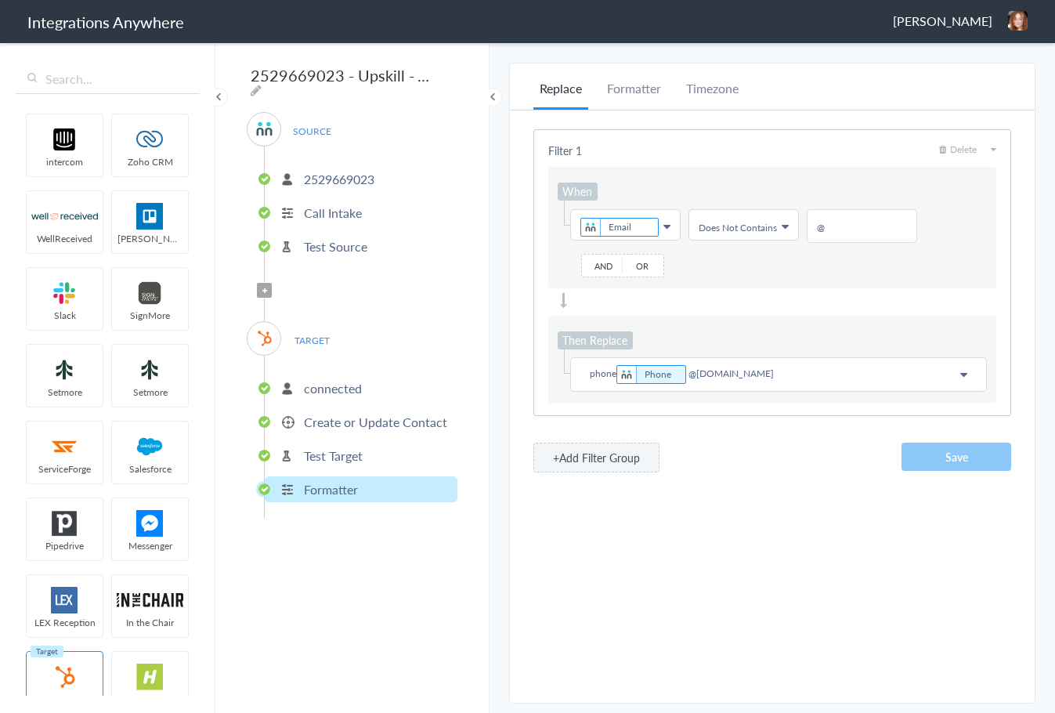
click at [611, 372] on p "phone Phone @noemail.com" at bounding box center [778, 374] width 396 height 22
click at [613, 377] on p "phone Phone @noemail.com" at bounding box center [778, 374] width 396 height 22
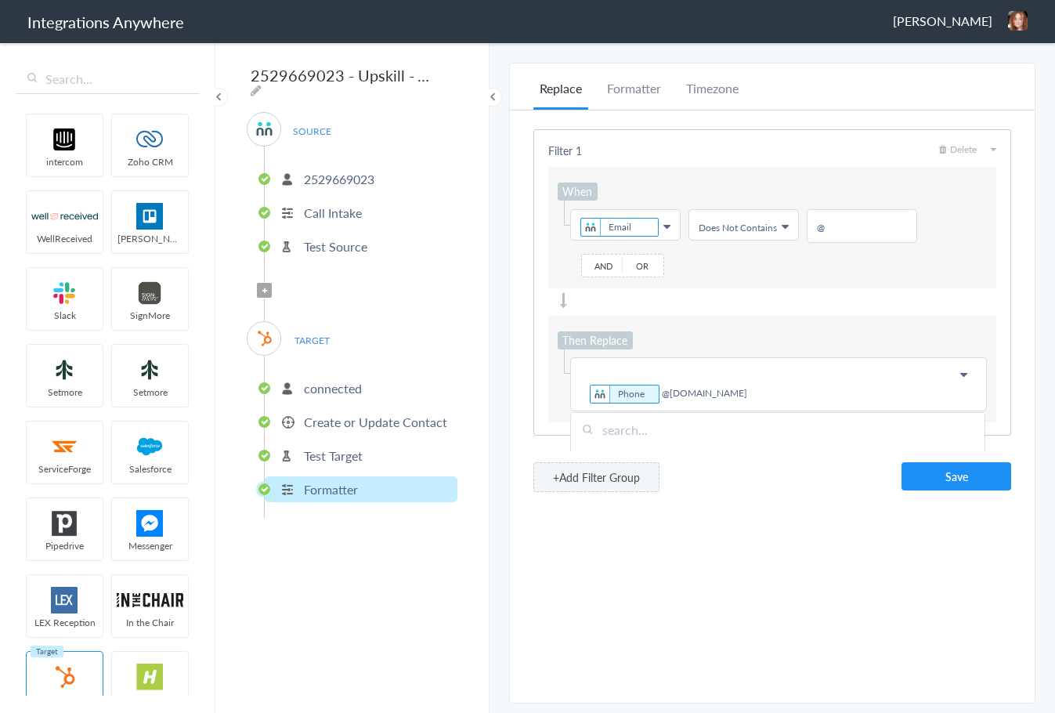
click at [578, 397] on link "Choose Field Phone @noemail.com" at bounding box center [778, 384] width 415 height 52
click at [967, 467] on button "Save" at bounding box center [956, 476] width 110 height 28
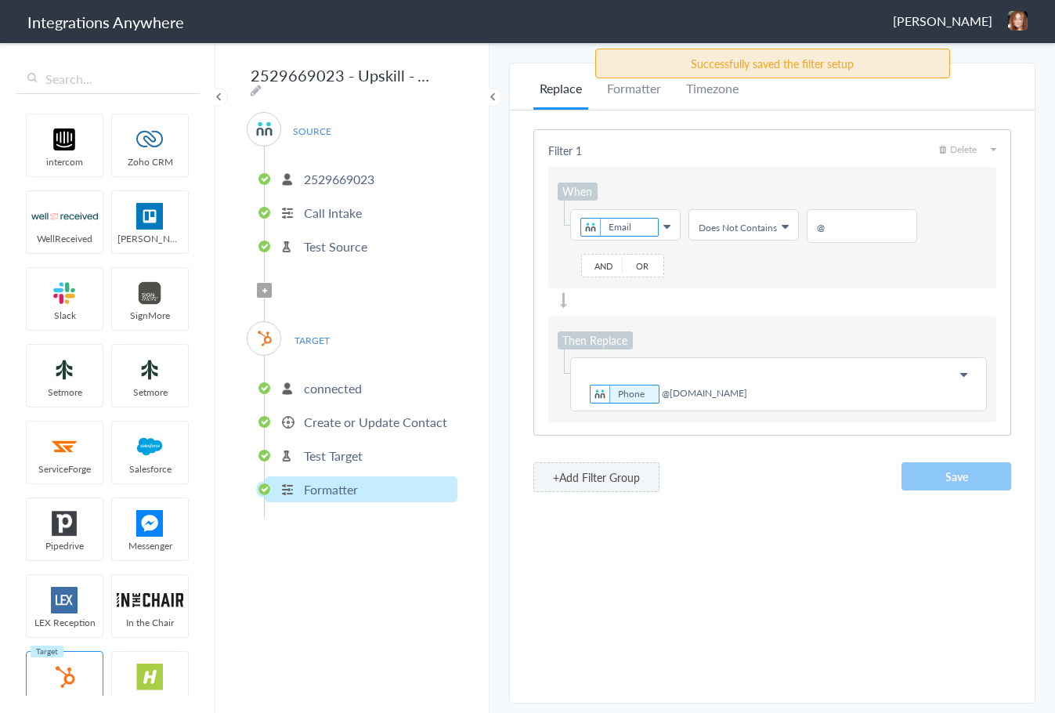
click at [964, 375] on icon at bounding box center [963, 374] width 7 height 13
click at [964, 375] on p "Phone @noemail.com" at bounding box center [778, 384] width 396 height 42
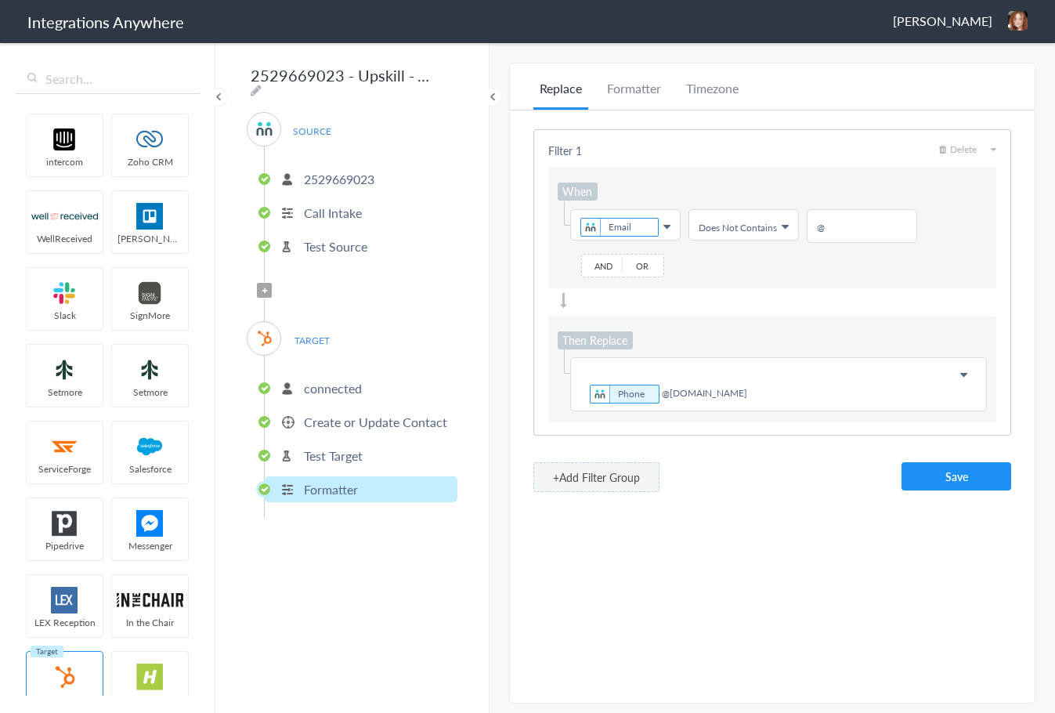
click at [579, 403] on link "Choose Field Phone @noemail.com" at bounding box center [778, 384] width 415 height 52
click at [742, 393] on p "Phone @noemail.com" at bounding box center [778, 384] width 396 height 42
click at [577, 399] on link "Choose Field Phone @noemail.com" at bounding box center [778, 384] width 415 height 52
click at [927, 473] on button "Save" at bounding box center [956, 476] width 110 height 28
click at [316, 128] on span "SOURCE" at bounding box center [312, 131] width 60 height 21
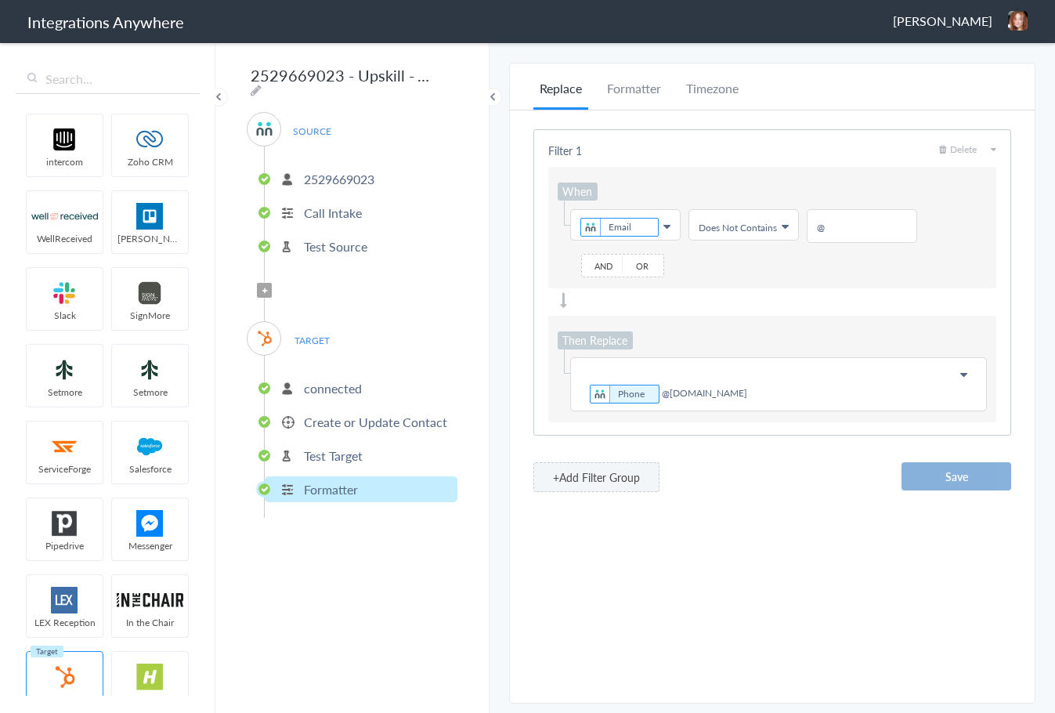
click at [980, 471] on button "Save" at bounding box center [956, 476] width 110 height 28
click at [993, 22] on div "Gabrielle Scilley Logout Dashboard" at bounding box center [960, 21] width 135 height 20
click at [987, 81] on li "Dashboard" at bounding box center [984, 80] width 108 height 23
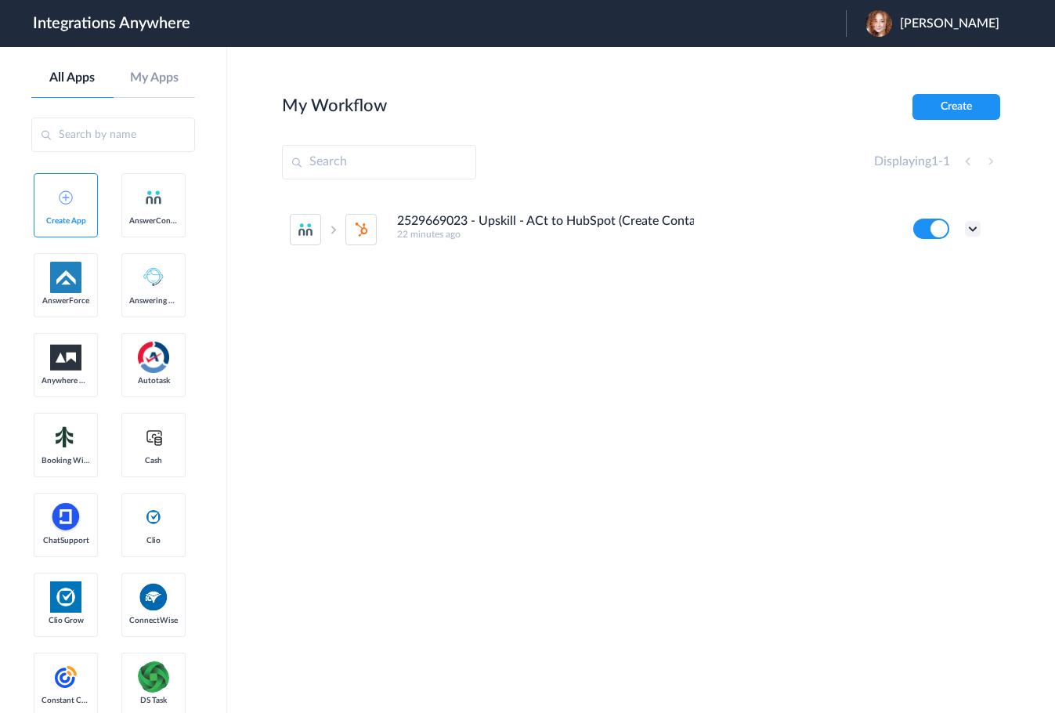
click at [975, 226] on icon at bounding box center [973, 229] width 16 height 16
click at [938, 293] on link "Task history" at bounding box center [928, 293] width 75 height 11
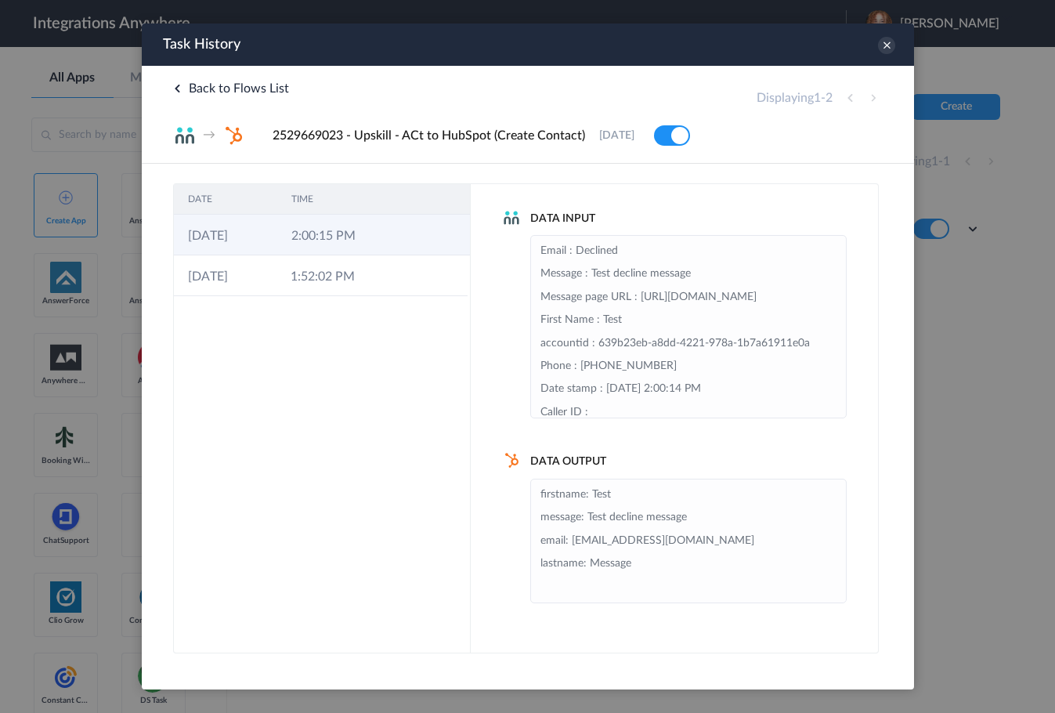
click at [305, 240] on td "2:00:15 PM" at bounding box center [327, 235] width 103 height 41
click at [282, 237] on td "2:00:15 PM" at bounding box center [327, 235] width 103 height 41
click at [891, 45] on icon at bounding box center [885, 45] width 17 height 17
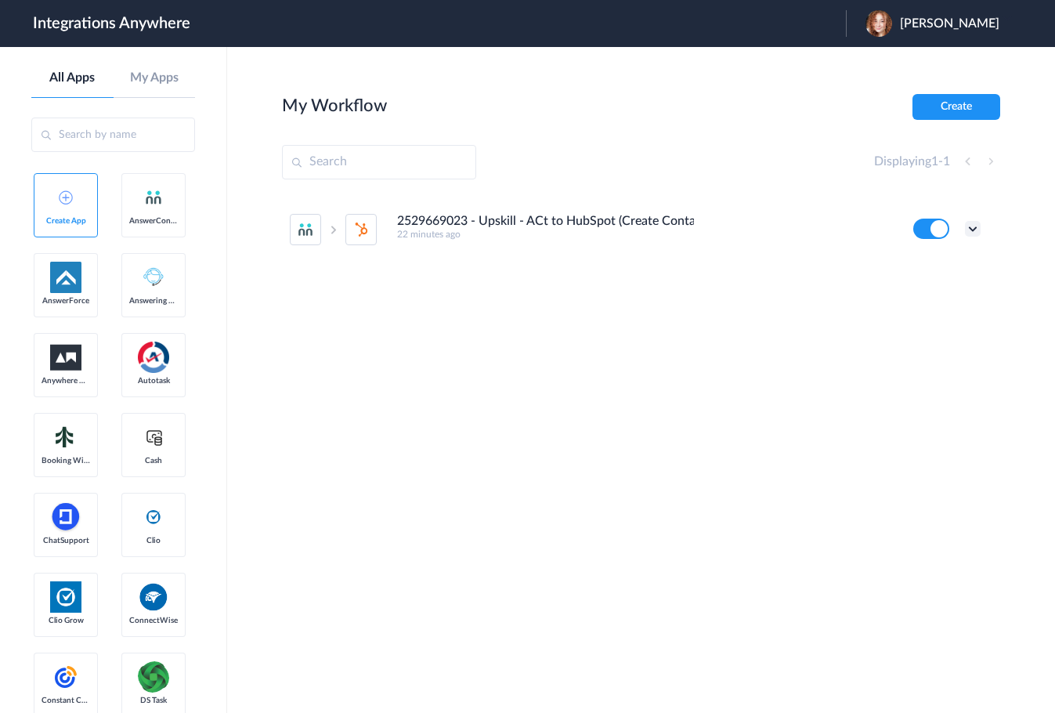
click at [976, 226] on icon at bounding box center [973, 229] width 16 height 16
click at [906, 297] on link "Task history" at bounding box center [928, 293] width 75 height 11
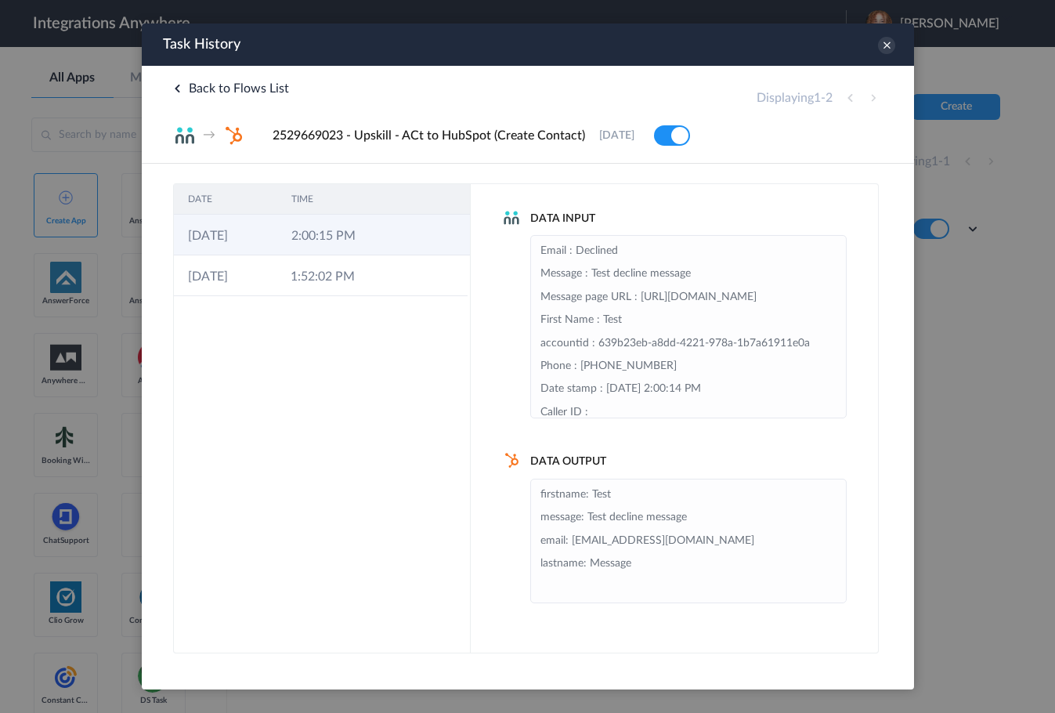
click at [326, 229] on td "2:00:15 PM" at bounding box center [327, 235] width 103 height 41
click at [886, 51] on icon at bounding box center [885, 45] width 17 height 17
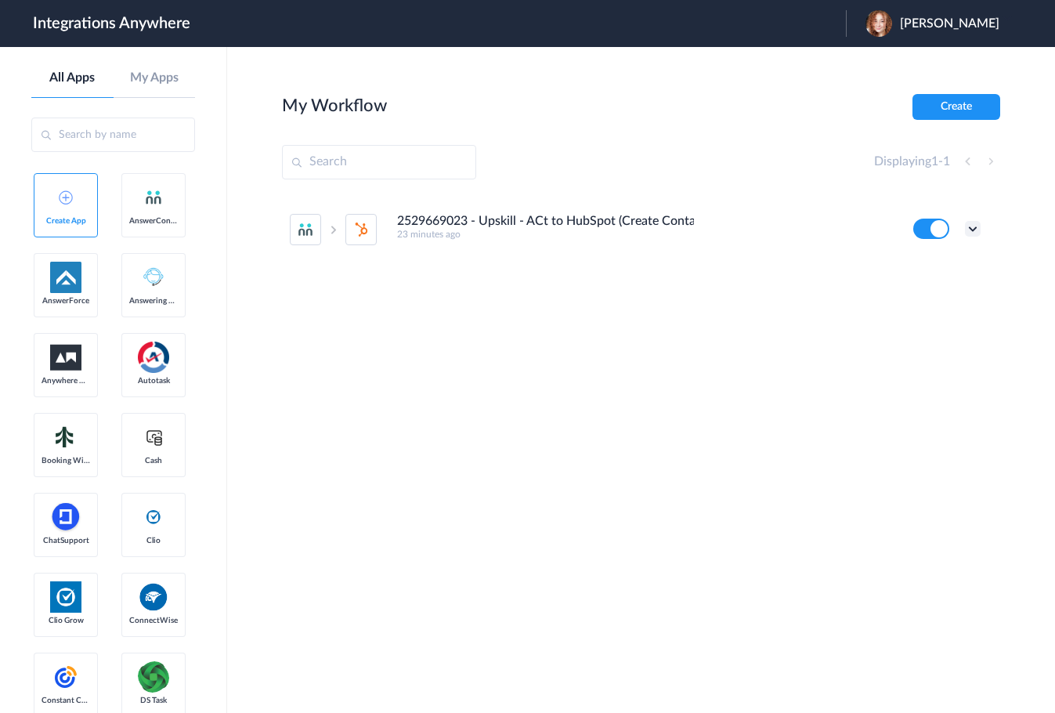
click at [972, 225] on icon at bounding box center [973, 229] width 16 height 16
click at [928, 294] on link "Task history" at bounding box center [928, 293] width 75 height 11
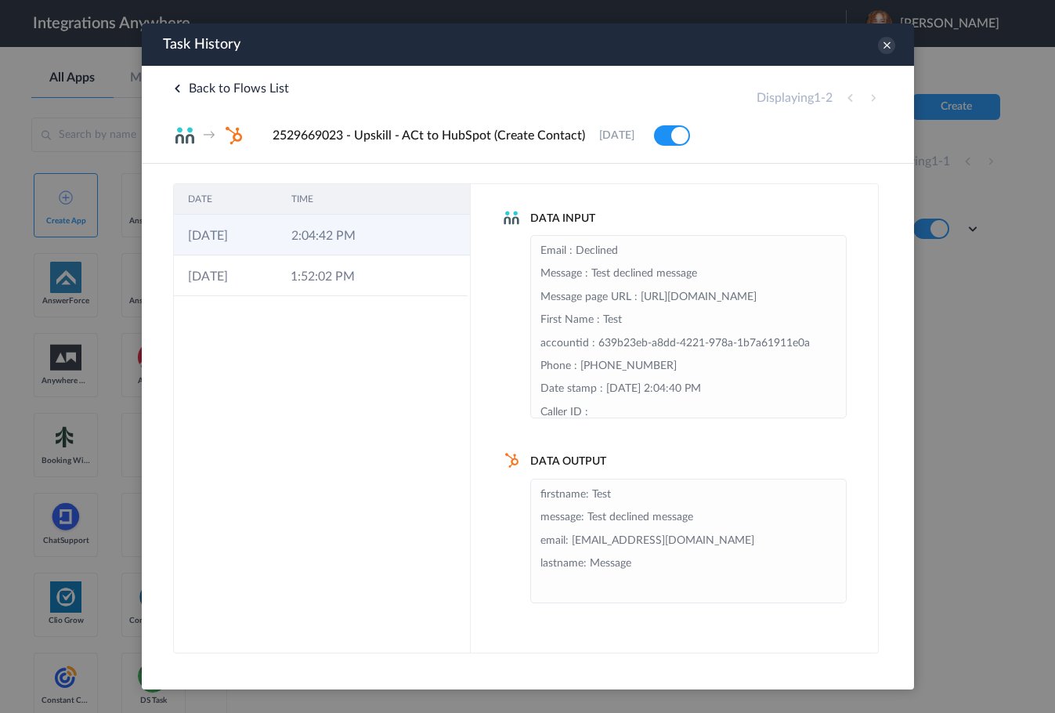
click at [313, 240] on td "2:04:42 PM" at bounding box center [327, 235] width 103 height 41
click at [880, 48] on icon at bounding box center [885, 45] width 17 height 17
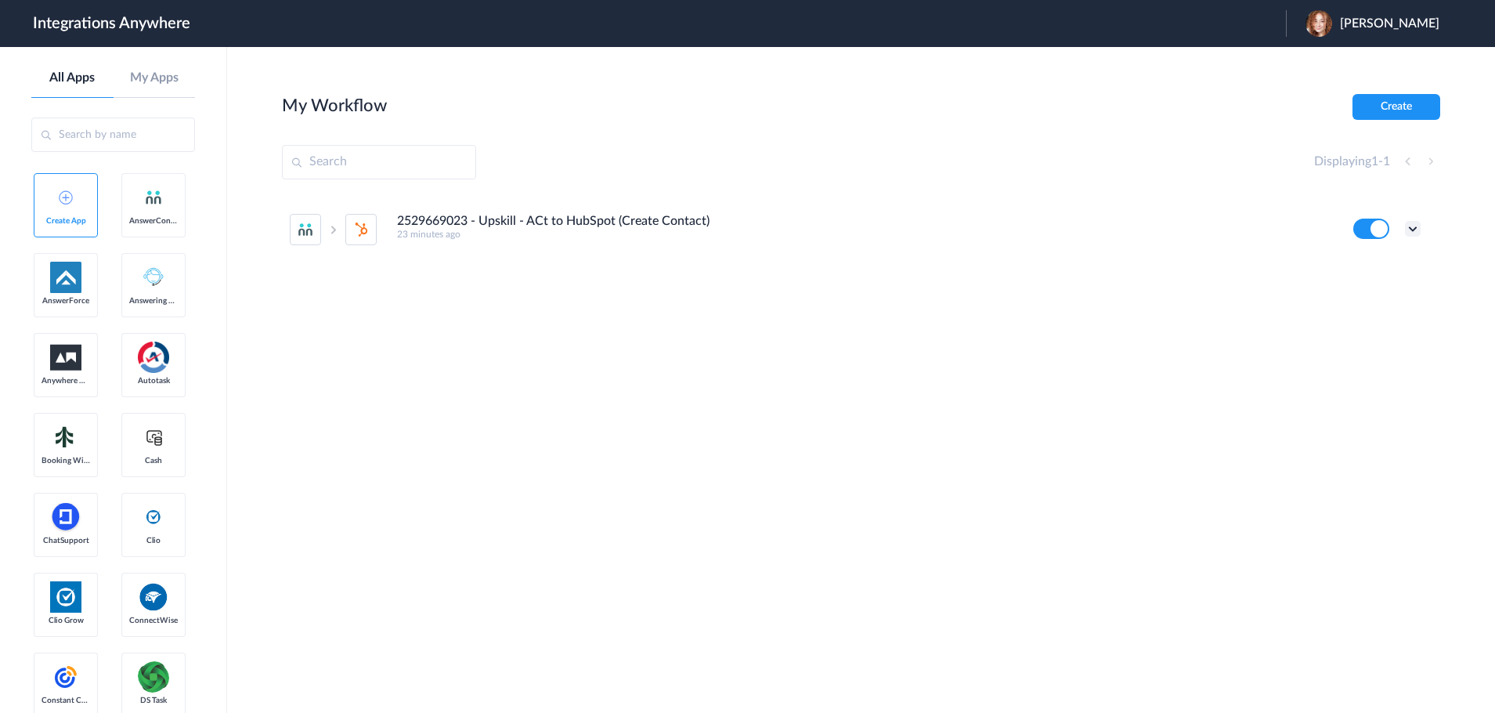
click at [1054, 229] on icon at bounding box center [1413, 229] width 16 height 16
click at [1054, 269] on li "Edit" at bounding box center [1370, 265] width 102 height 29
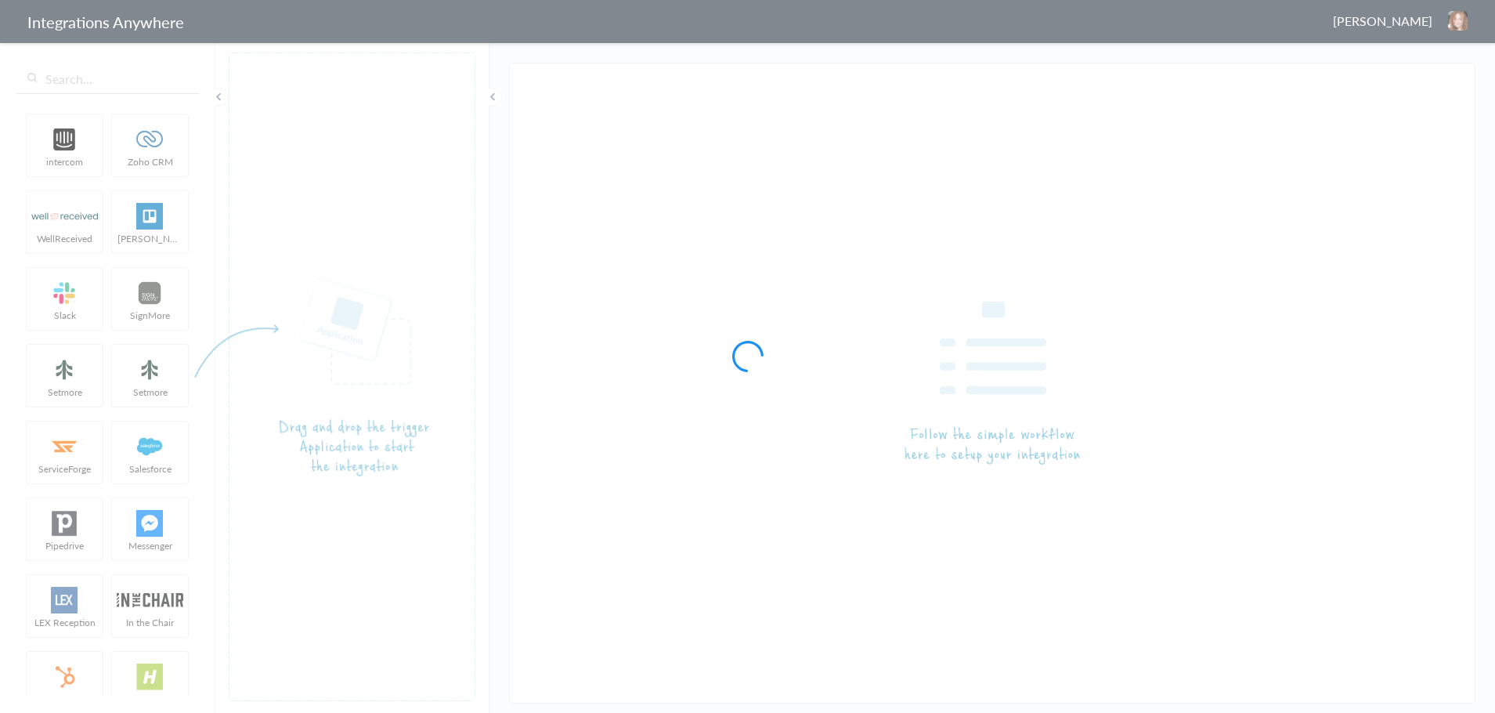
type input "2529669023 - Upskill - ACt to HubSpot (Create Contact)"
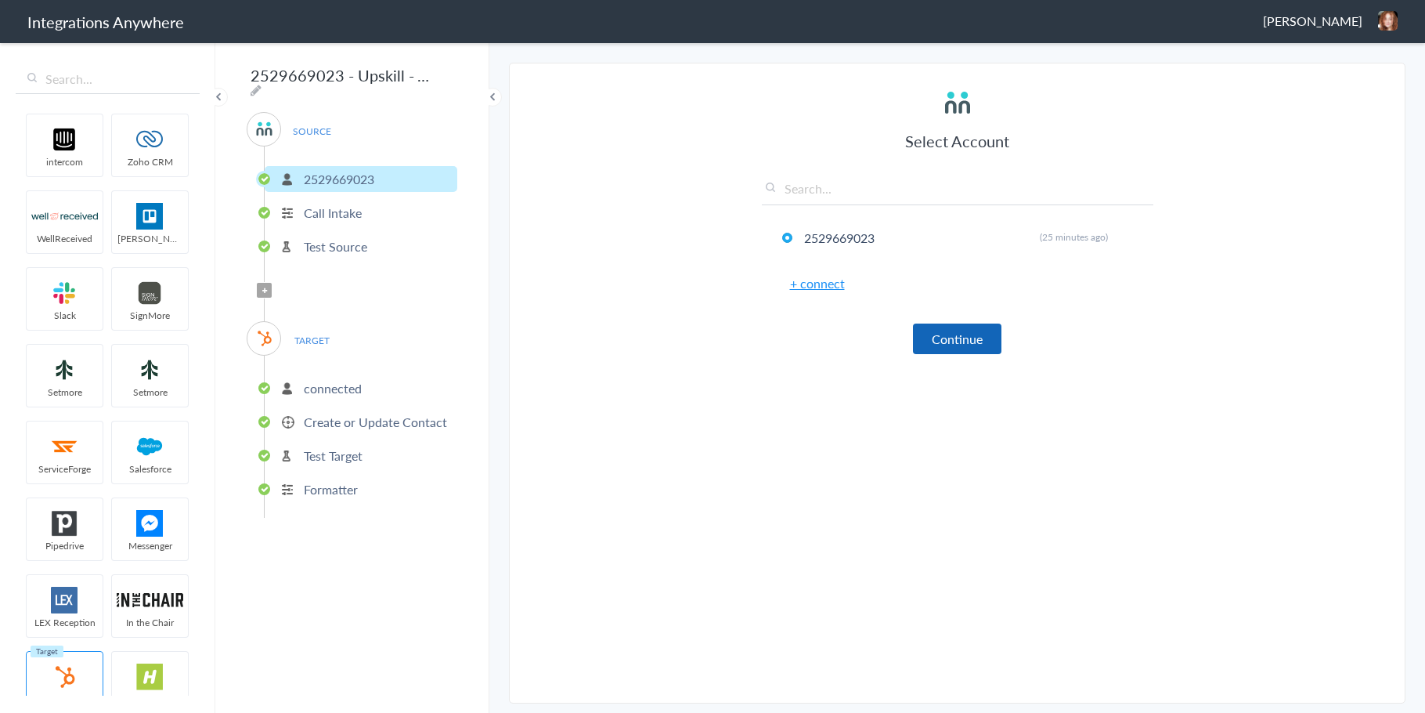
click at [978, 348] on button "Continue" at bounding box center [957, 338] width 89 height 31
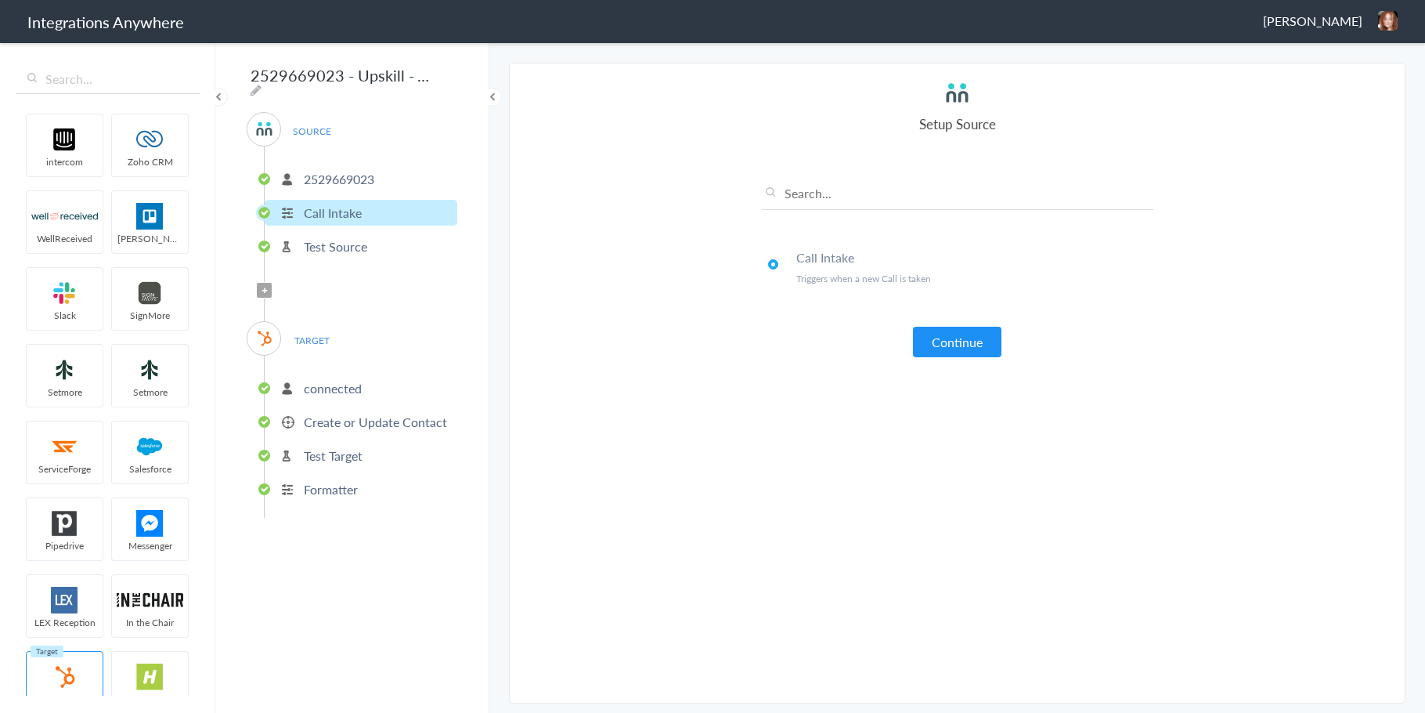
click at [978, 348] on button "Continue" at bounding box center [957, 342] width 89 height 31
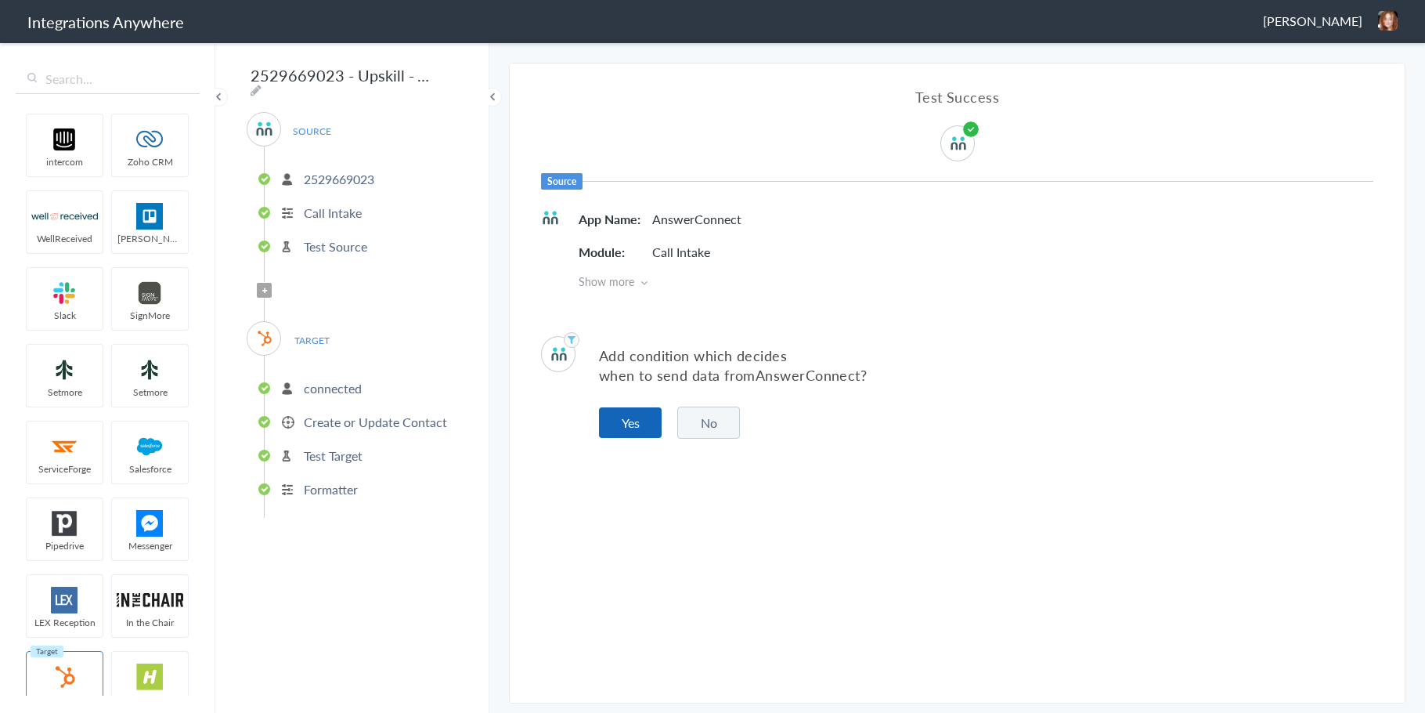
click at [602, 419] on button "Yes" at bounding box center [630, 422] width 63 height 31
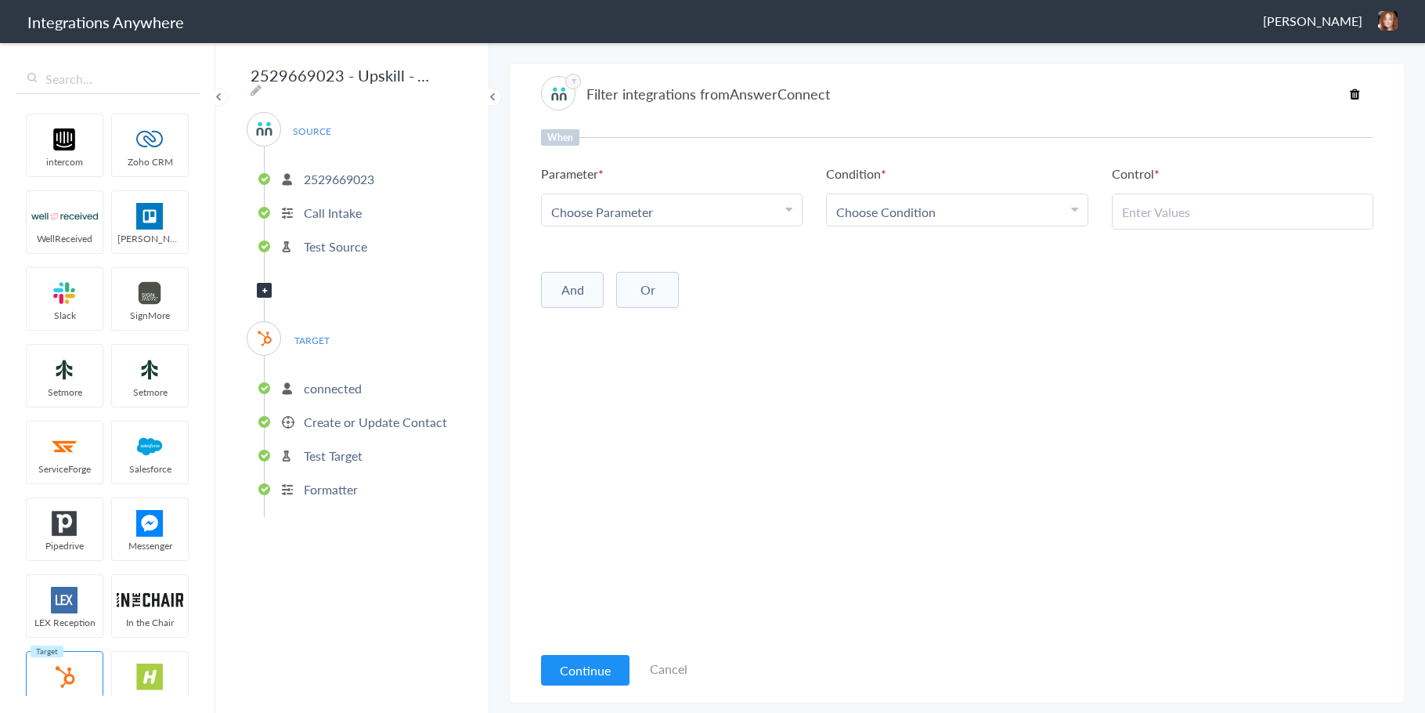
click at [762, 219] on div "Choose Parameter" at bounding box center [671, 212] width 241 height 18
click at [609, 262] on input "text" at bounding box center [672, 255] width 260 height 34
type input "call type"
click at [588, 290] on link "Call Type" at bounding box center [672, 289] width 260 height 34
click at [957, 206] on div "Choose Condition" at bounding box center [956, 212] width 241 height 18
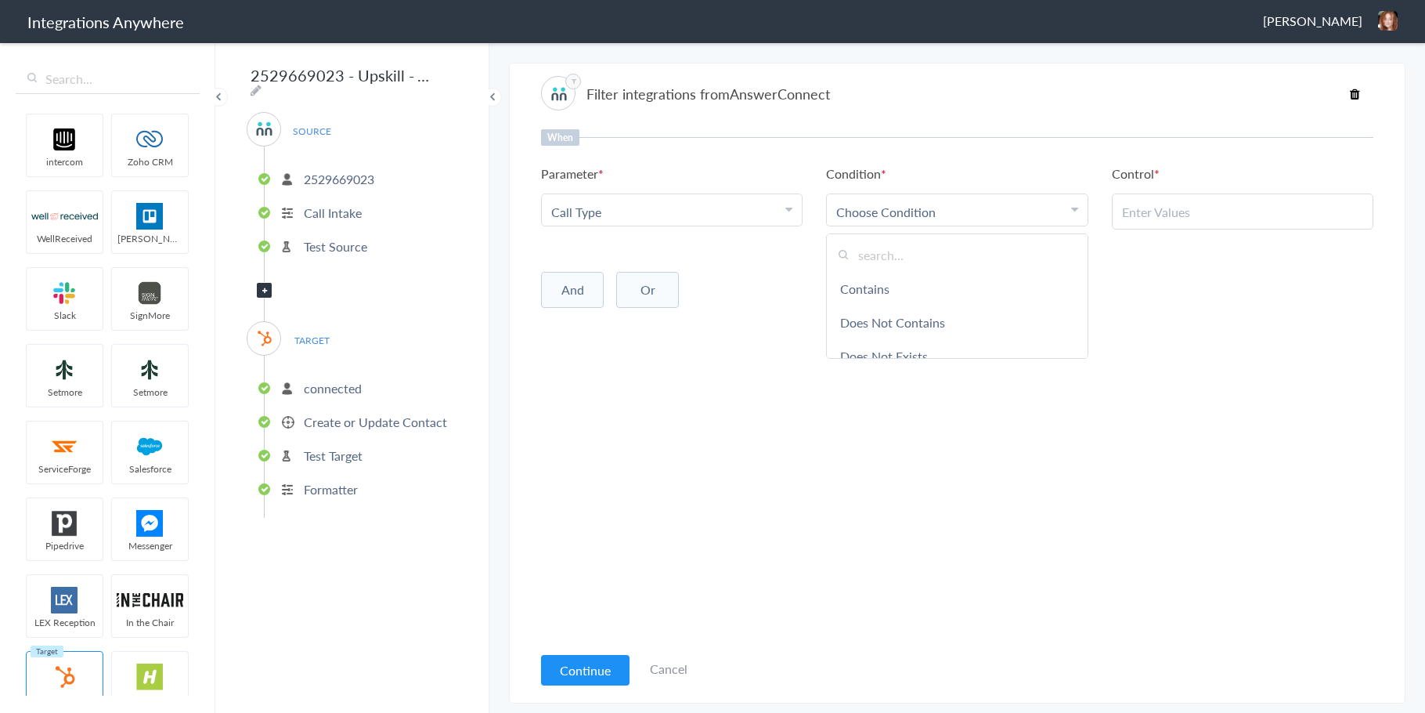
drag, startPoint x: 897, startPoint y: 290, endPoint x: 906, endPoint y: 290, distance: 9.4
click at [897, 290] on link "Contains" at bounding box center [957, 289] width 260 height 34
click at [1202, 211] on input "text" at bounding box center [1242, 212] width 241 height 18
type input "New Client"
click at [322, 242] on p "Test Source" at bounding box center [335, 246] width 63 height 18
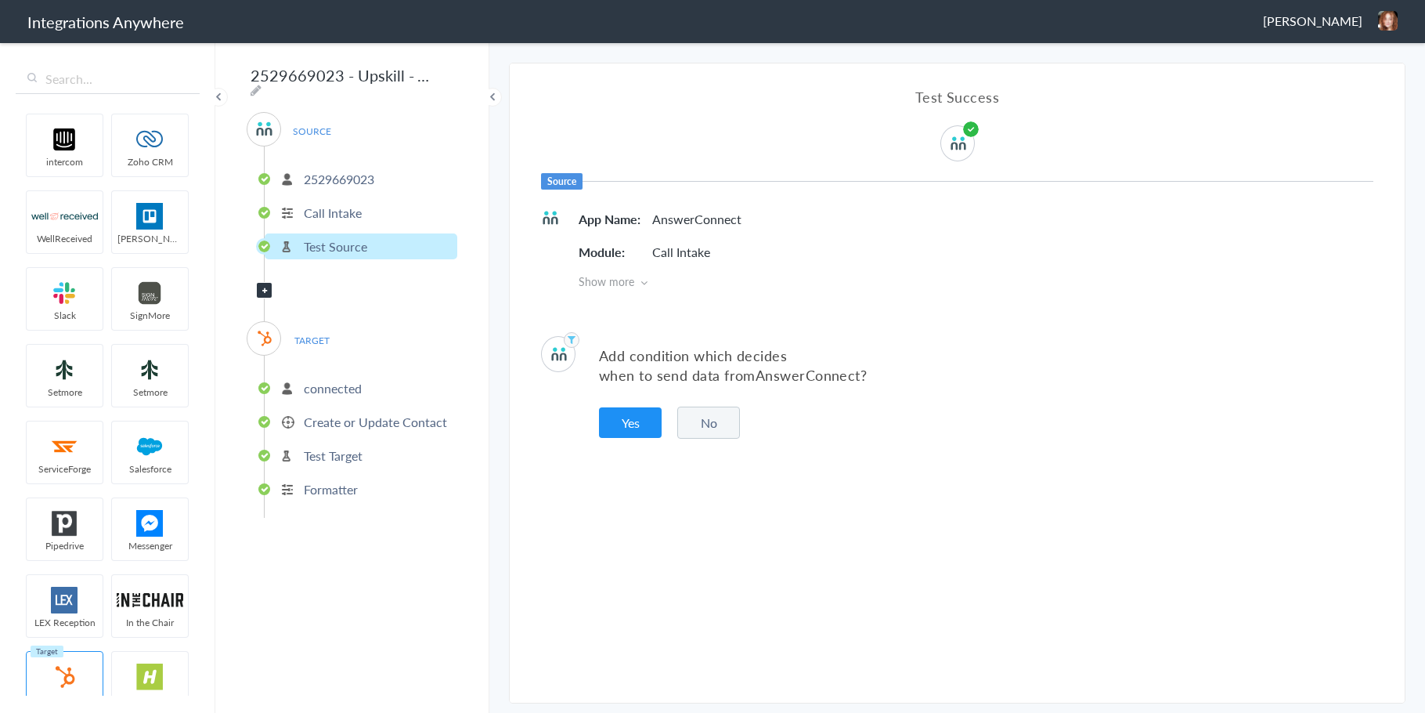
click at [327, 177] on p "2529669023" at bounding box center [339, 179] width 70 height 18
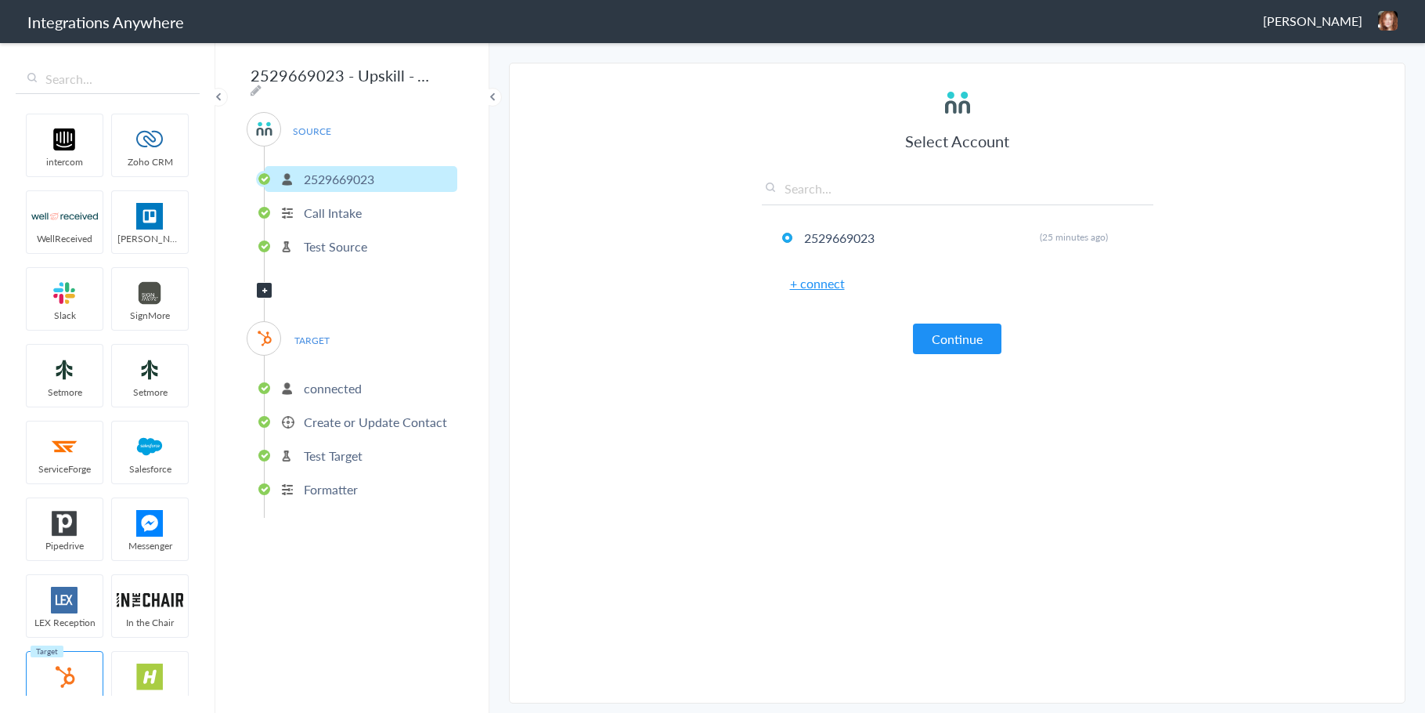
click at [328, 205] on p "Call Intake" at bounding box center [333, 213] width 58 height 18
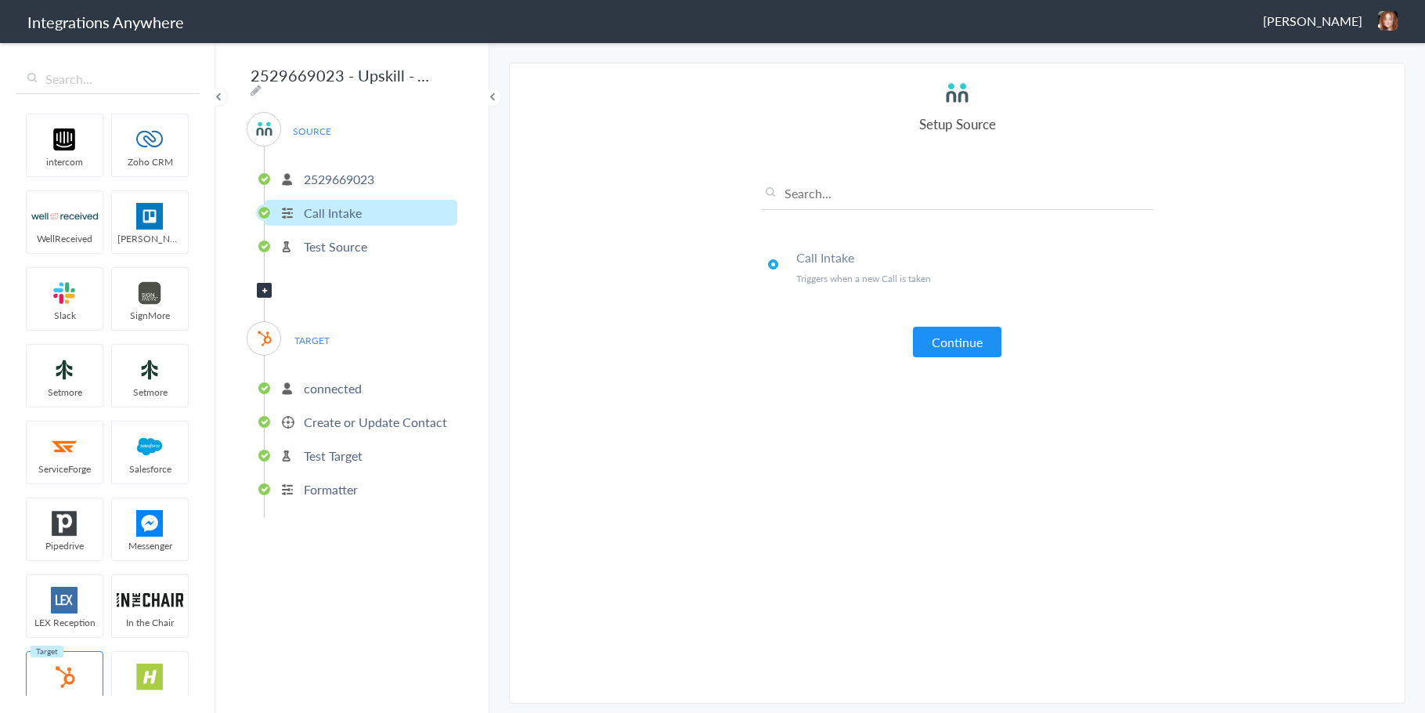
click at [324, 237] on p "Test Source" at bounding box center [335, 246] width 63 height 18
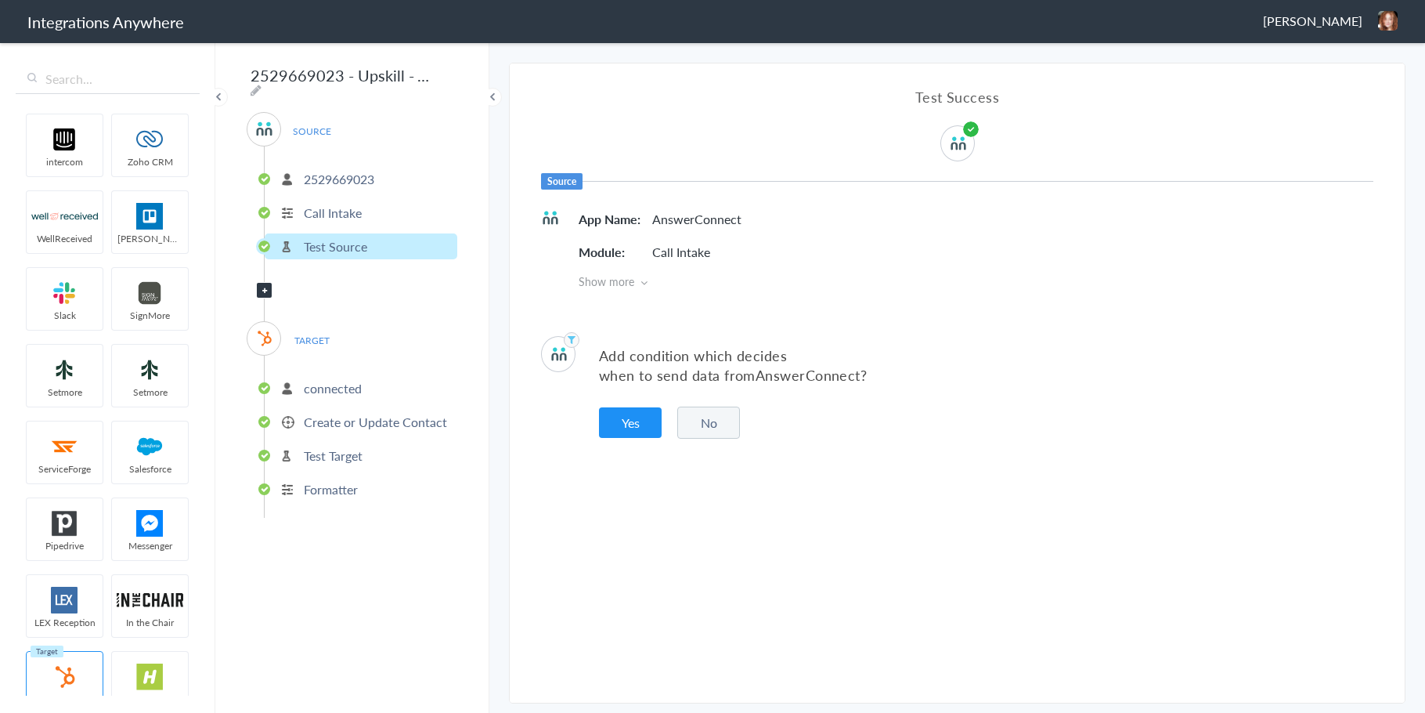
click at [324, 380] on p "connected" at bounding box center [333, 388] width 58 height 18
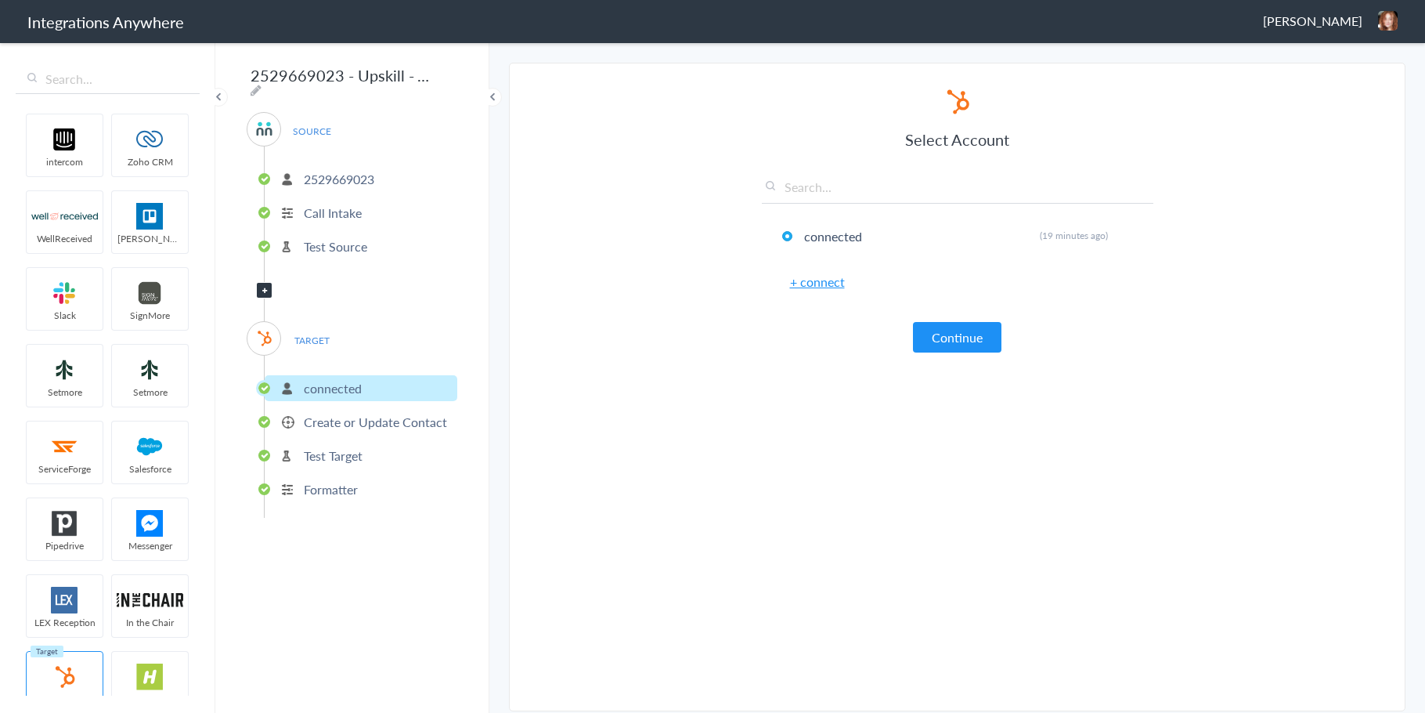
click at [385, 417] on p "Create or Update Contact" at bounding box center [375, 422] width 143 height 18
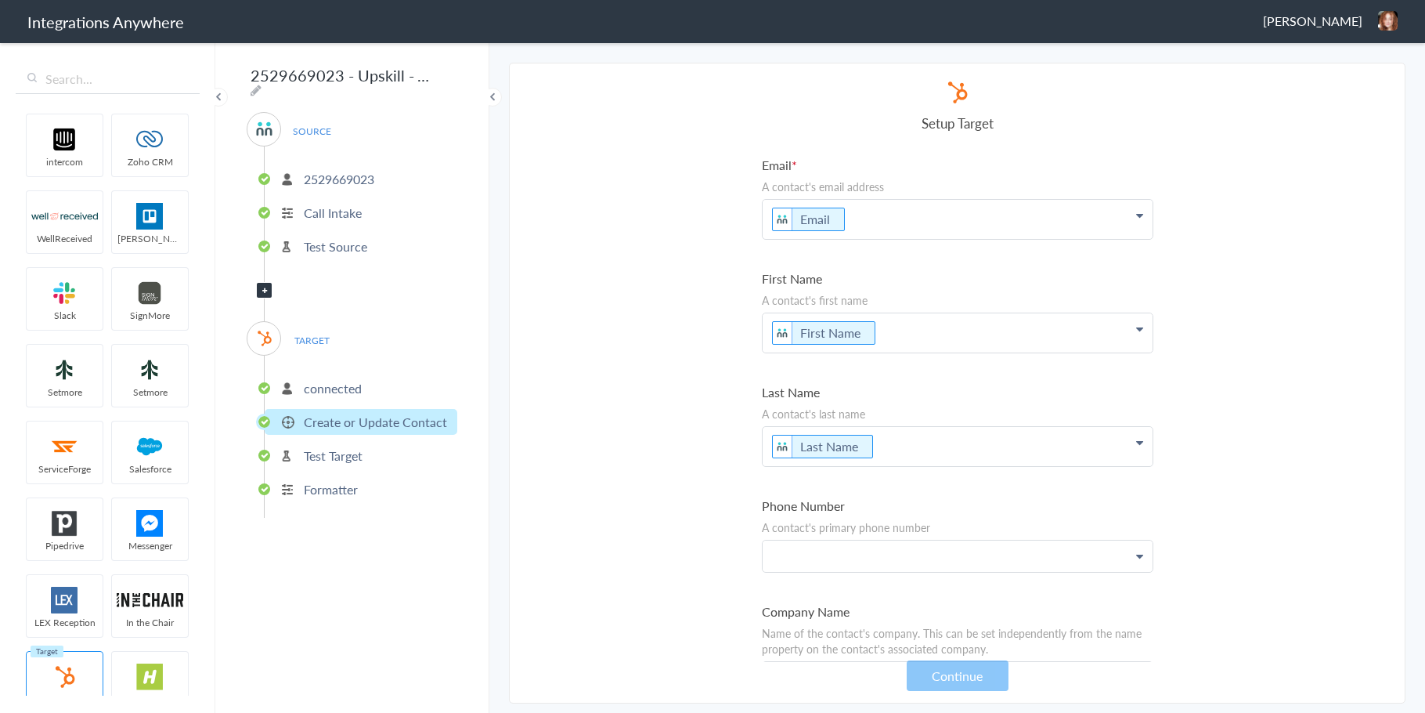
click at [850, 559] on p at bounding box center [958, 555] width 390 height 31
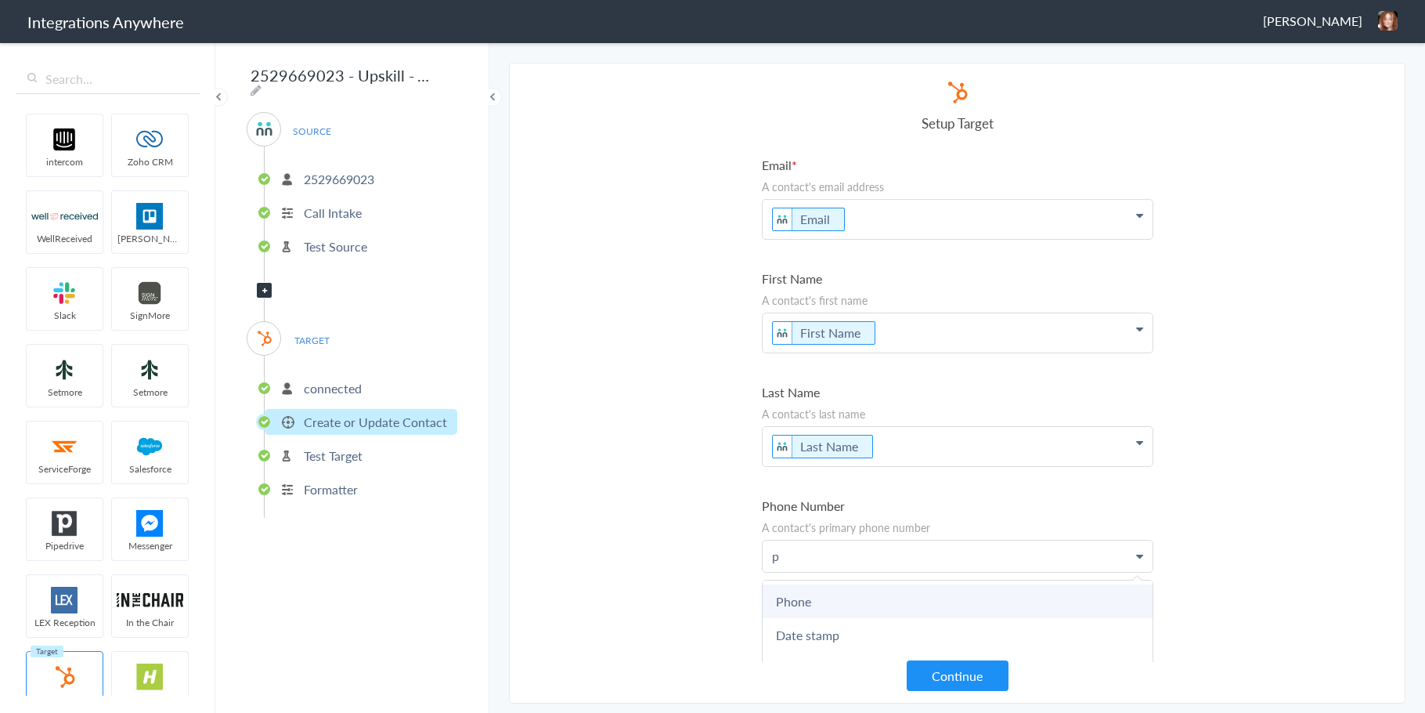
click at [843, 598] on link "Phone" at bounding box center [958, 601] width 390 height 34
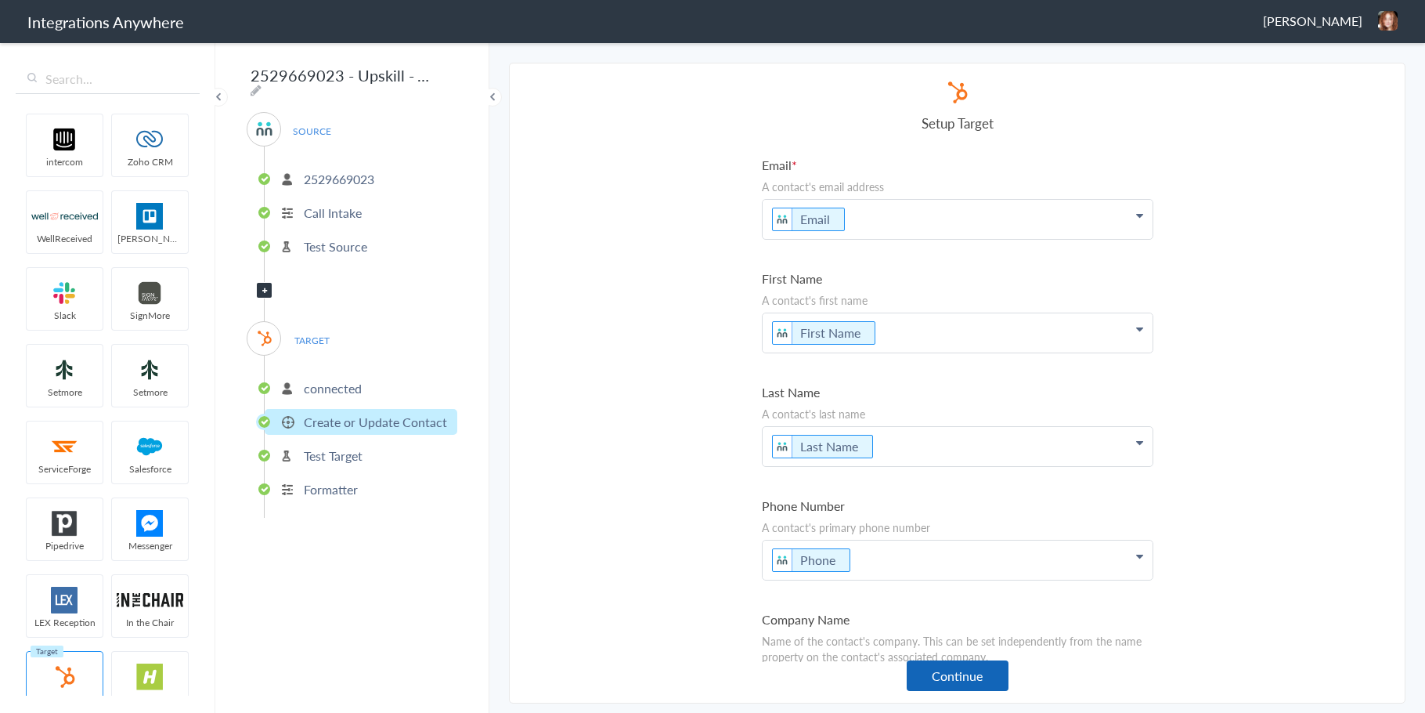
click at [938, 687] on button "Continue" at bounding box center [958, 675] width 102 height 31
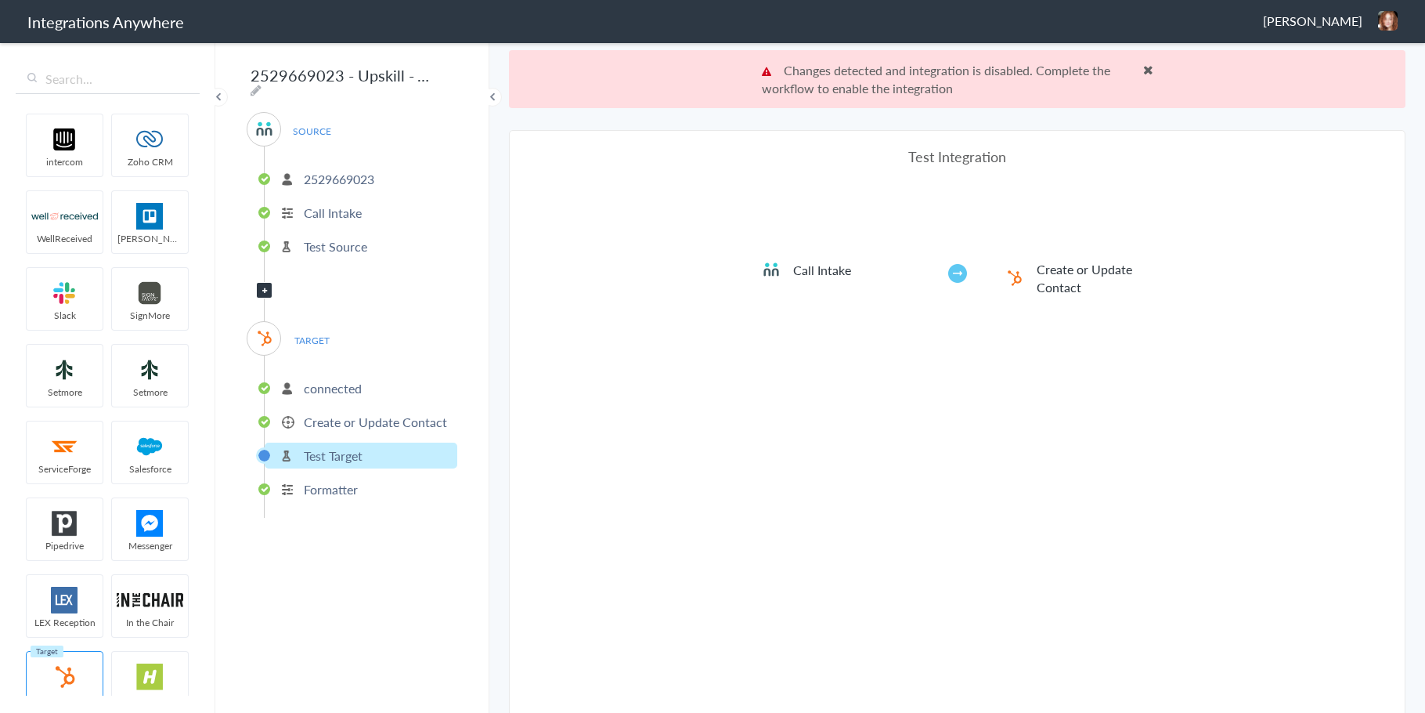
click at [1144, 66] on span at bounding box center [1149, 69] width 10 height 13
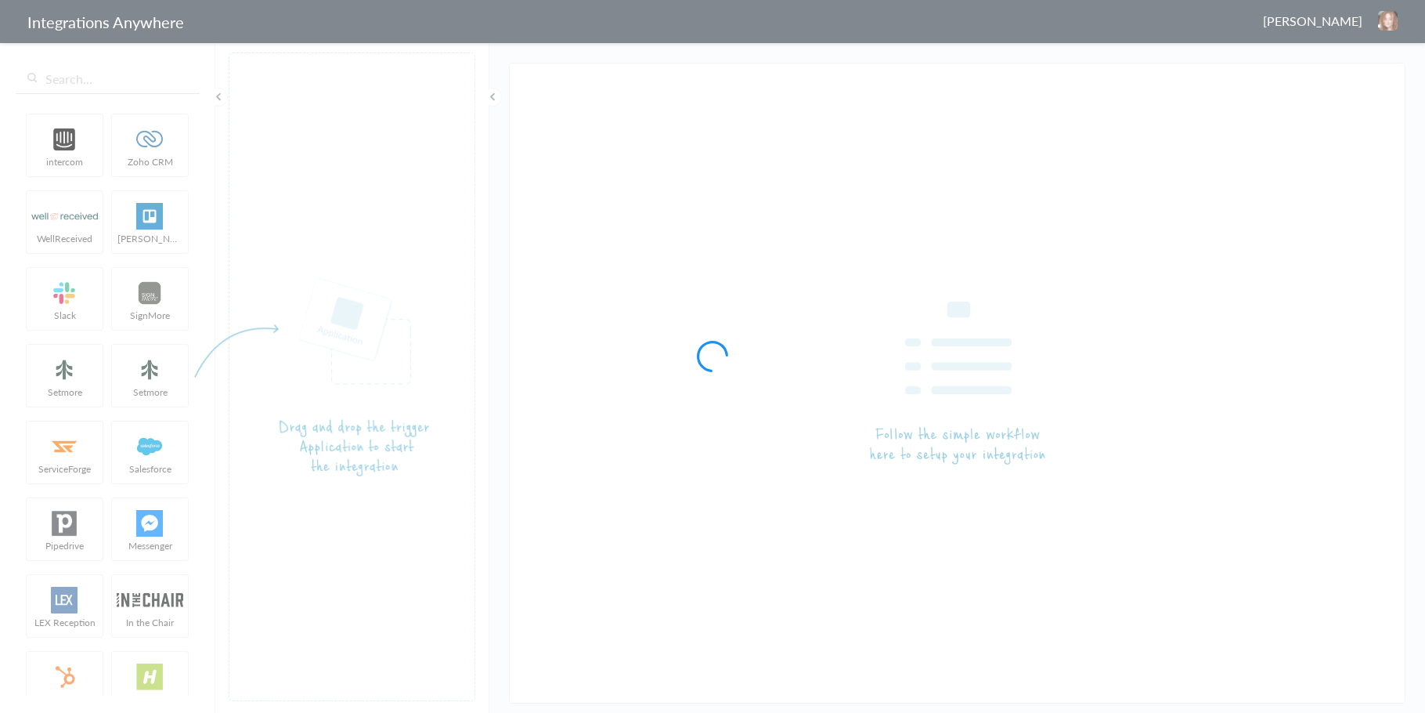
type input "2529669023 - Upskill - ACt to HubSpot (Create Contact)"
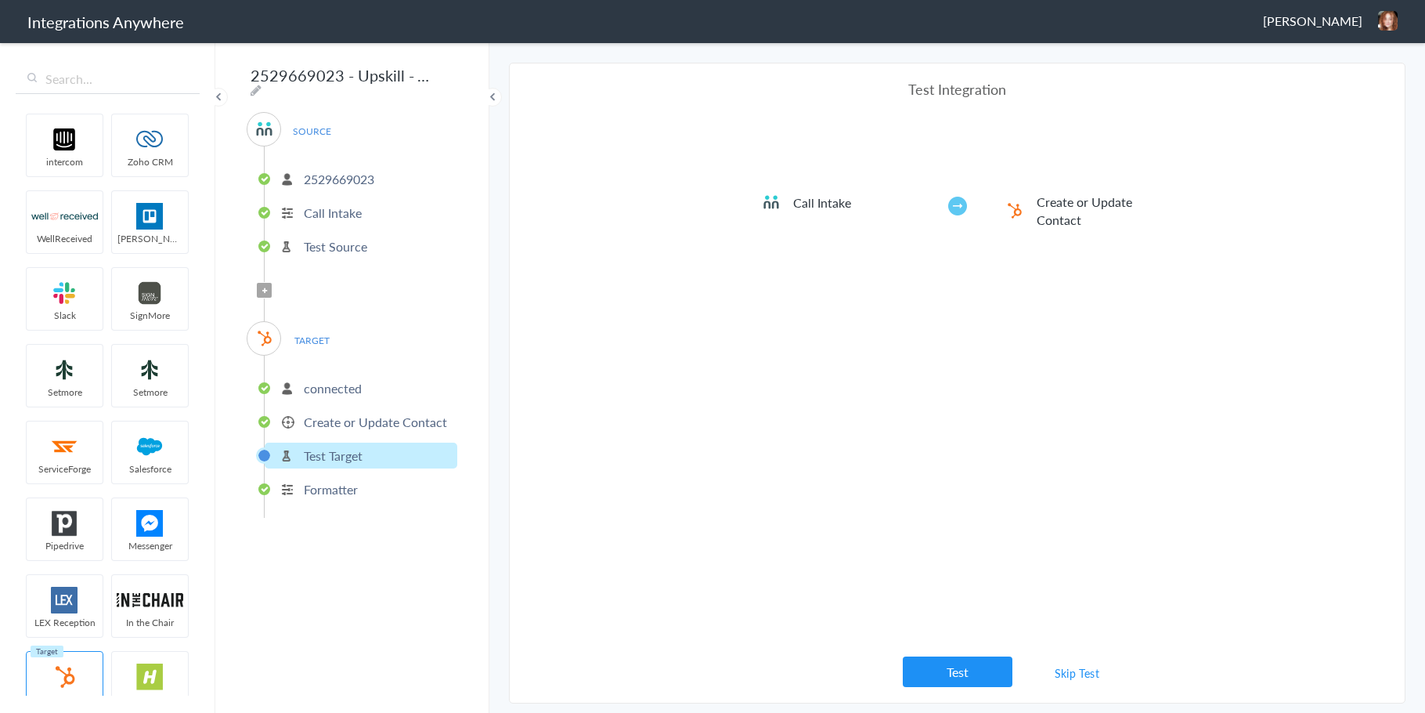
click at [336, 172] on p "2529669023" at bounding box center [339, 179] width 70 height 18
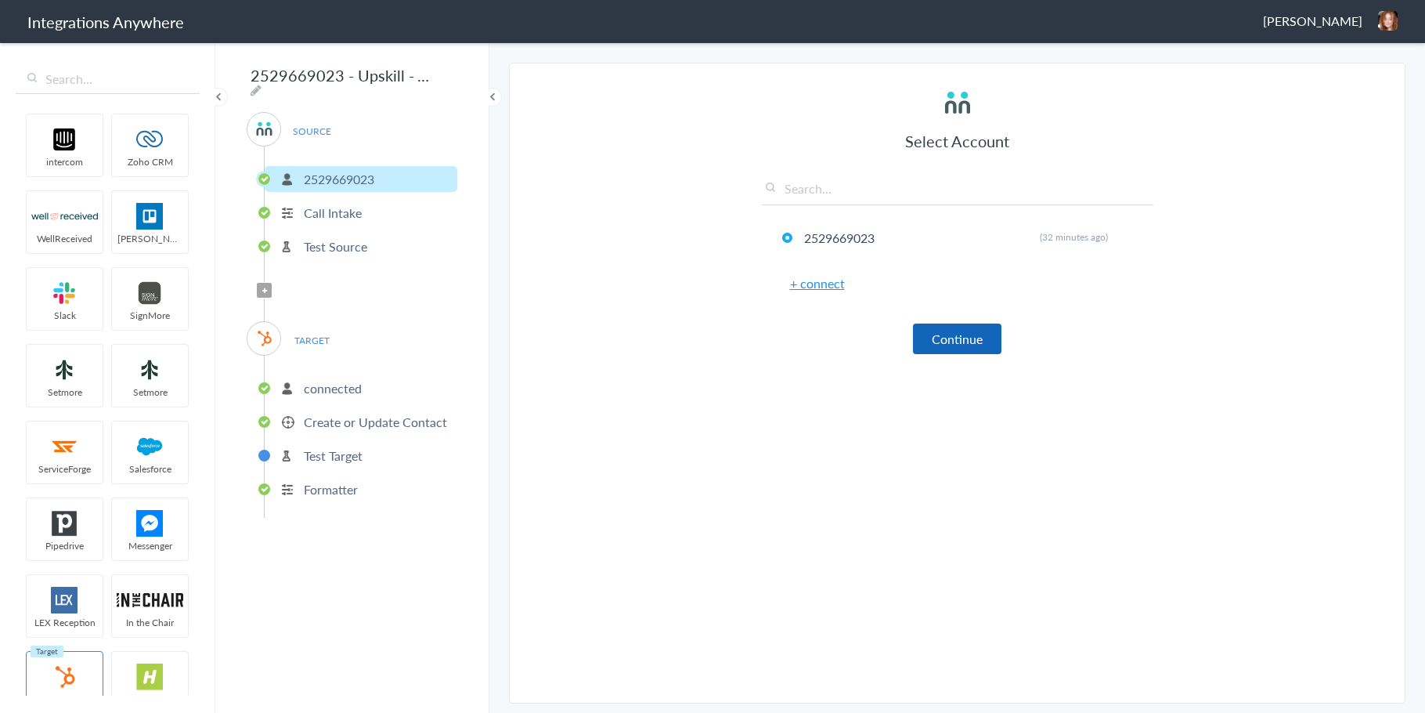
click at [963, 340] on button "Continue" at bounding box center [957, 338] width 89 height 31
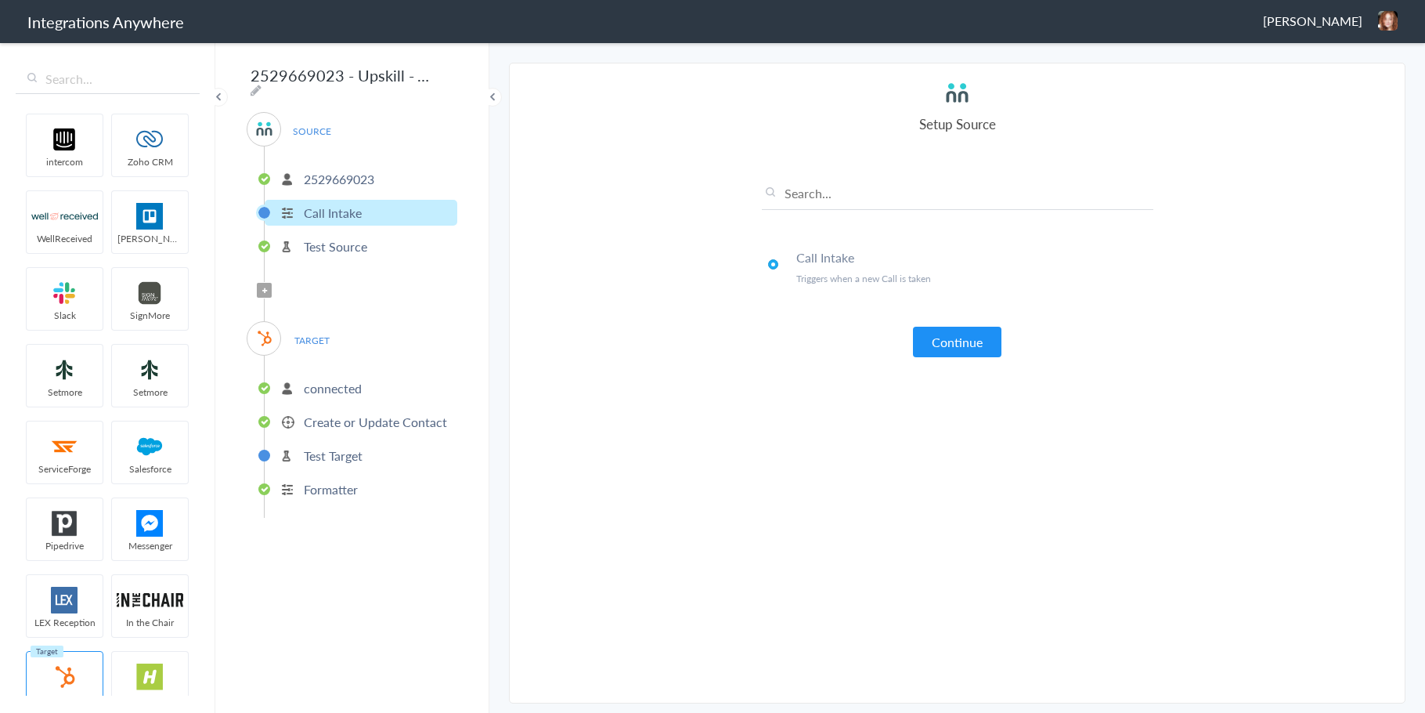
click at [967, 344] on button "Continue" at bounding box center [957, 342] width 89 height 31
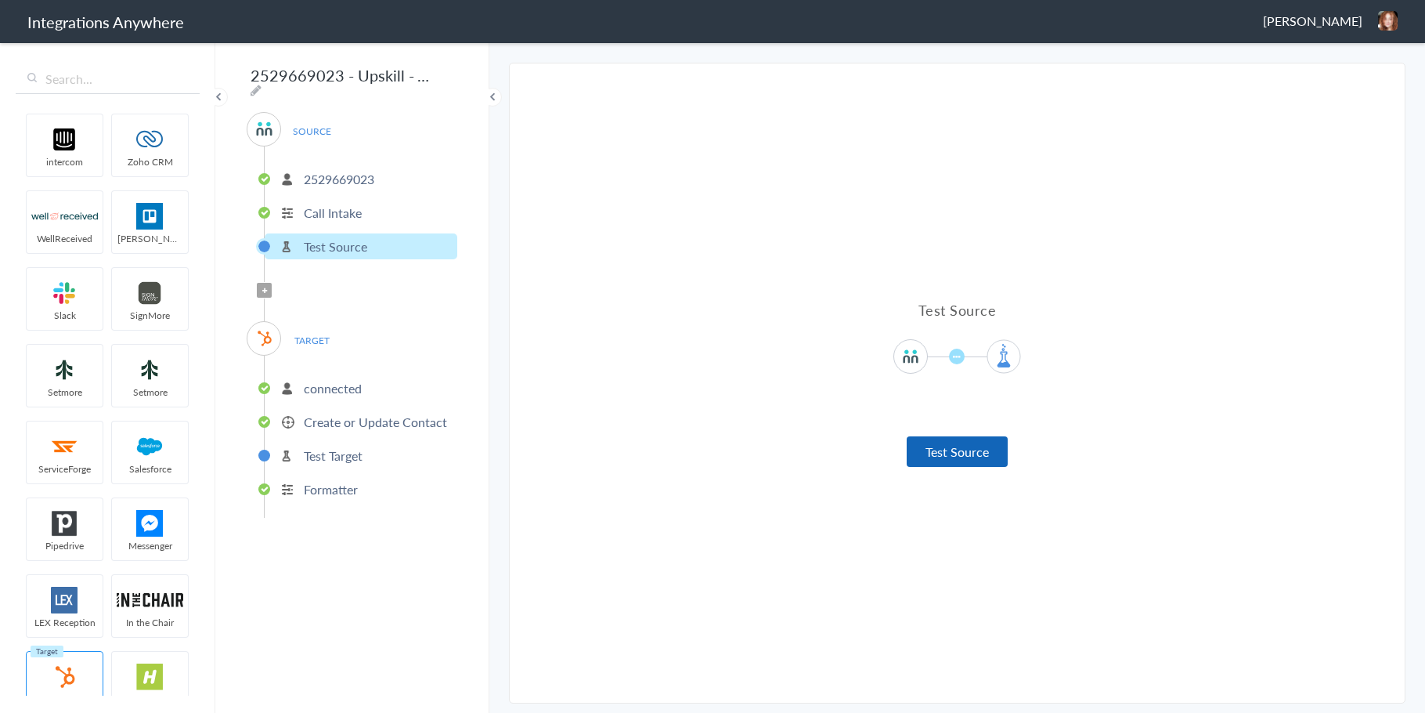
click at [963, 451] on button "Test Source" at bounding box center [957, 451] width 101 height 31
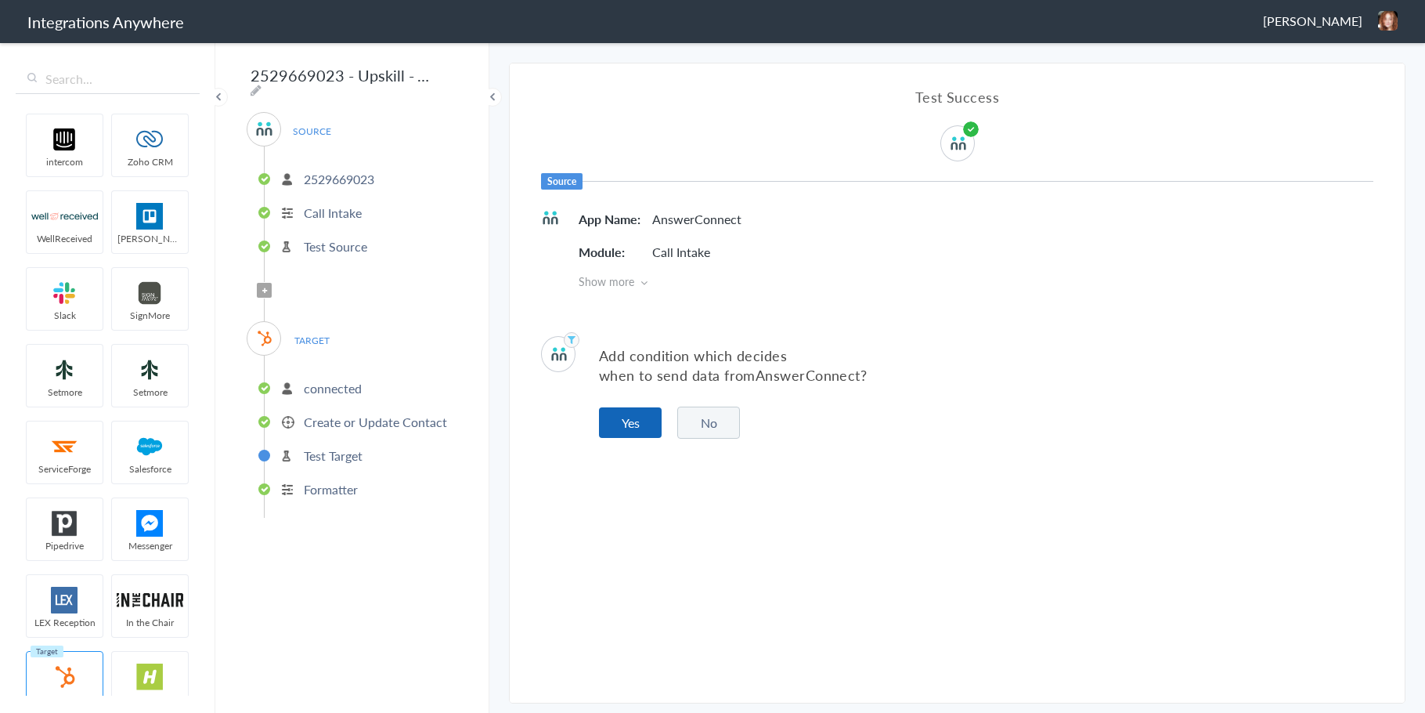
click at [642, 428] on button "Yes" at bounding box center [630, 422] width 63 height 31
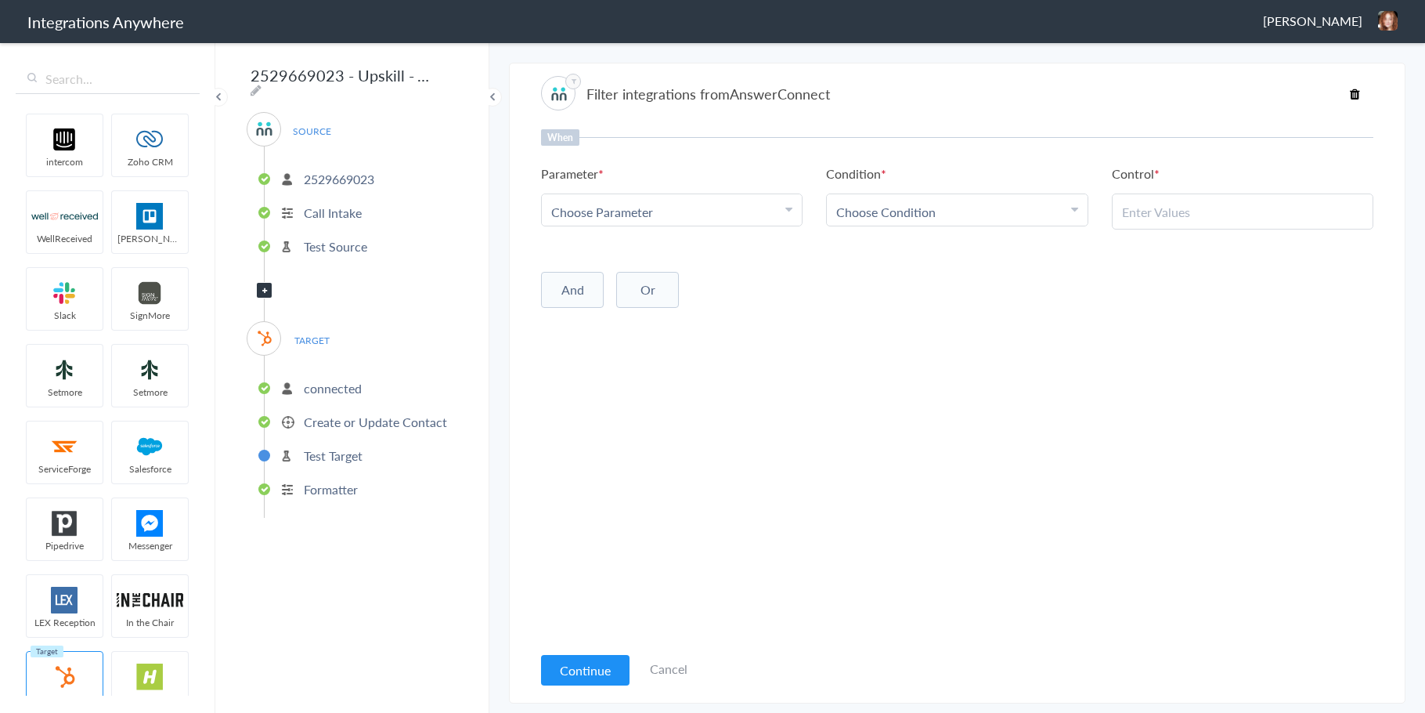
click at [714, 200] on link "Choose Parameter" at bounding box center [672, 209] width 260 height 31
click at [653, 262] on input "text" at bounding box center [672, 255] width 260 height 34
type input "Call [PERSON_NAME]"
click at [633, 294] on link "Call Type" at bounding box center [672, 289] width 260 height 34
click at [946, 197] on link "Choose Condition" at bounding box center [957, 209] width 260 height 31
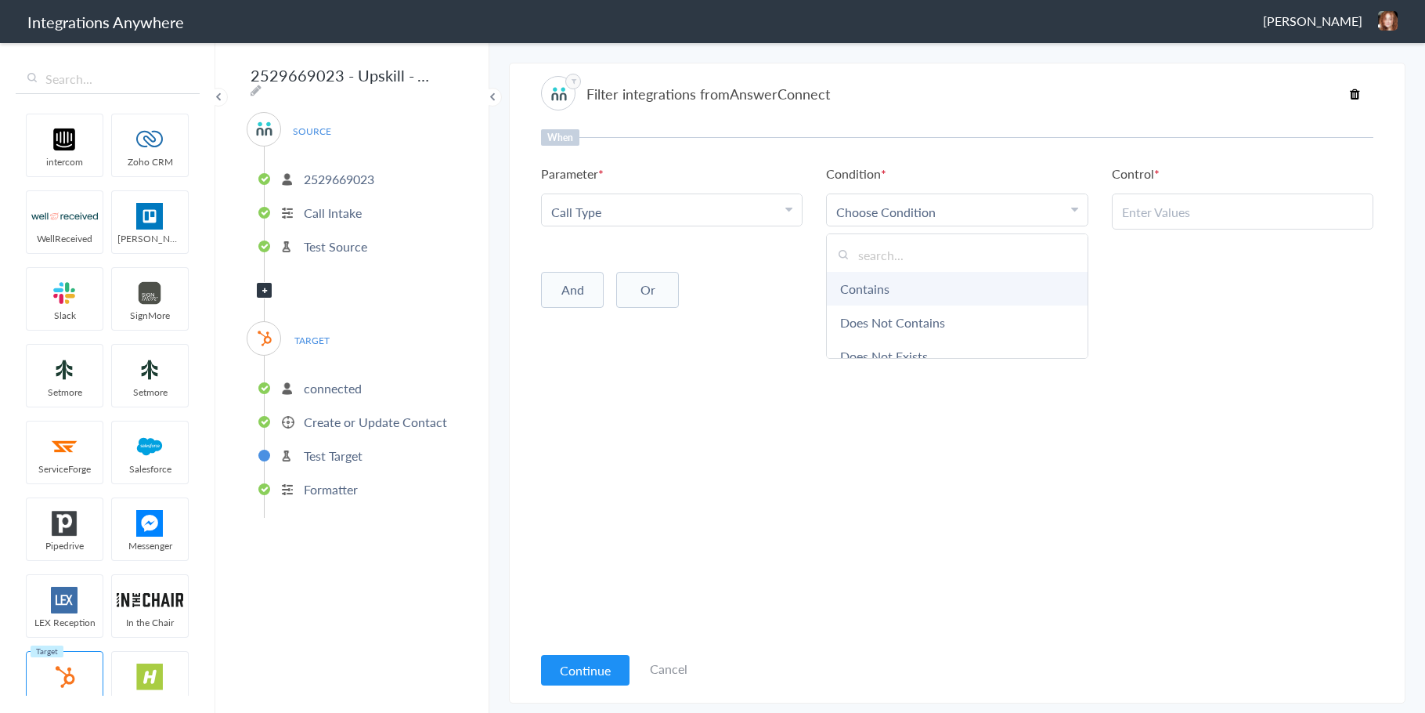
click at [884, 284] on link "Contains" at bounding box center [957, 289] width 260 height 34
click at [1144, 218] on input "text" at bounding box center [1242, 212] width 241 height 18
type input "New Client"
click at [562, 675] on button "Continue" at bounding box center [585, 670] width 89 height 31
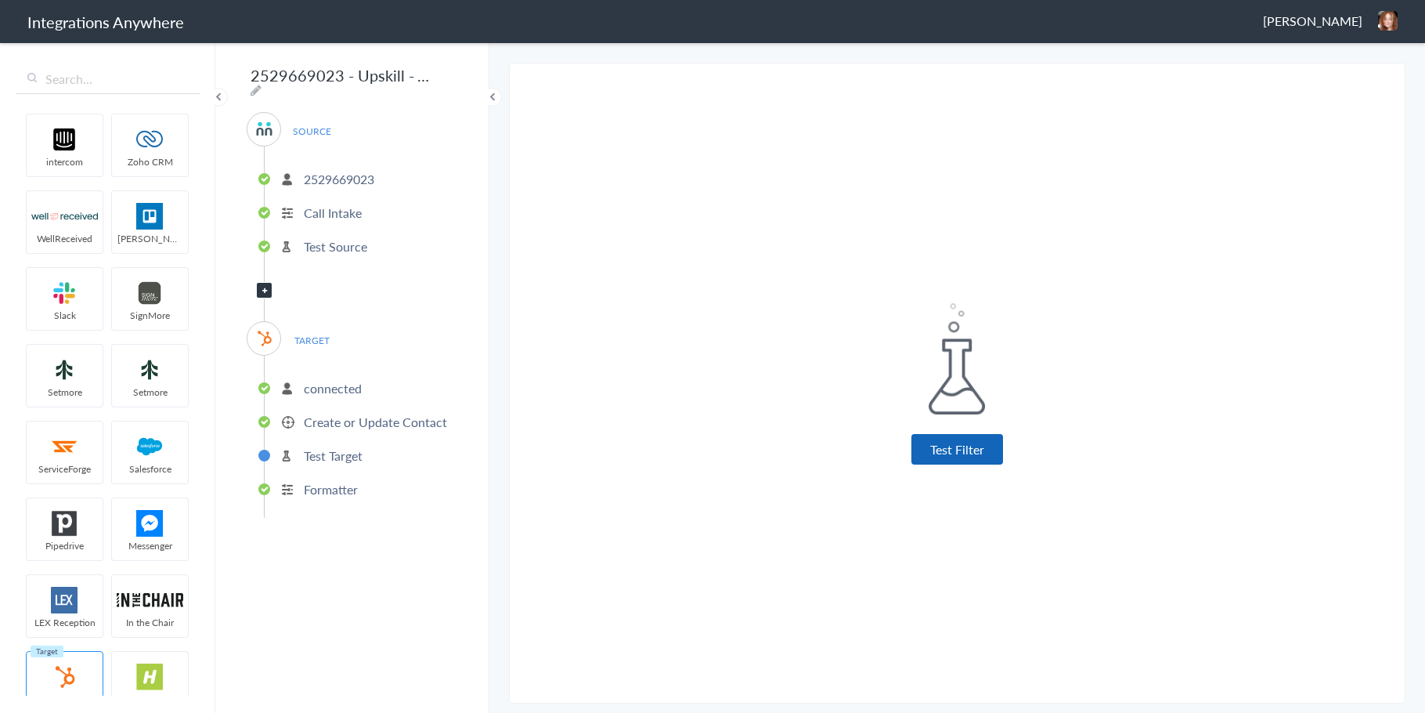
click at [949, 440] on button "Test Filter" at bounding box center [958, 449] width 92 height 31
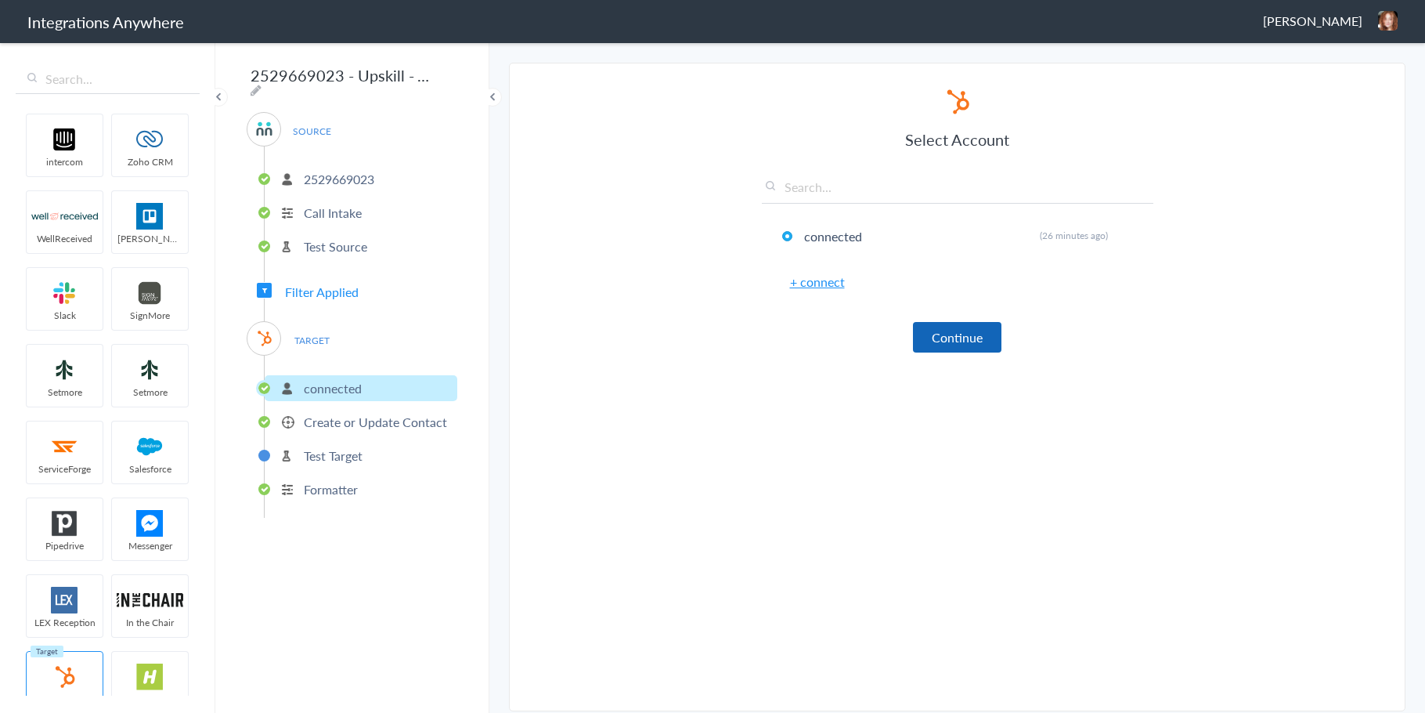
click at [982, 331] on button "Continue" at bounding box center [957, 337] width 89 height 31
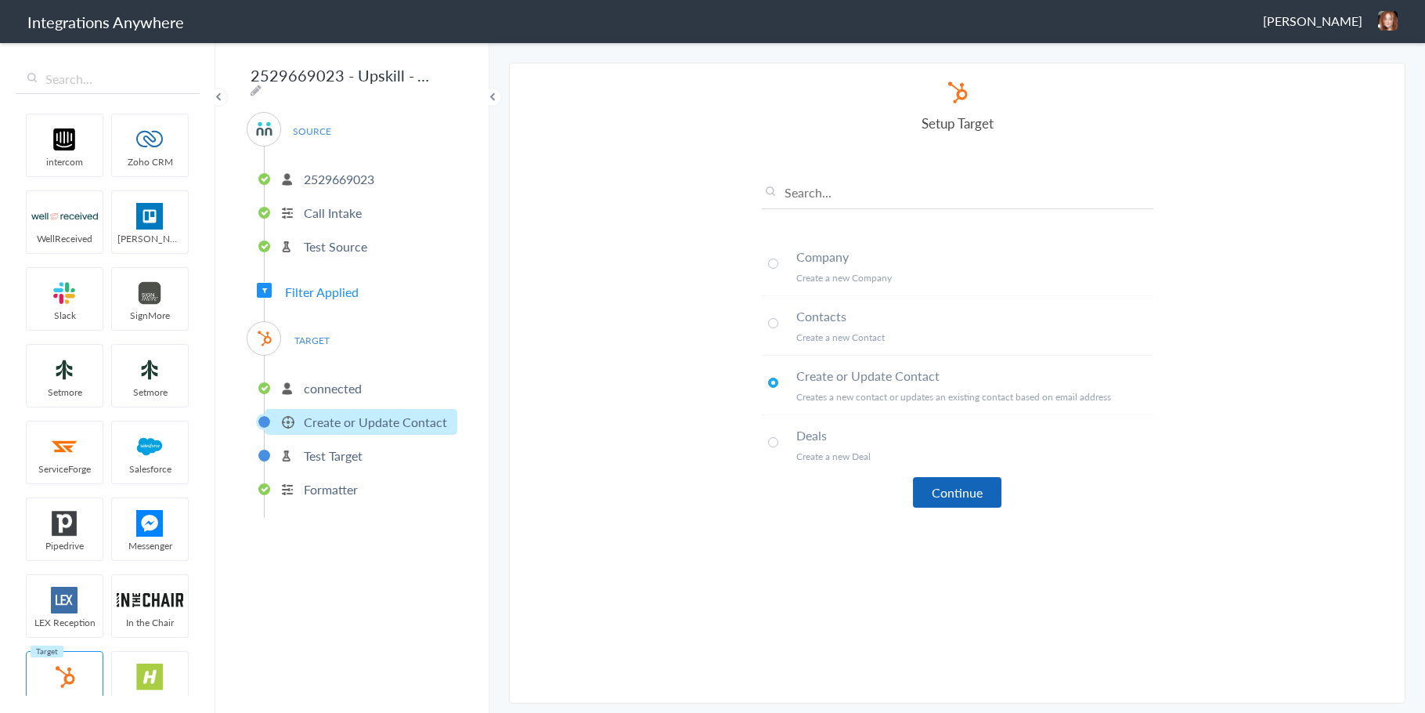
click at [979, 493] on button "Continue" at bounding box center [957, 492] width 89 height 31
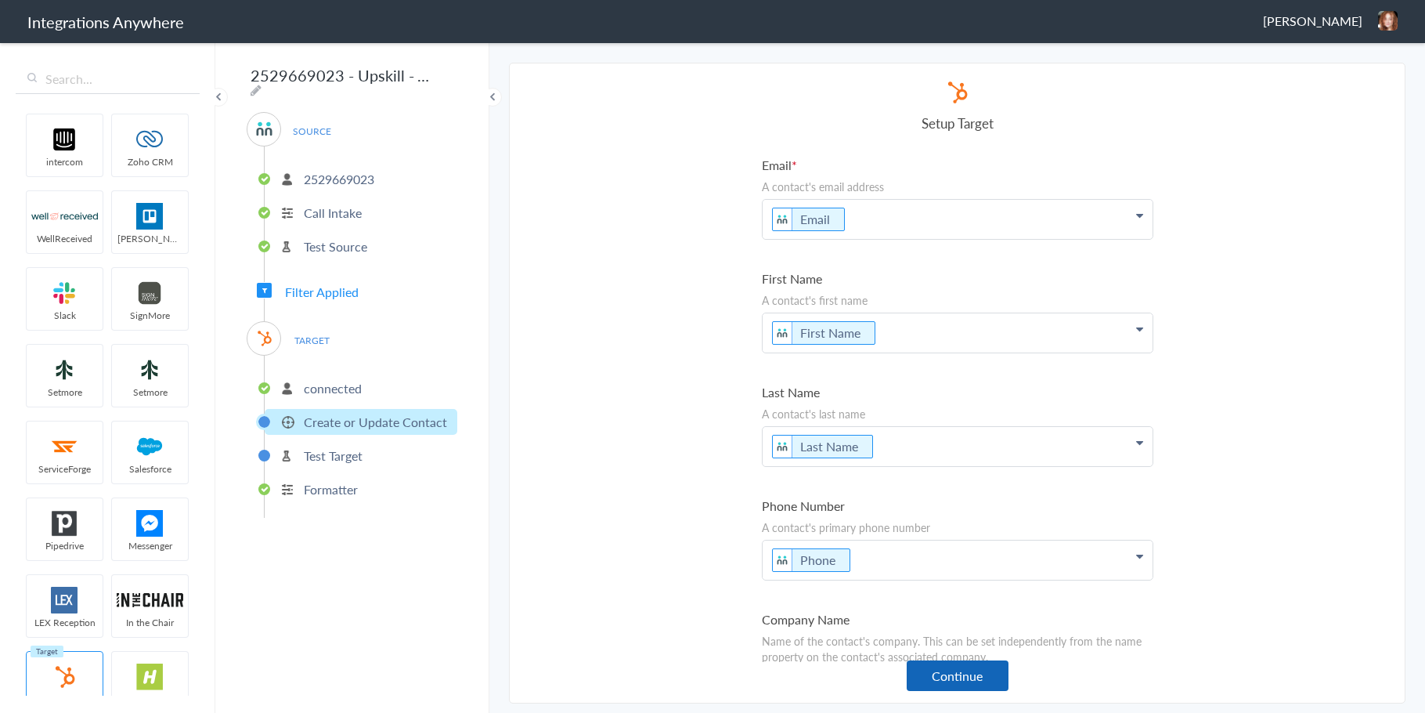
click at [952, 678] on button "Continue" at bounding box center [958, 675] width 102 height 31
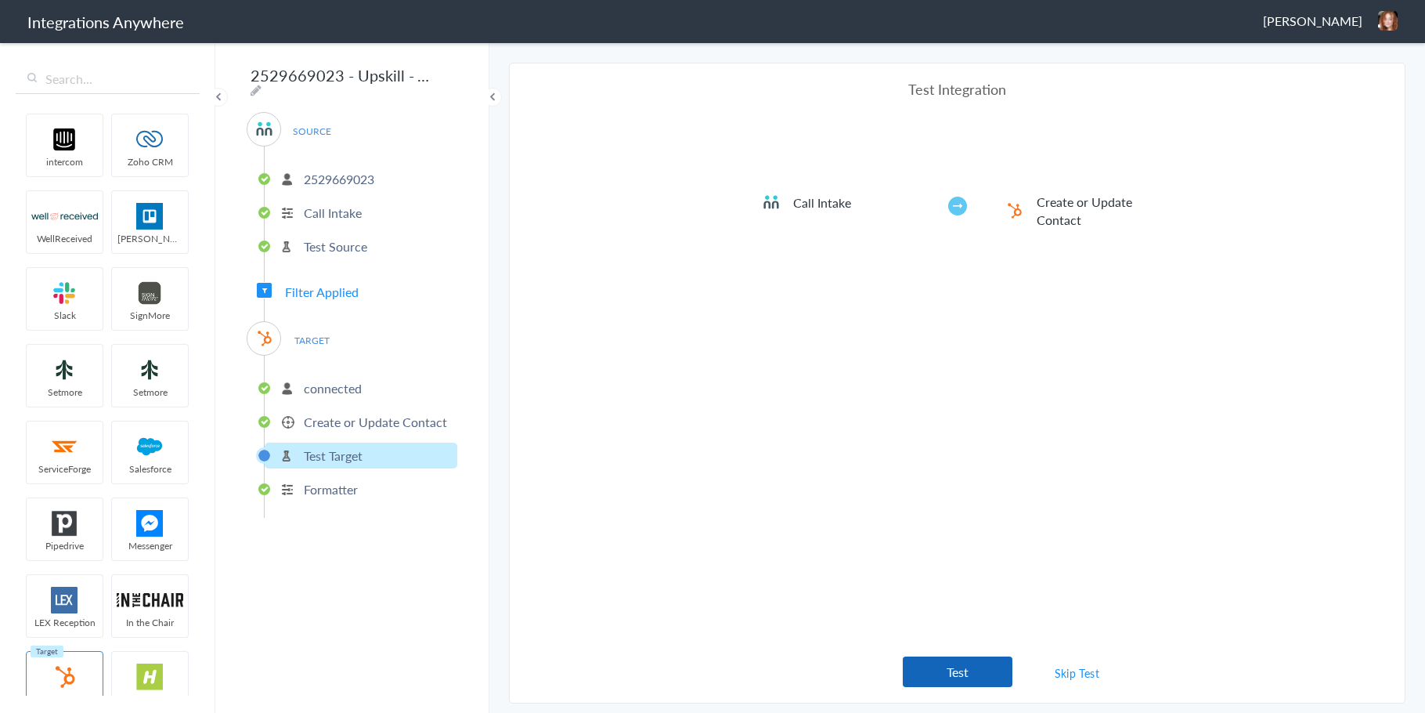
click at [962, 670] on button "Test" at bounding box center [958, 671] width 110 height 31
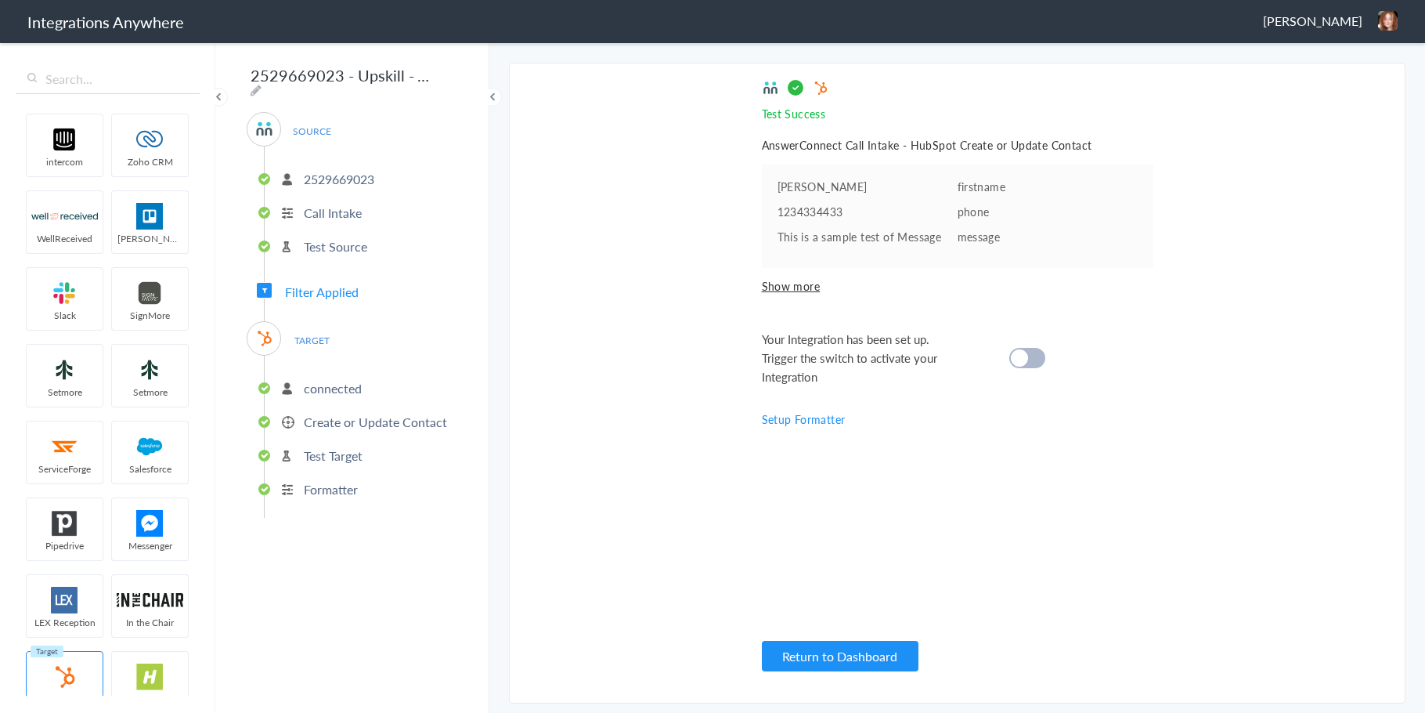
click at [1021, 348] on div at bounding box center [1028, 358] width 36 height 20
click at [857, 651] on button "Return to Dashboard" at bounding box center [840, 656] width 157 height 31
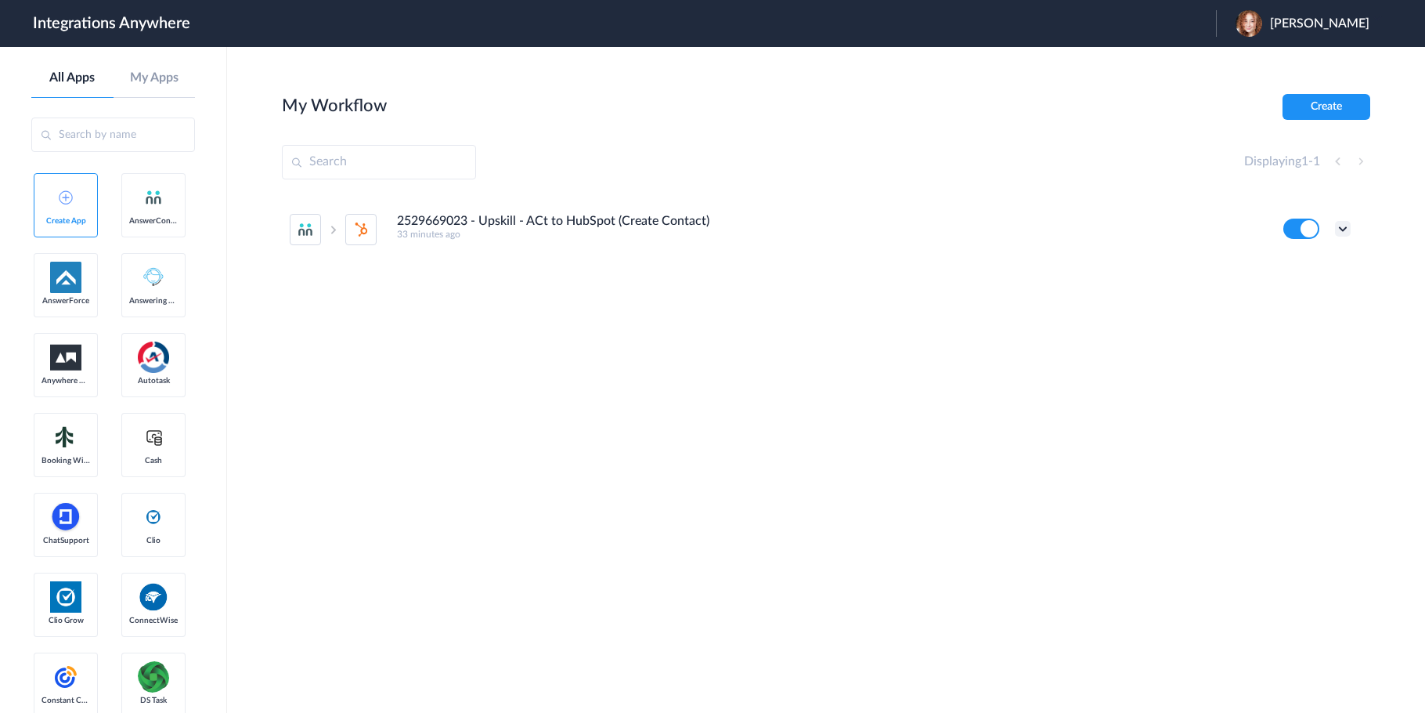
click at [1342, 226] on icon at bounding box center [1343, 229] width 16 height 16
click at [1288, 261] on link "Edit" at bounding box center [1280, 264] width 38 height 11
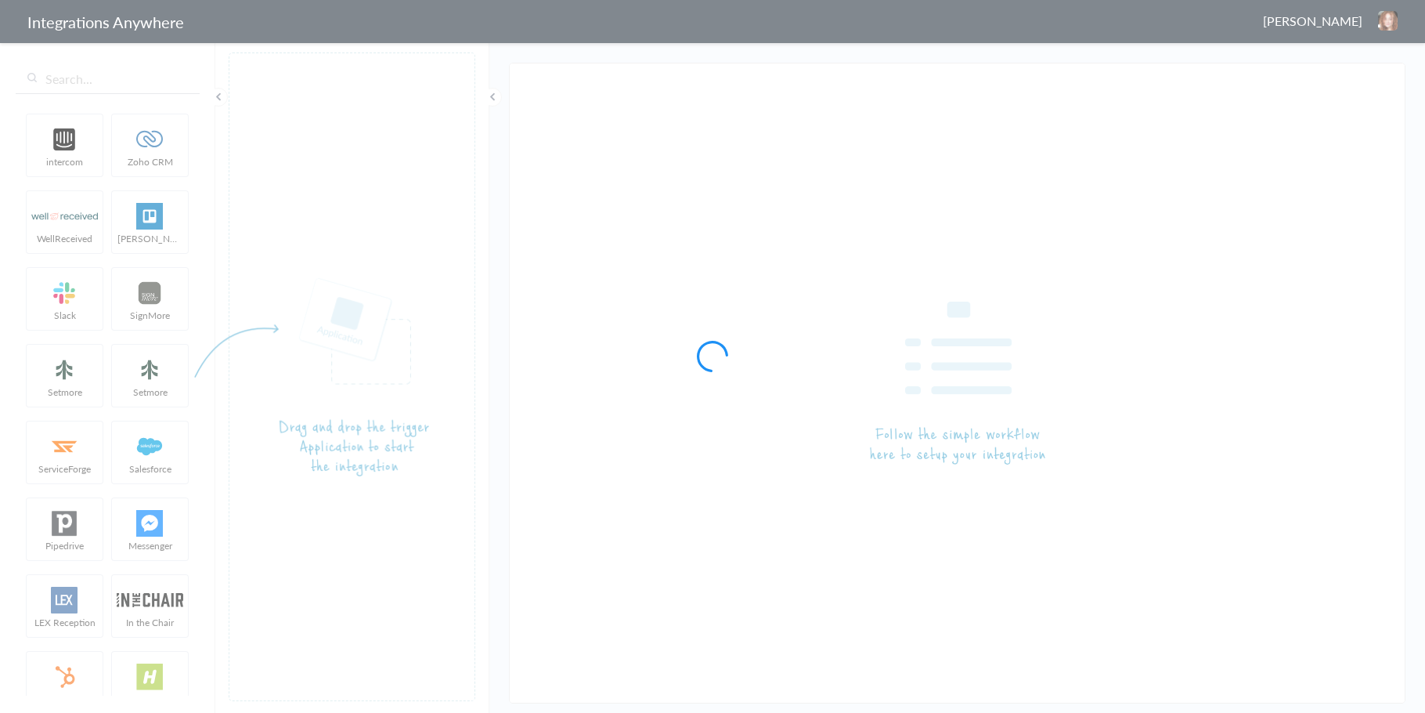
type input "2529669023 - Upskill - ACt to HubSpot (Create Contact)"
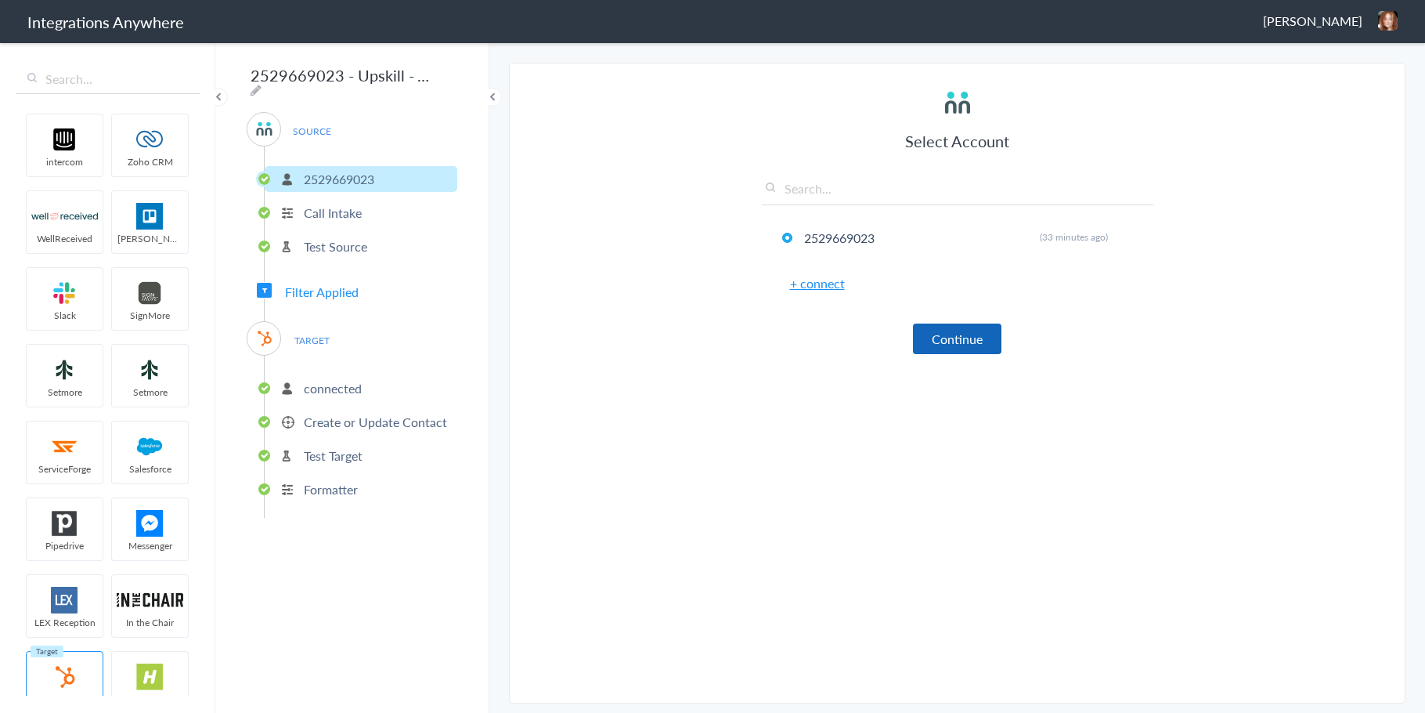
click at [950, 323] on button "Continue" at bounding box center [957, 338] width 89 height 31
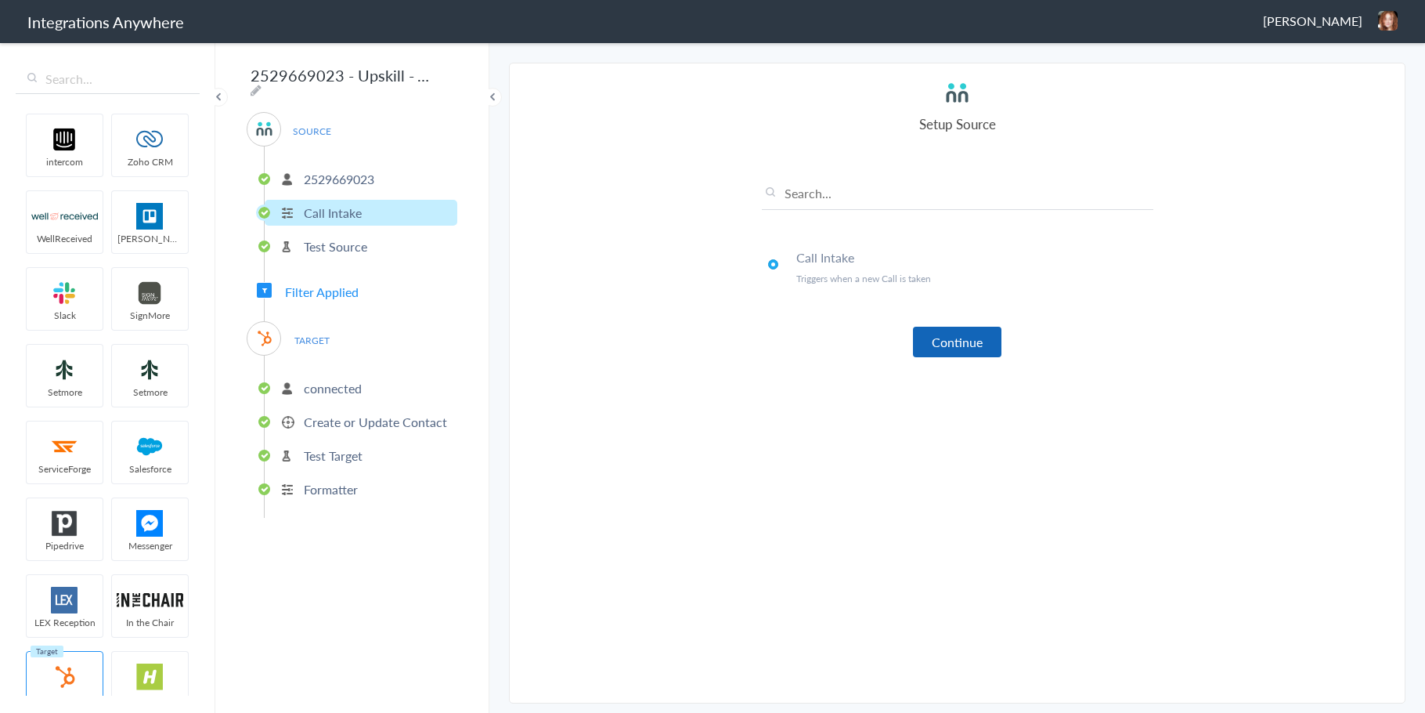
click at [954, 342] on button "Continue" at bounding box center [957, 342] width 89 height 31
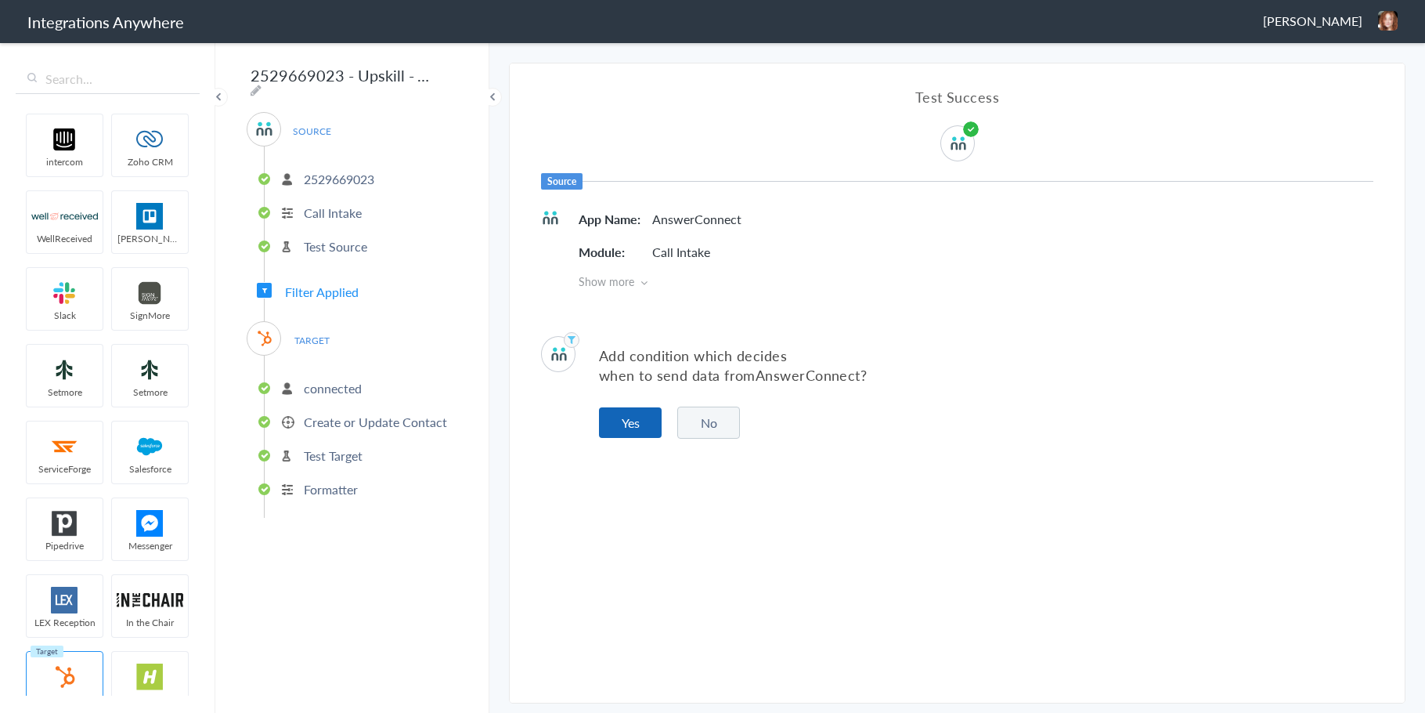
click at [623, 424] on button "Yes" at bounding box center [630, 422] width 63 height 31
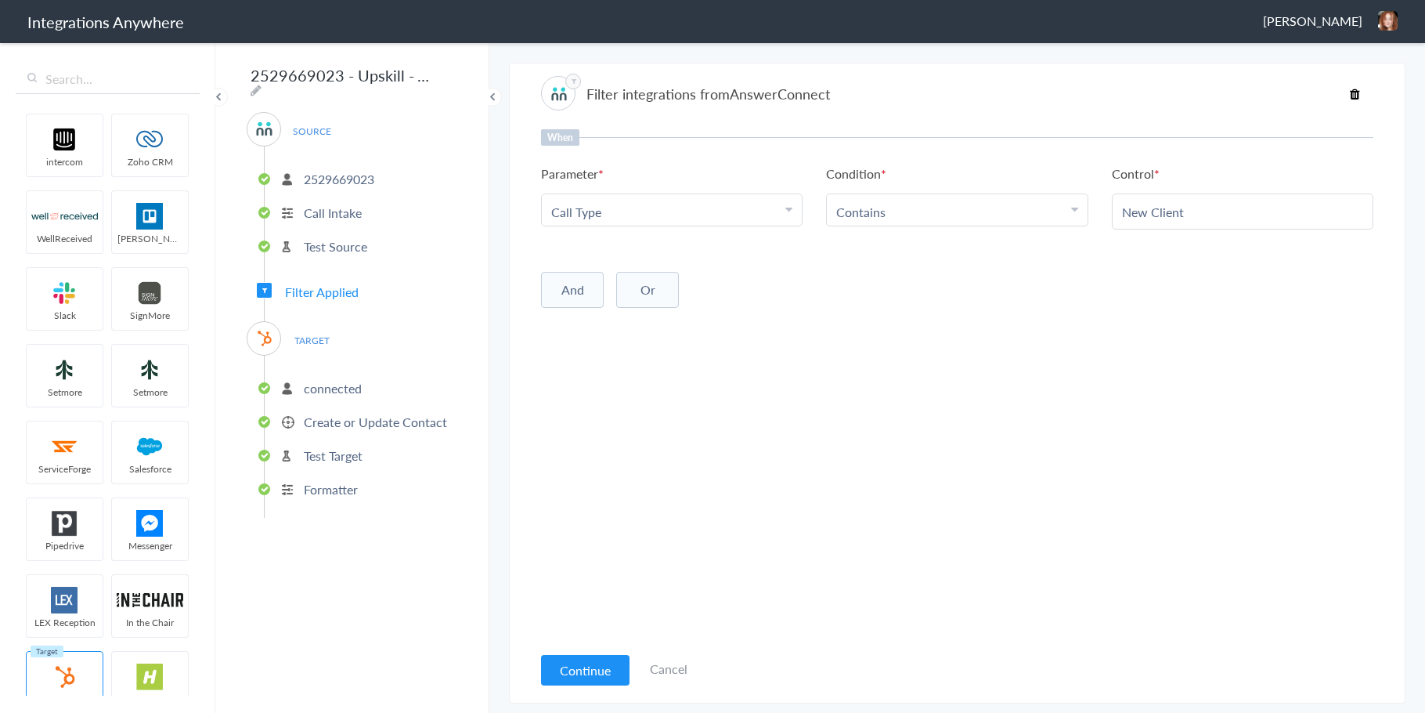
click at [579, 291] on button "And" at bounding box center [572, 290] width 63 height 36
click at [766, 307] on link "Choose Parameter" at bounding box center [672, 320] width 260 height 31
click at [759, 320] on div "Choose Parameter" at bounding box center [671, 322] width 241 height 18
click at [669, 329] on div "Choose Parameter" at bounding box center [671, 322] width 241 height 18
click at [611, 368] on input "text" at bounding box center [672, 366] width 260 height 34
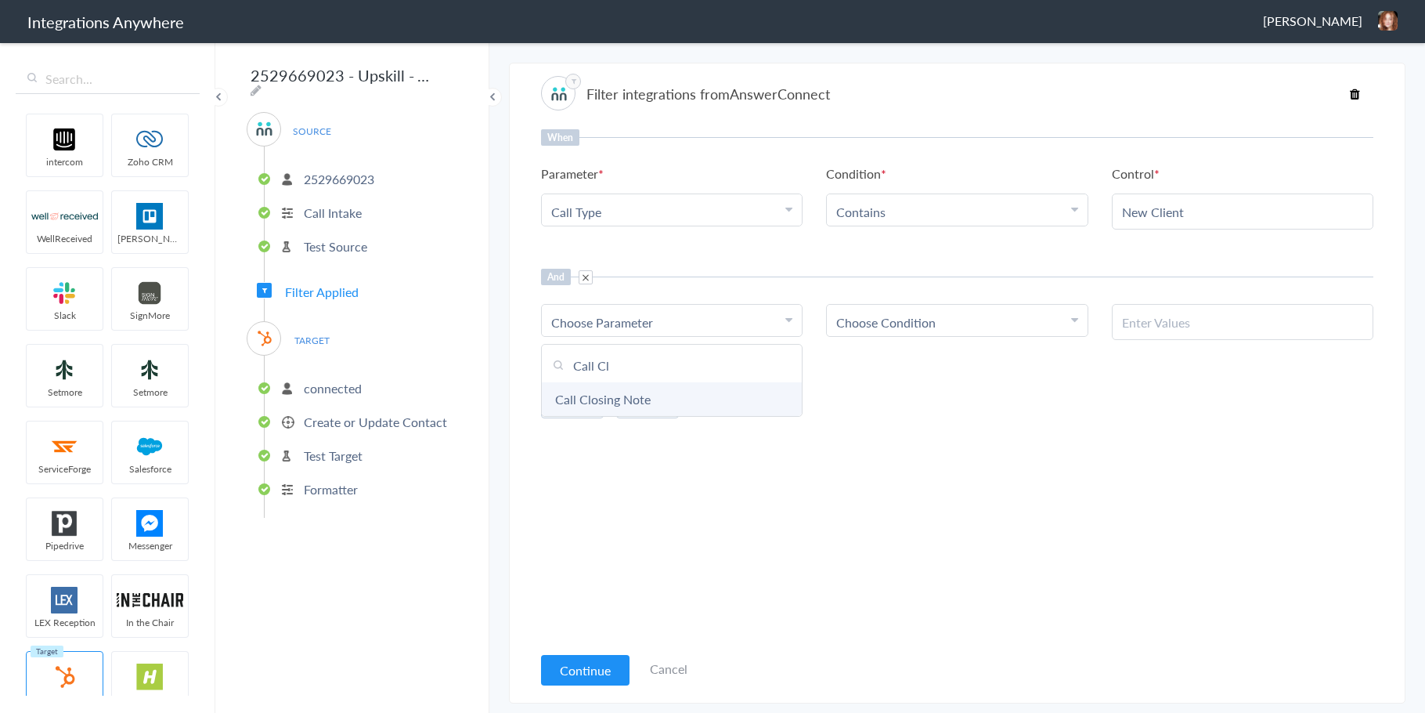
type input "Call Cl"
click at [620, 404] on link "Call Closing Note" at bounding box center [672, 399] width 260 height 34
click at [989, 323] on div "Choose Condition" at bounding box center [956, 322] width 241 height 18
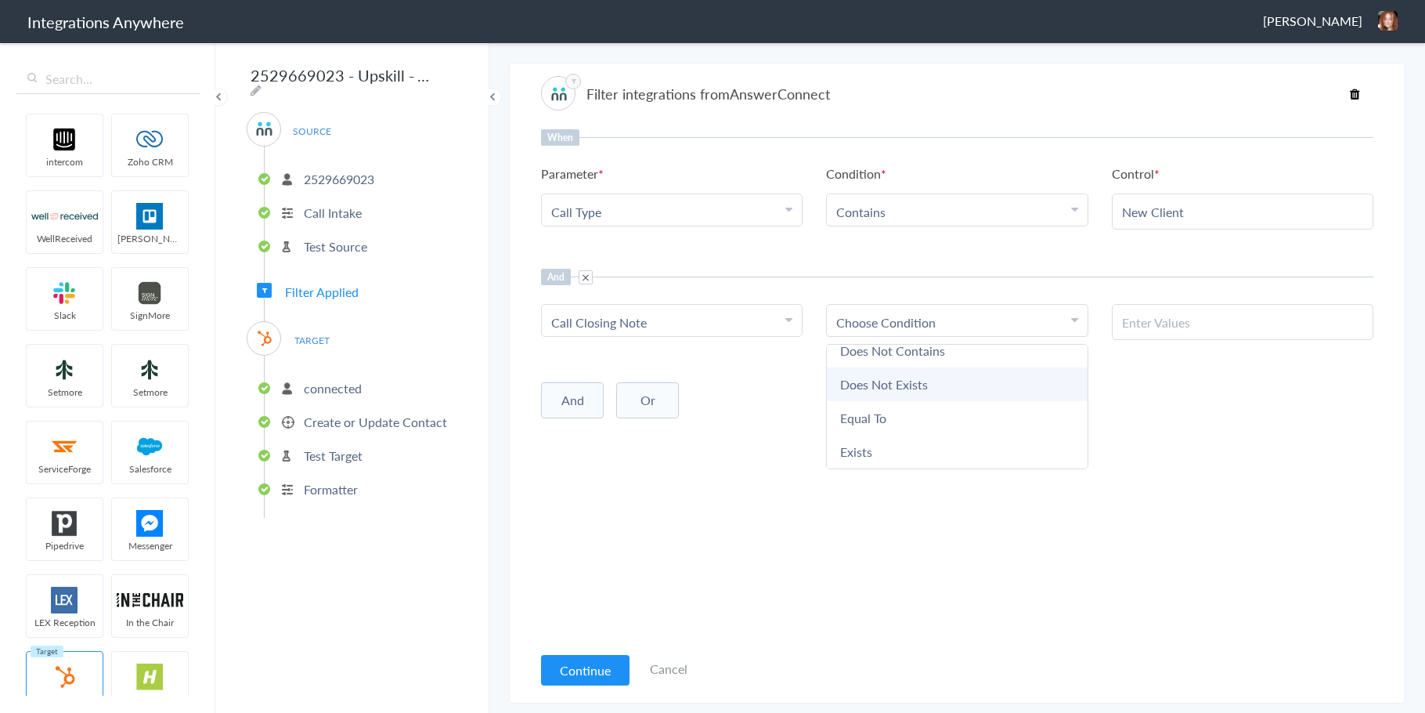
click at [887, 393] on link "Does Not Exists" at bounding box center [957, 384] width 260 height 34
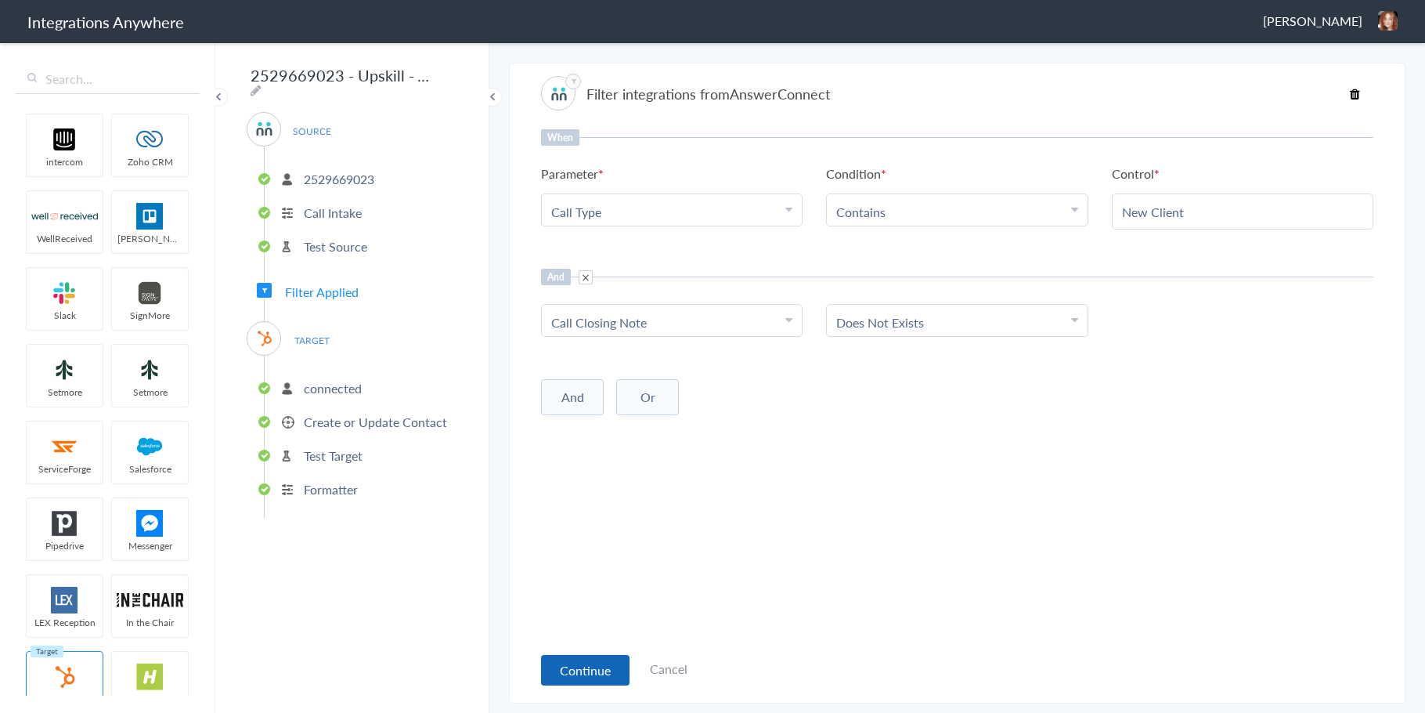
click at [583, 676] on button "Continue" at bounding box center [585, 670] width 89 height 31
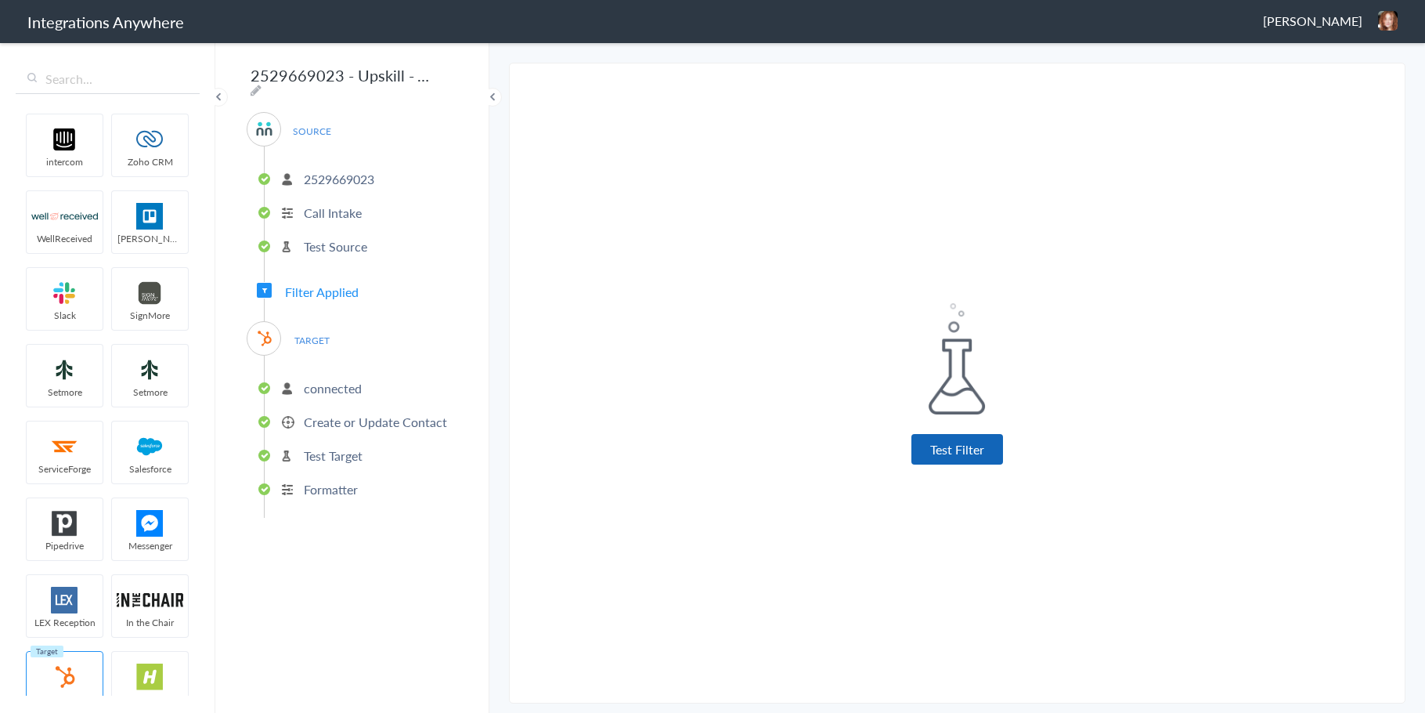
click at [988, 449] on button "Test Filter" at bounding box center [958, 449] width 92 height 31
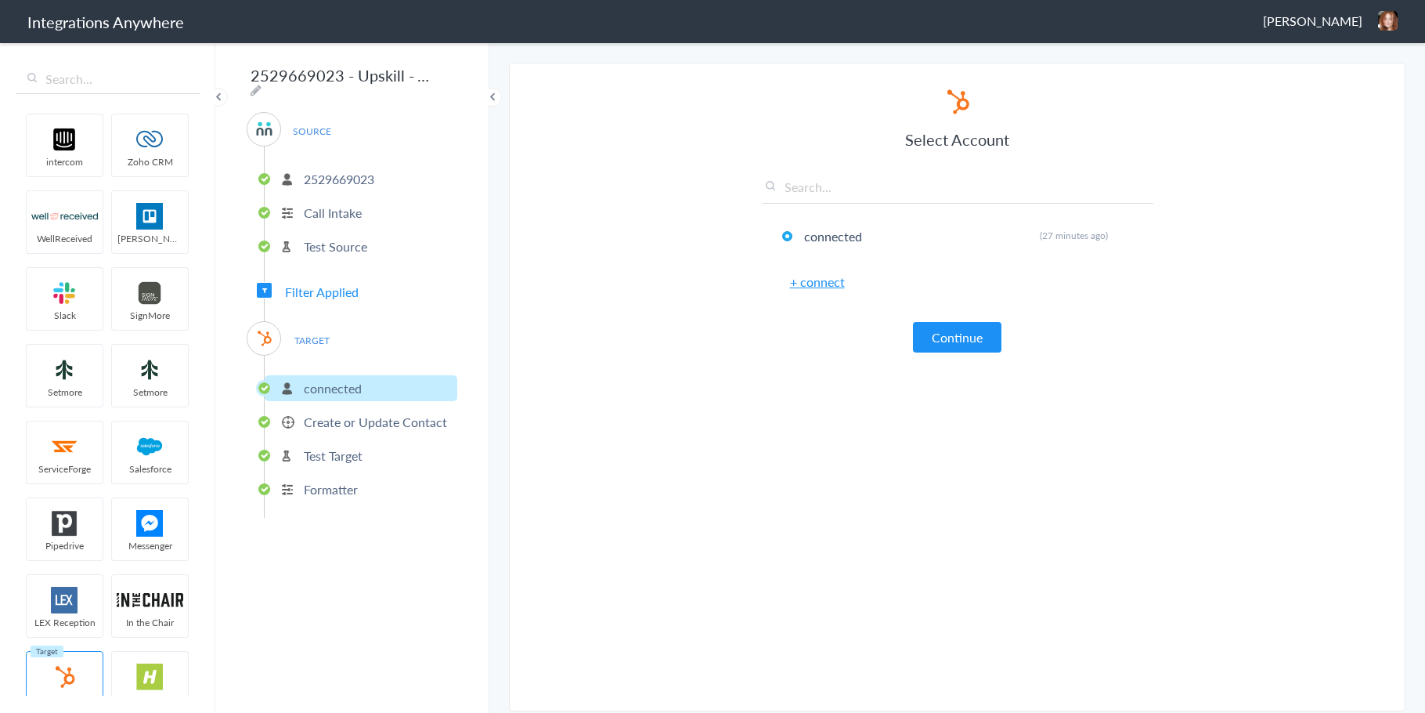
click at [952, 320] on div "Select Account connected Rename Delete (27 minutes ago) + connect Continue" at bounding box center [958, 220] width 392 height 266
click at [952, 335] on button "Continue" at bounding box center [957, 337] width 89 height 31
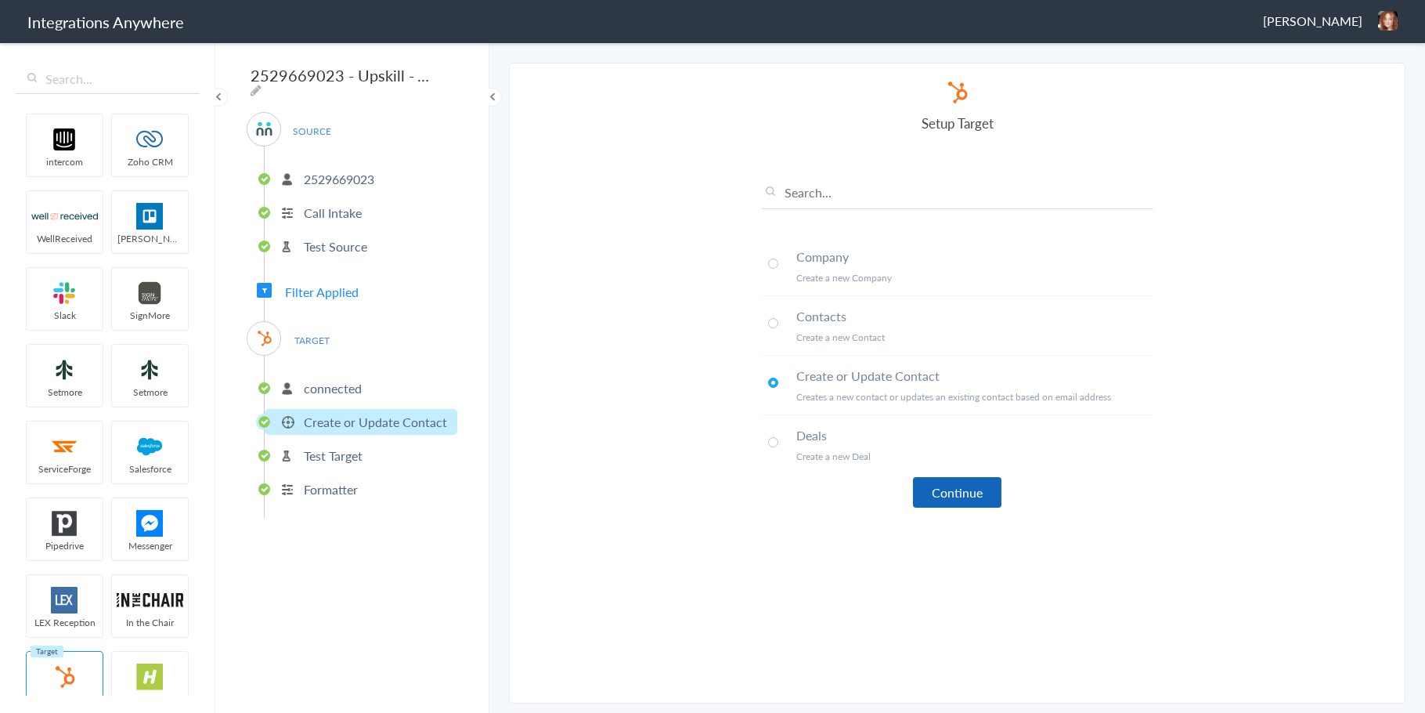
click at [948, 491] on button "Continue" at bounding box center [957, 492] width 89 height 31
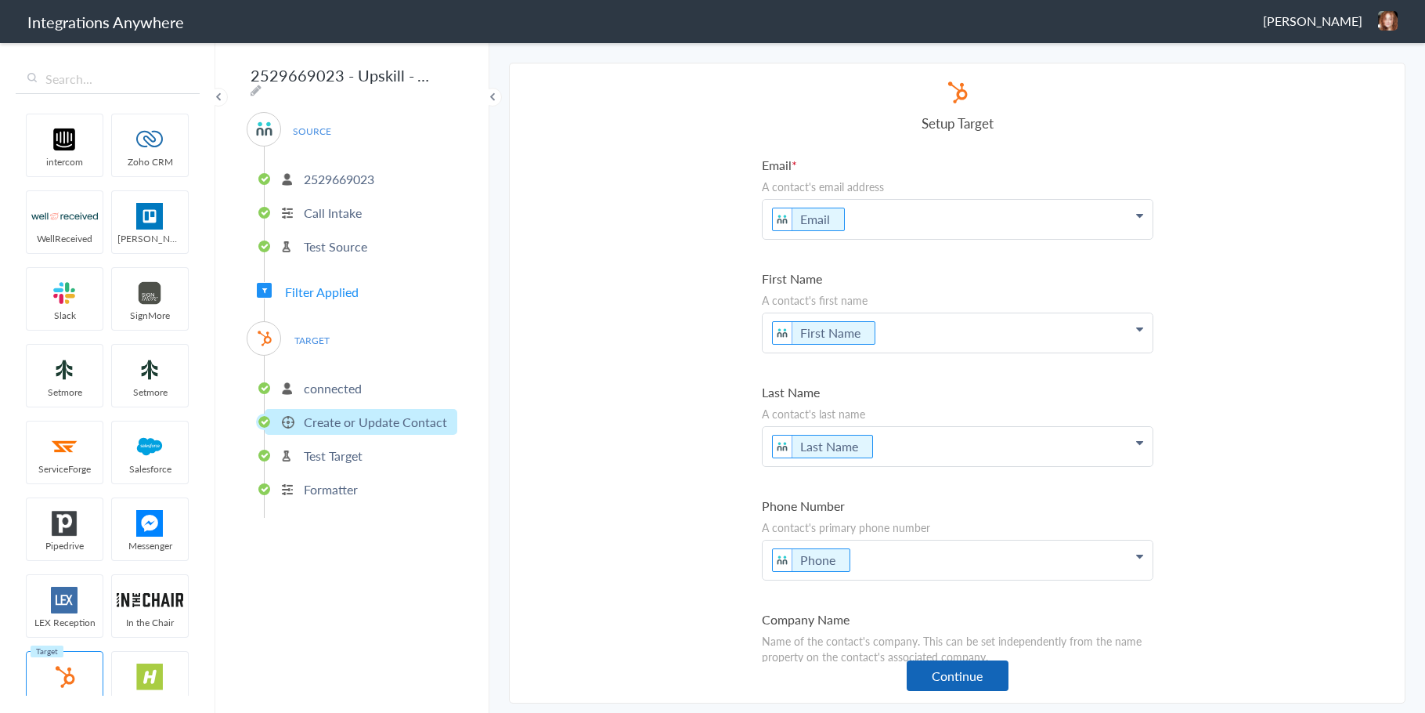
click at [977, 686] on button "Continue" at bounding box center [958, 675] width 102 height 31
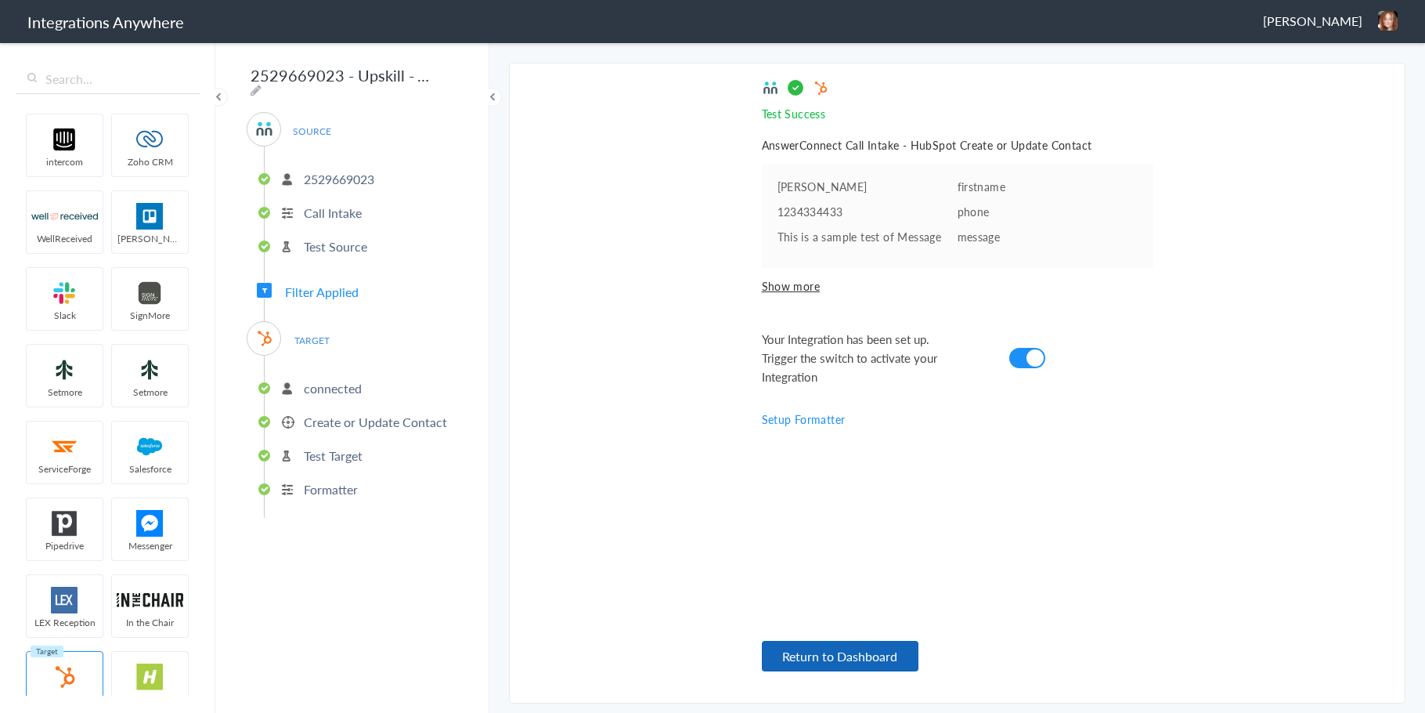
click at [836, 658] on button "Return to Dashboard" at bounding box center [840, 656] width 157 height 31
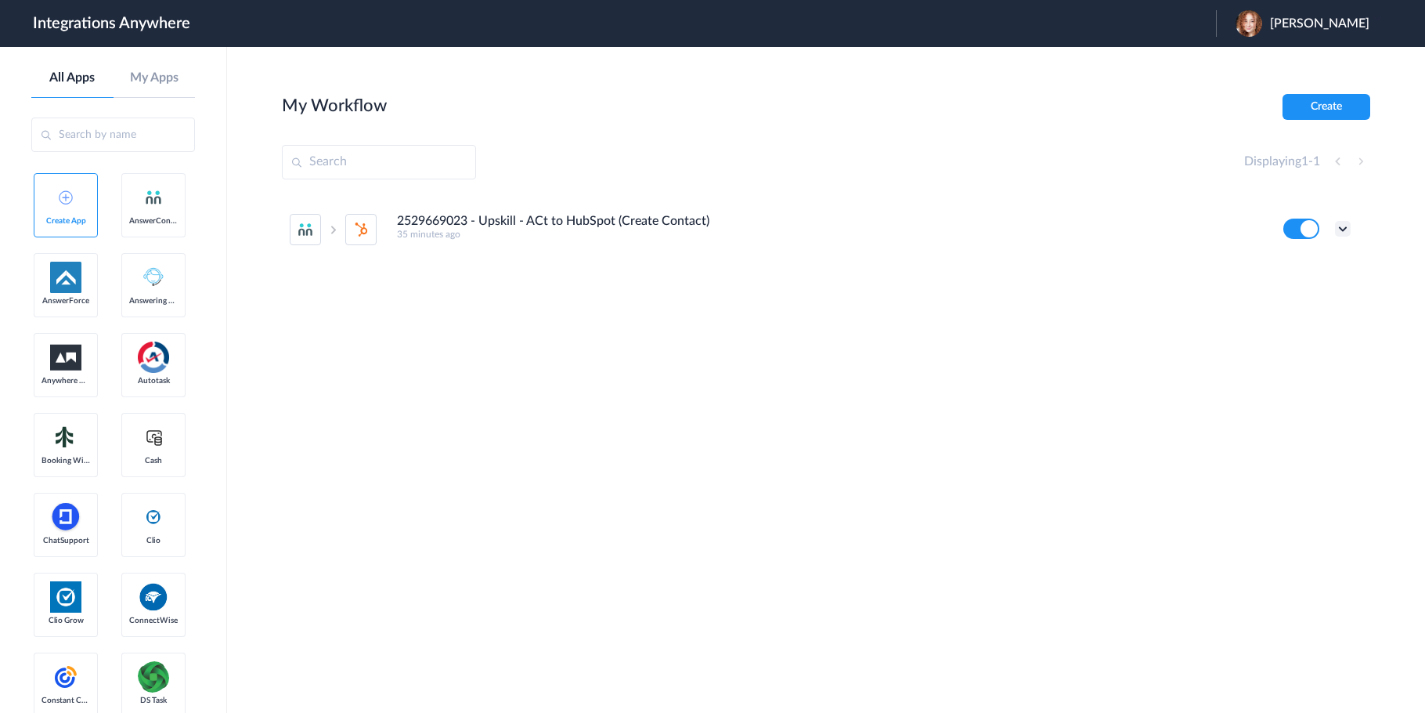
click at [1342, 226] on icon at bounding box center [1343, 229] width 16 height 16
click at [1286, 302] on li "Task history" at bounding box center [1300, 294] width 102 height 29
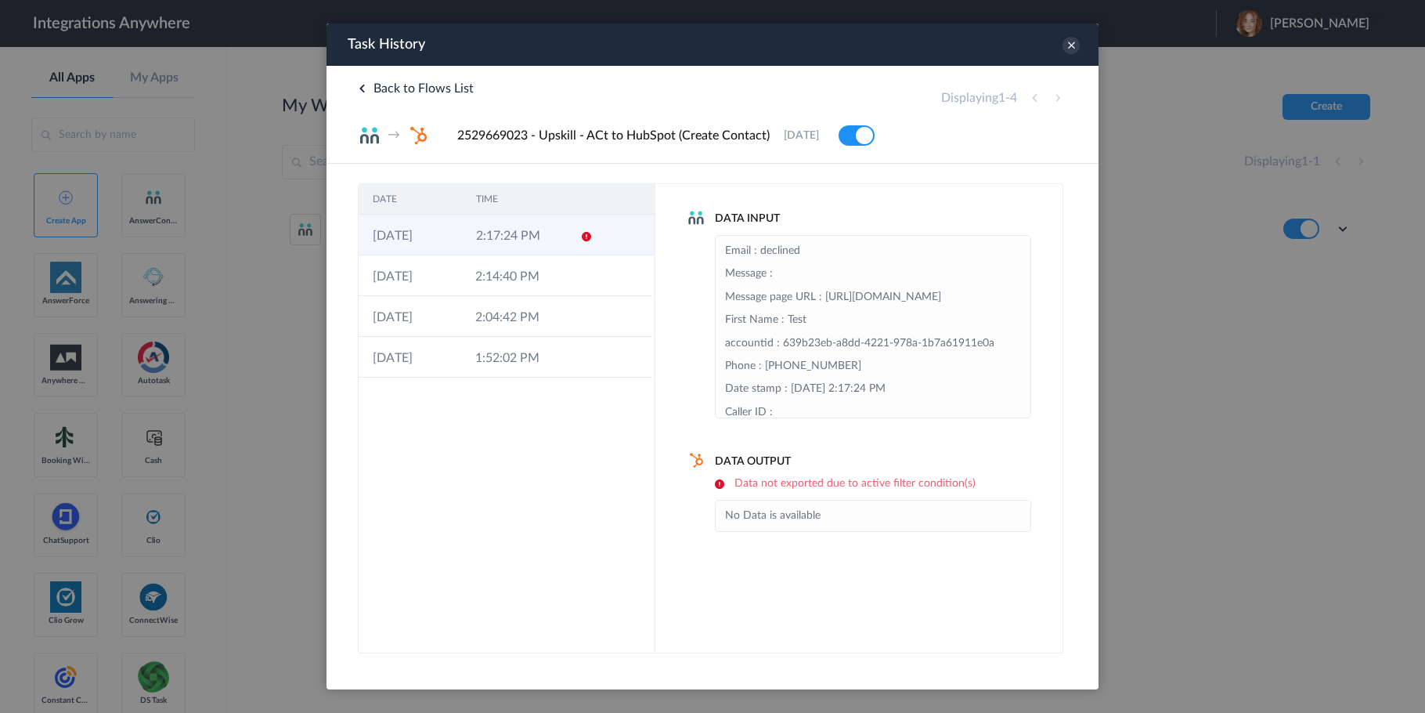
click at [590, 233] on icon at bounding box center [586, 236] width 13 height 13
click at [590, 233] on icon at bounding box center [585, 236] width 13 height 13
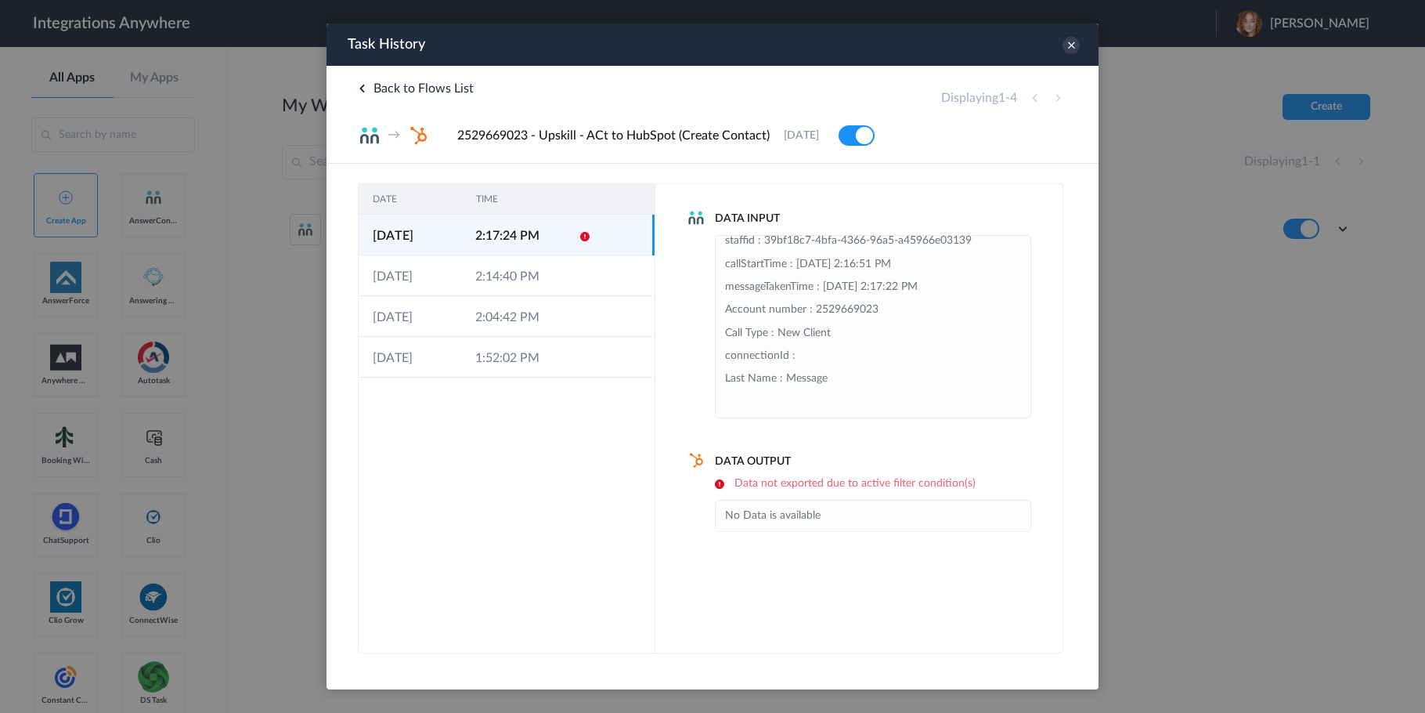
scroll to position [275, 0]
click at [1071, 47] on icon at bounding box center [1071, 45] width 17 height 17
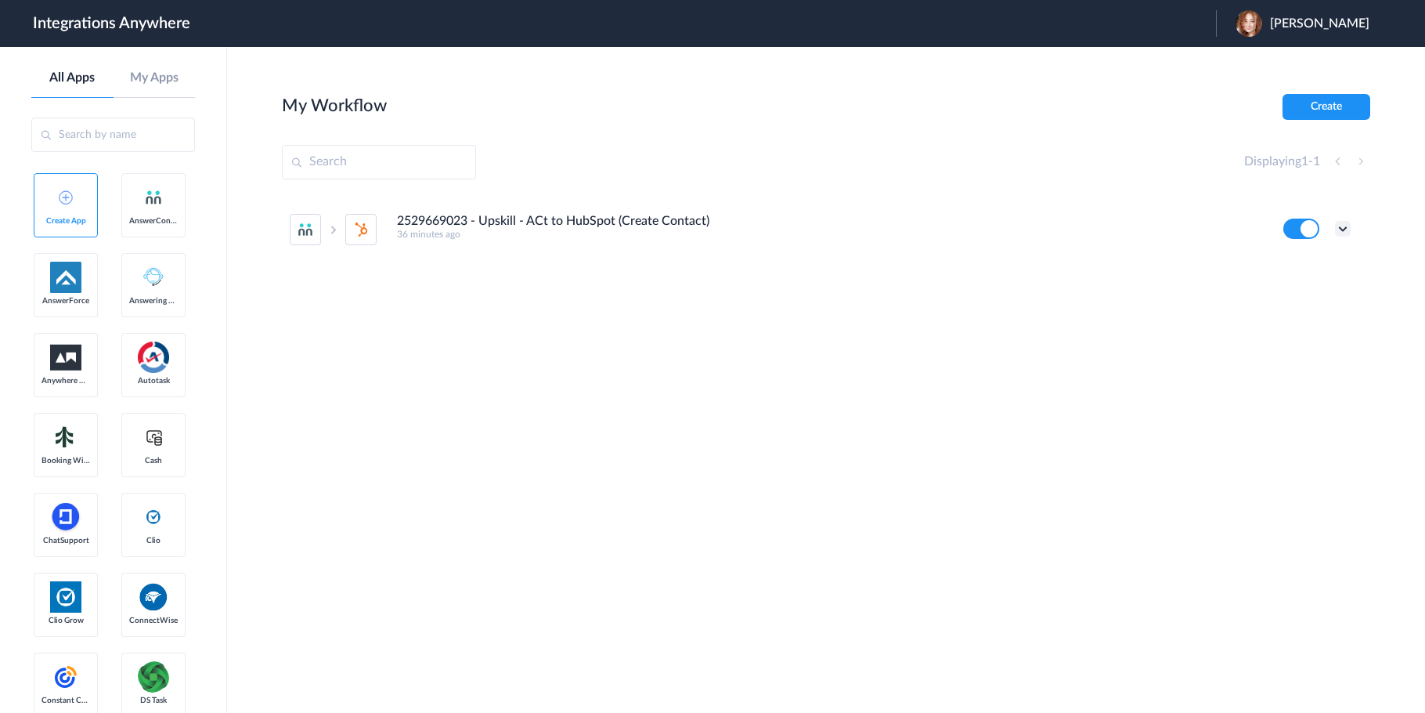
click at [1346, 225] on icon at bounding box center [1343, 229] width 16 height 16
click at [1284, 298] on link "Task history" at bounding box center [1298, 293] width 75 height 11
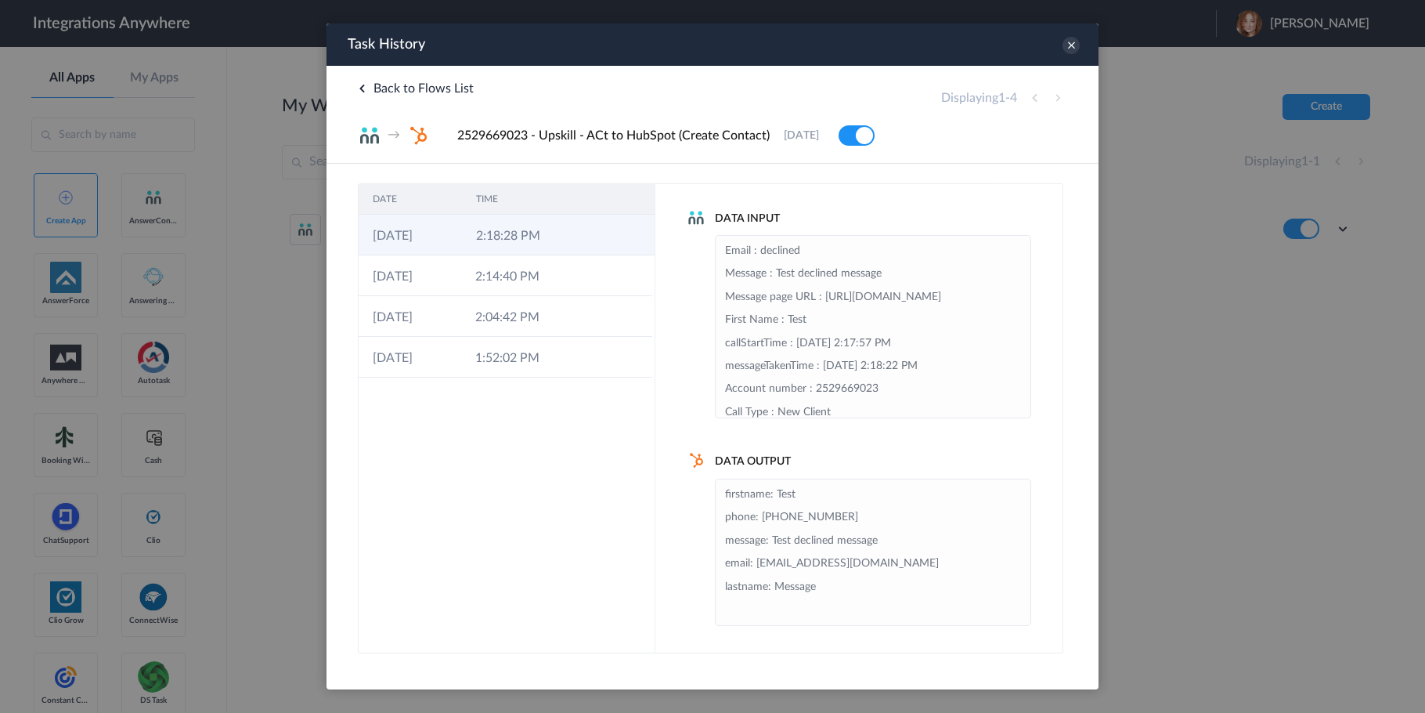
click at [535, 247] on td "2:18:28 PM" at bounding box center [513, 235] width 103 height 41
click at [535, 247] on td "2:18:28 PM" at bounding box center [512, 235] width 103 height 41
click at [429, 556] on div "DATE TIME [DATE] 2:18:28 PM [DATE] 2:14:40 PM [DATE] 2:04:42 PM [DATE] 1:52:02 …" at bounding box center [507, 418] width 298 height 470
click at [1069, 49] on icon at bounding box center [1071, 45] width 17 height 17
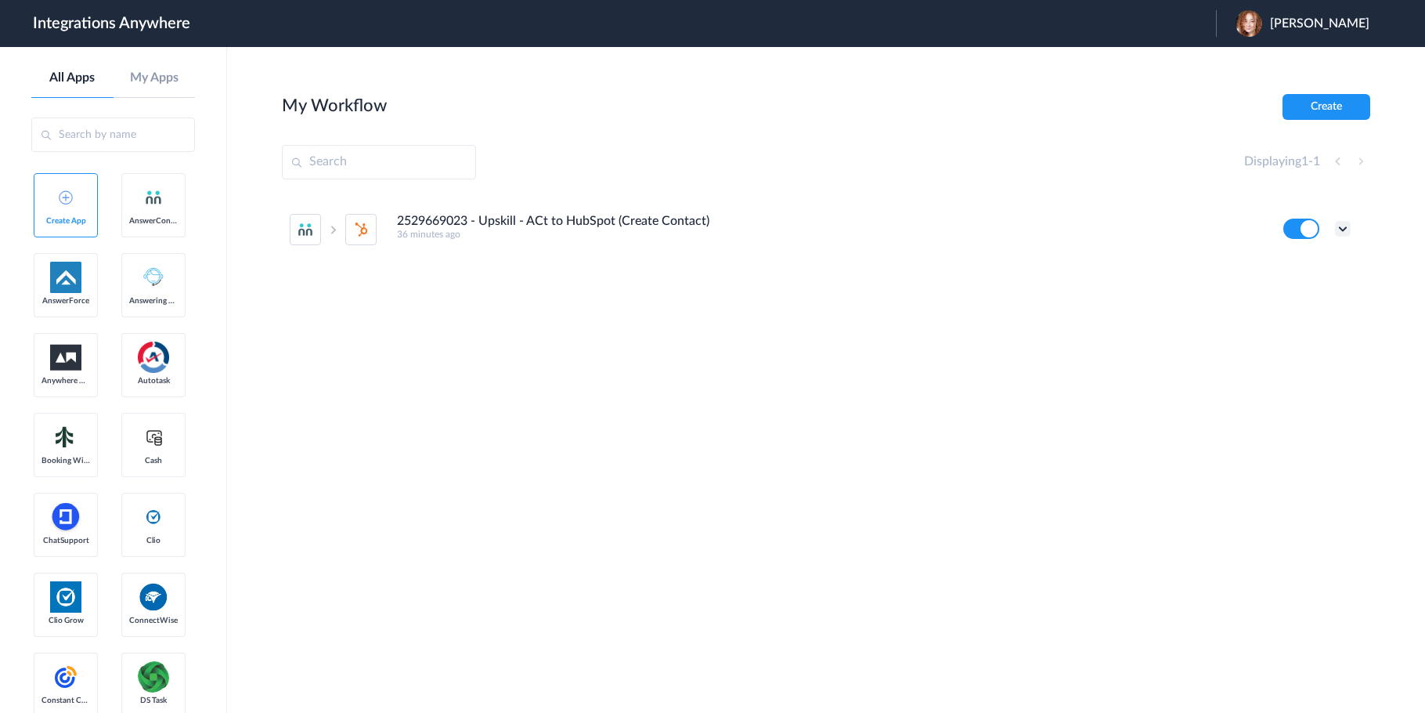
click at [1342, 229] on icon at bounding box center [1343, 229] width 16 height 16
click at [1009, 83] on main "My Workflow Create Displaying 1 - 1 2529669023 - Upskill - ACt to HubSpot (Crea…" at bounding box center [826, 380] width 1198 height 666
click at [630, 81] on main "My Workflow Create Displaying 1 - 1 2529669023 - Upskill - ACt to HubSpot (Crea…" at bounding box center [826, 380] width 1198 height 666
